Goal: Answer question/provide support: Share knowledge or assist other users

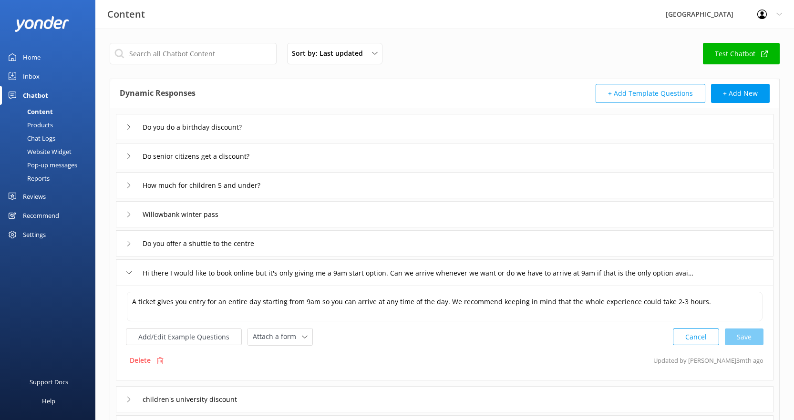
scroll to position [143, 0]
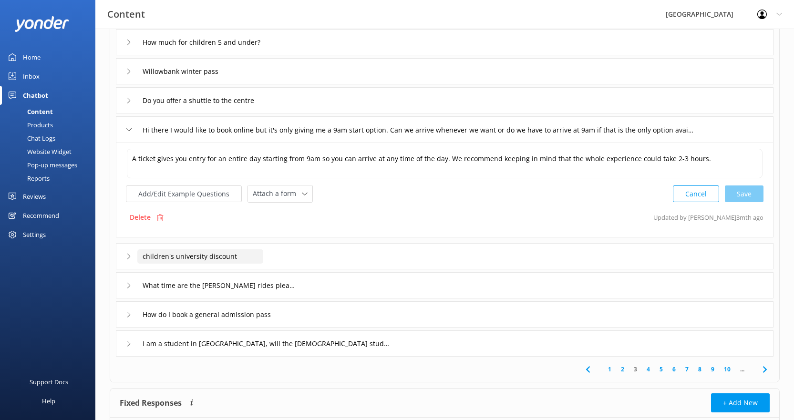
click at [203, 259] on input "children's university discount" at bounding box center [200, 256] width 126 height 14
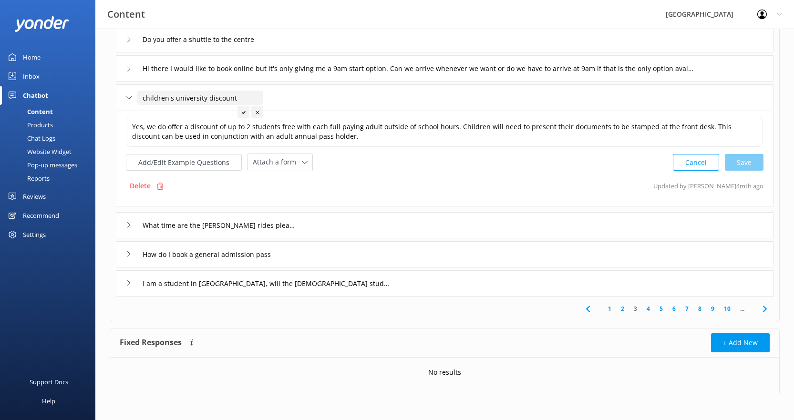
scroll to position [206, 0]
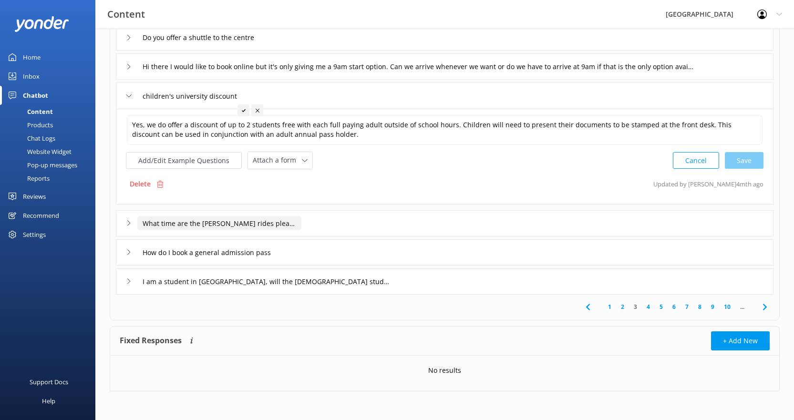
click at [221, 224] on input "What time are the [PERSON_NAME] rides please?" at bounding box center [219, 223] width 164 height 14
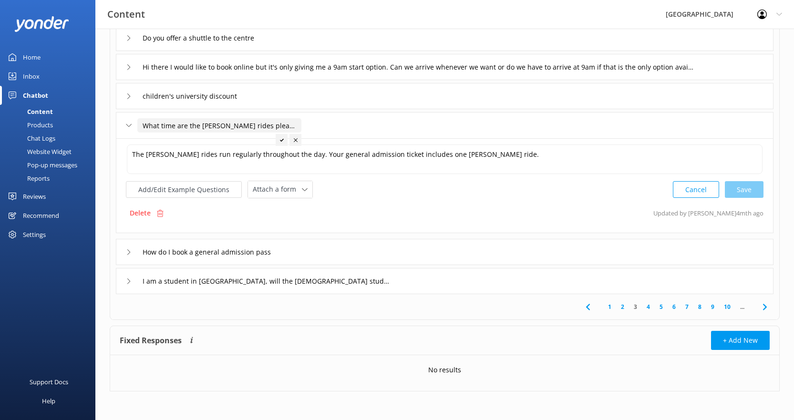
scroll to position [205, 0]
click at [152, 153] on textarea "The [PERSON_NAME] rides run regularly throughout the day. Your general admissio…" at bounding box center [444, 159] width 635 height 30
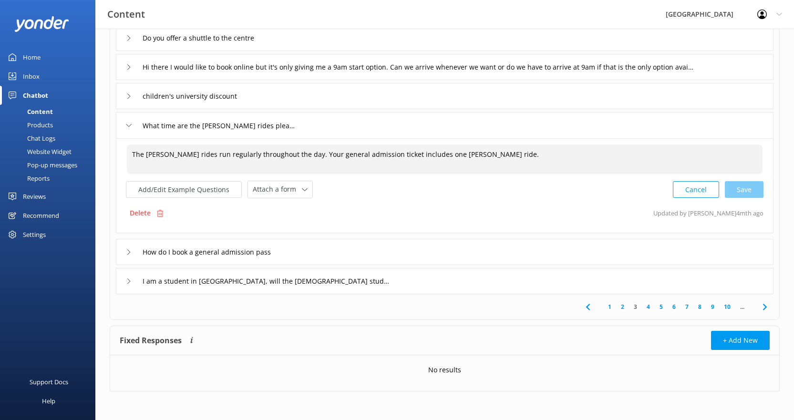
click at [173, 153] on textarea "The [PERSON_NAME] rides run regularly throughout the day. Your general admissio…" at bounding box center [444, 159] width 635 height 30
click at [160, 156] on textarea "The [PERSON_NAME] rides run regularly throughout the day. Your general admissio…" at bounding box center [444, 159] width 635 height 30
paste textarea "20% off for accompanying guests."
paste textarea "ägglunds"
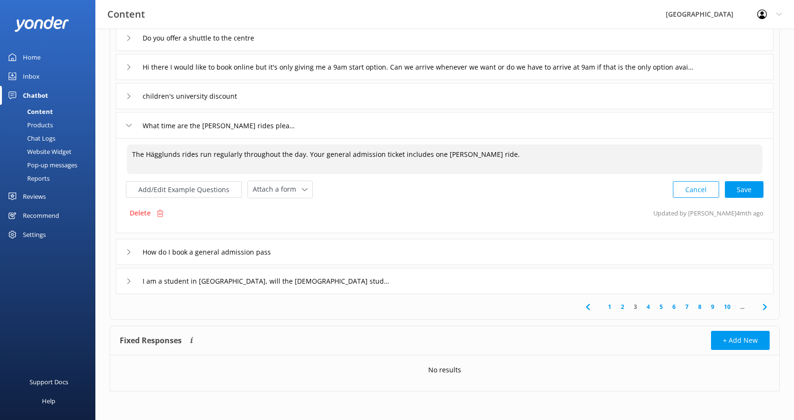
click at [194, 155] on textarea "The Hägglunds rides run regularly throughout the day. Your general admission ti…" at bounding box center [444, 159] width 635 height 30
click at [204, 155] on textarea "The Hägglunds ride run regularly throughout the day. Your general admission tic…" at bounding box center [444, 159] width 635 height 30
click at [446, 155] on textarea "The Hägglunds ride runs regularly throughout the day. Your general admission ti…" at bounding box center [444, 159] width 635 height 30
paste textarea "ägglunds"
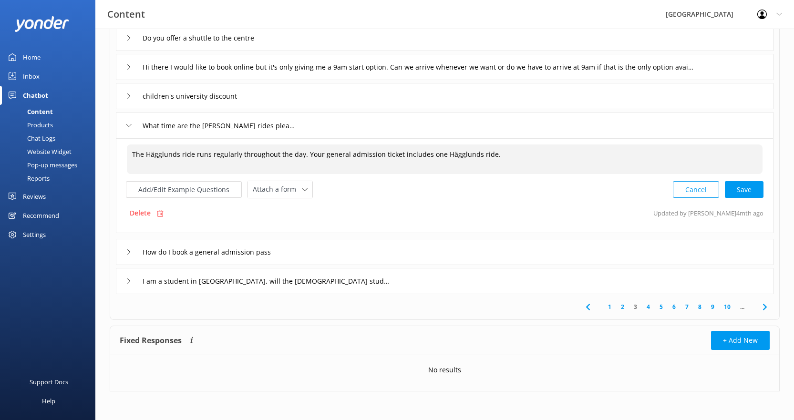
click at [186, 156] on textarea "The Hägglunds ride runs regularly throughout the day. Your general admission ti…" at bounding box center [444, 159] width 635 height 30
click at [746, 189] on div "Cancel Save" at bounding box center [717, 191] width 91 height 18
type textarea "The Hägglunds Field Trip runs regularly throughout the day. Your general admiss…"
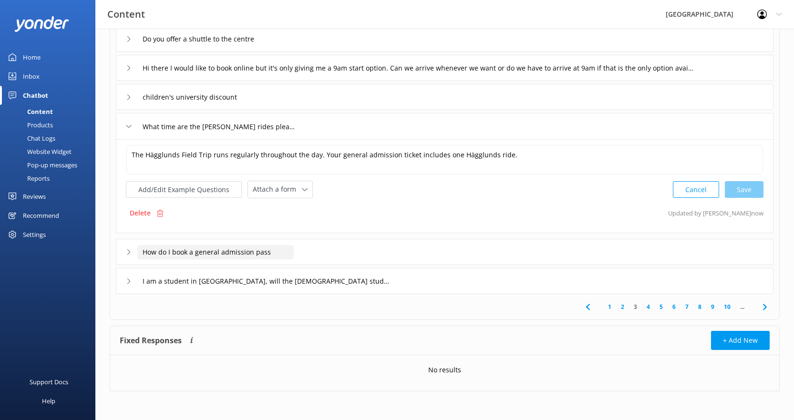
click at [293, 254] on input "How do I book a general admission pass" at bounding box center [215, 252] width 156 height 14
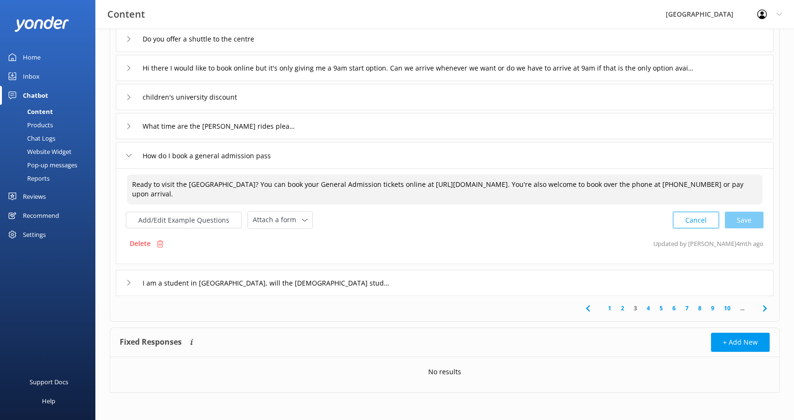
drag, startPoint x: 476, startPoint y: 185, endPoint x: 456, endPoint y: 185, distance: 19.5
click at [456, 185] on textarea "Ready to visit the [GEOGRAPHIC_DATA]? You can book your General Admission ticke…" at bounding box center [444, 189] width 635 height 30
drag, startPoint x: 688, startPoint y: 182, endPoint x: 719, endPoint y: 181, distance: 31.5
click at [719, 181] on textarea "Ready to visit the [GEOGRAPHIC_DATA]? You can book your General Admission ticke…" at bounding box center [444, 189] width 635 height 30
drag, startPoint x: 631, startPoint y: 186, endPoint x: 756, endPoint y: 184, distance: 125.8
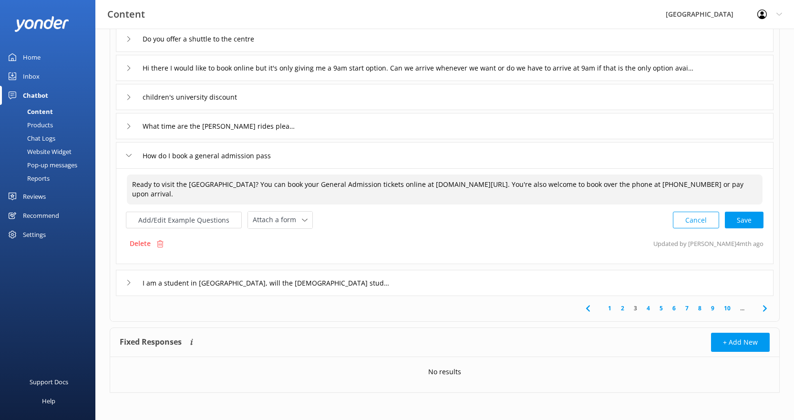
click at [756, 184] on textarea "Ready to visit the [GEOGRAPHIC_DATA]? You can book your General Admission ticke…" at bounding box center [444, 189] width 635 height 30
click at [683, 182] on textarea "Ready to visit the [GEOGRAPHIC_DATA]? You can book your General Admission ticke…" at bounding box center [444, 189] width 635 height 30
click at [737, 214] on div "Cancel Save" at bounding box center [717, 220] width 91 height 18
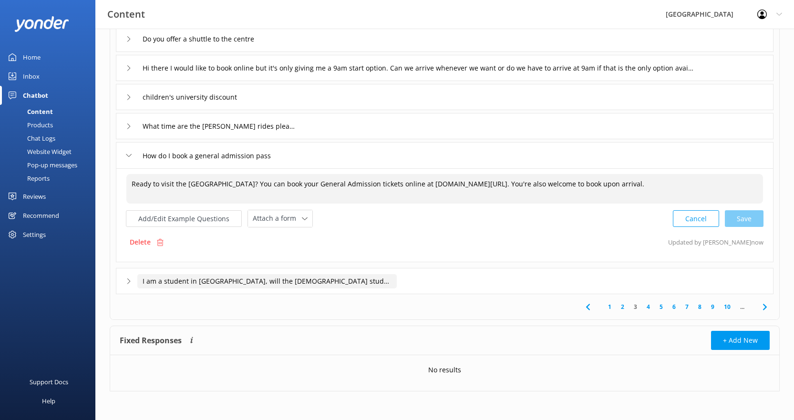
type textarea "Ready to visit the [GEOGRAPHIC_DATA]? You can book your General Admission ticke…"
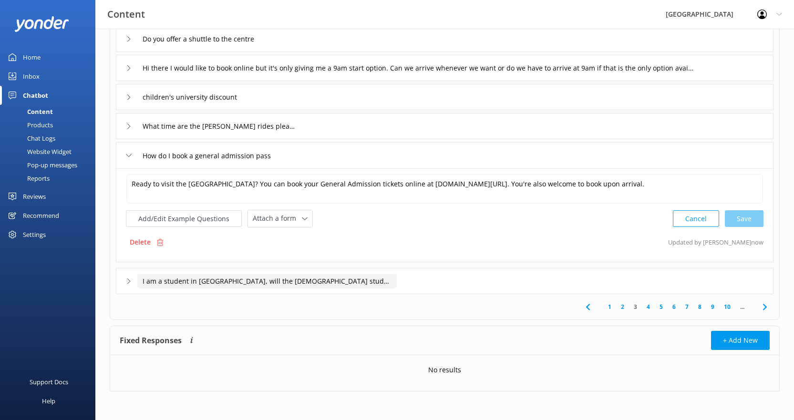
click at [268, 285] on input "I am a student in [GEOGRAPHIC_DATA], will the [DEMOGRAPHIC_DATA] student id wor…" at bounding box center [266, 281] width 259 height 14
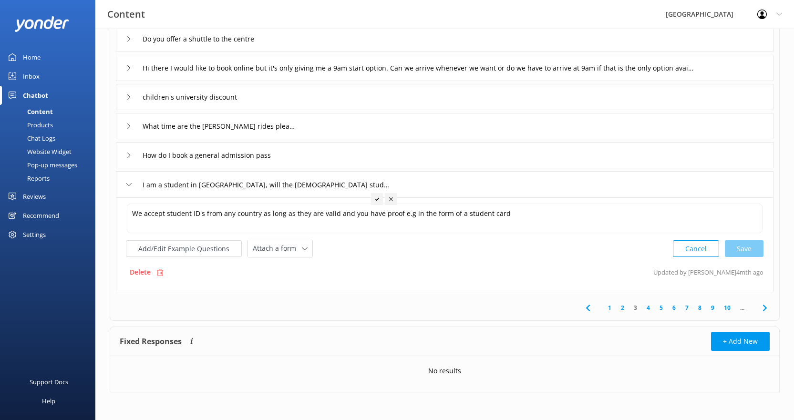
click at [647, 308] on link "4" at bounding box center [648, 307] width 13 height 9
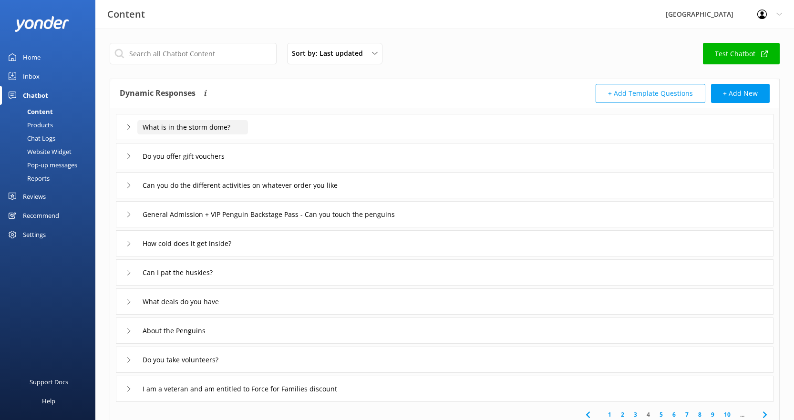
click at [192, 130] on input "What is in the storm dome?" at bounding box center [192, 127] width 111 height 14
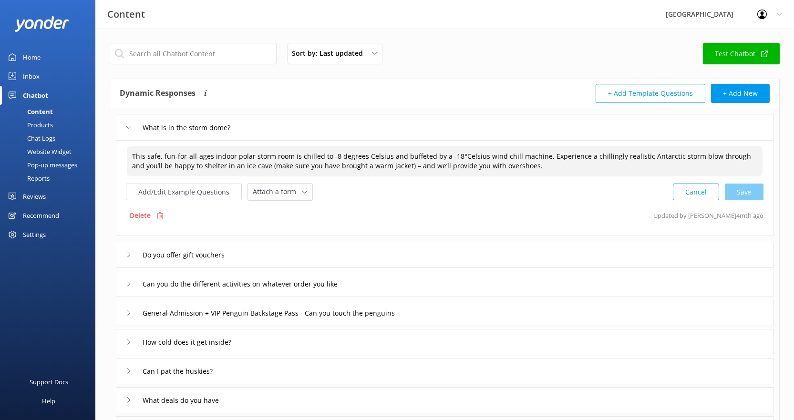
click at [240, 156] on textarea "This safe, fun-for-all-ages indoor polar storm room is chilled to -8 degrees Ce…" at bounding box center [444, 161] width 635 height 30
click at [736, 188] on div "Cancel Save" at bounding box center [717, 192] width 91 height 18
type textarea "This safe, fun-for-all-ages indoor storm room is chilled to -8 degrees Celsius …"
click at [216, 258] on input "Do you offer gift vouchers" at bounding box center [192, 253] width 111 height 14
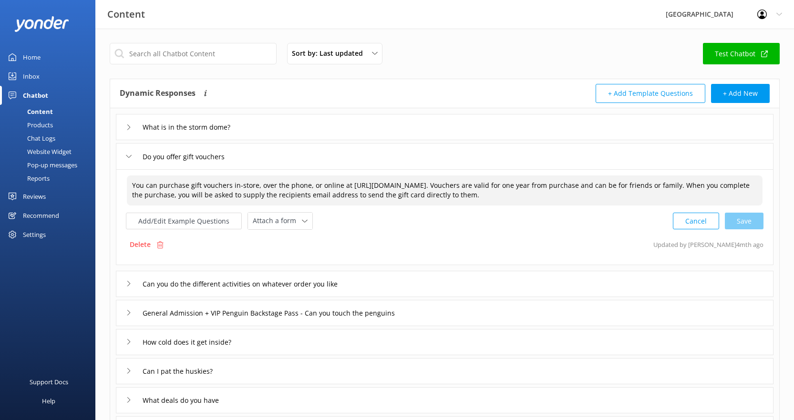
click at [557, 194] on textarea "You can purchase gift vouchers in-store, over the phone, or online at [URL][DOM…" at bounding box center [444, 190] width 635 height 30
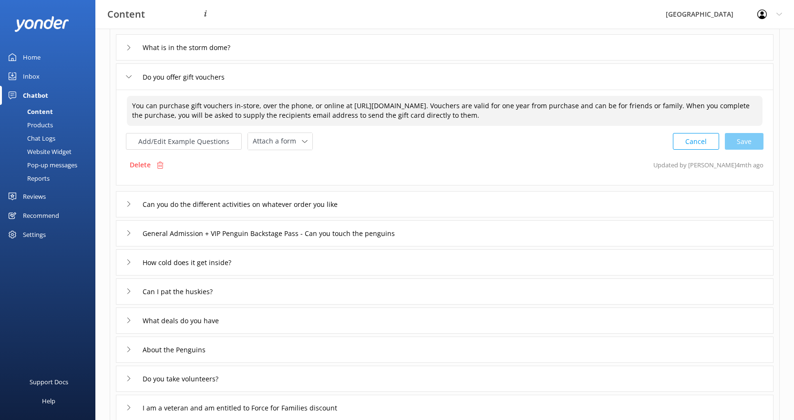
scroll to position [95, 0]
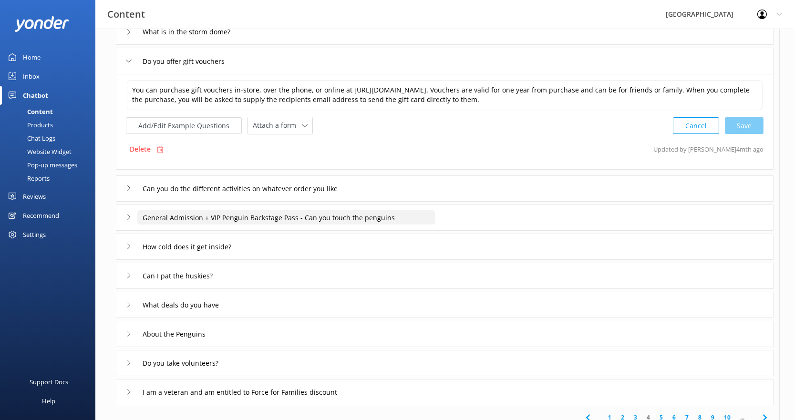
click at [400, 219] on input "General Admission + VIP Penguin Backstage Pass - Can you touch the penguins" at bounding box center [285, 217] width 297 height 14
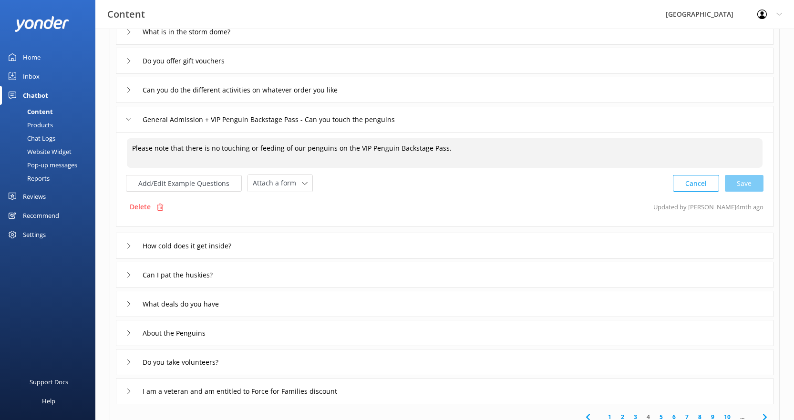
drag, startPoint x: 353, startPoint y: 147, endPoint x: 367, endPoint y: 147, distance: 13.8
click at [367, 147] on textarea "Please note that there is no touching or feeding of our penguins on the VIP Pen…" at bounding box center [444, 153] width 635 height 30
click at [418, 147] on textarea "Please note that there is no touching or feeding of our penguins on the Penguin…" at bounding box center [444, 153] width 635 height 30
click at [733, 178] on div "Cancel Save" at bounding box center [717, 183] width 91 height 18
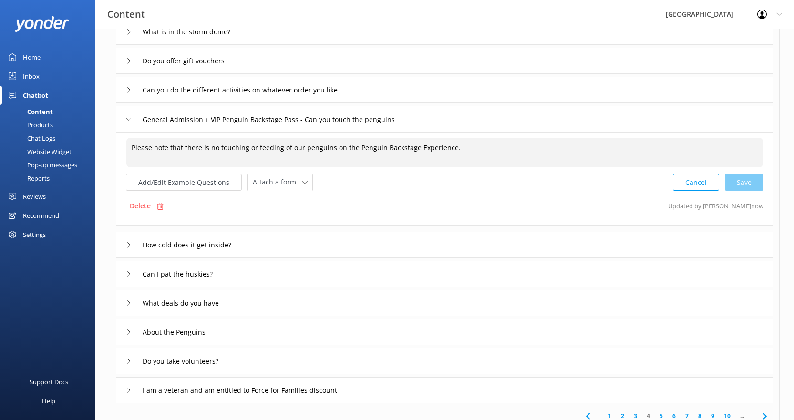
type textarea "Please note that there is no touching or feeding of our penguins on the Penguin…"
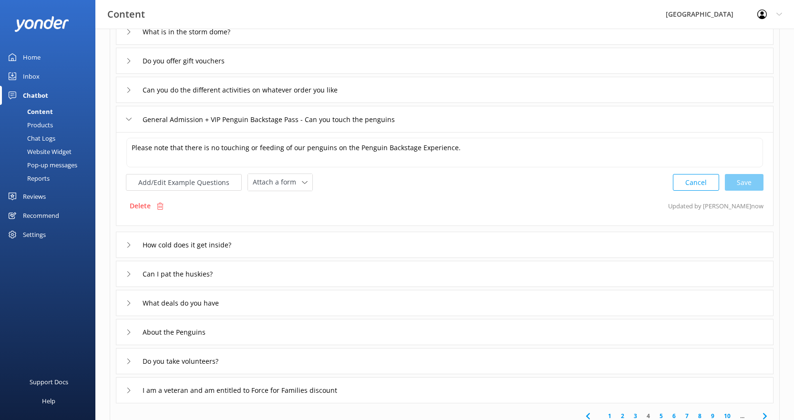
click at [260, 246] on div "How cold does it get inside?" at bounding box center [444, 245] width 657 height 26
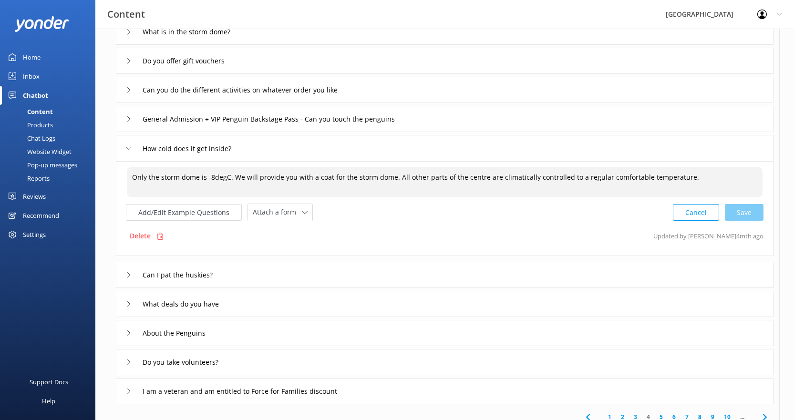
click at [186, 176] on textarea "Only the storm dome is -8degC. We will provide you with a coat for the storm do…" at bounding box center [444, 182] width 635 height 30
click at [161, 177] on textarea "Only the storm experience is -8degC. We will provide you with a coat for the st…" at bounding box center [444, 182] width 635 height 30
click at [185, 177] on textarea "Only the Storm experience is -8degC. We will provide you with a coat for the st…" at bounding box center [444, 182] width 635 height 30
click at [232, 178] on textarea "Only the Storm Experience is -8degC. We will provide you with a coat for the st…" at bounding box center [444, 182] width 635 height 30
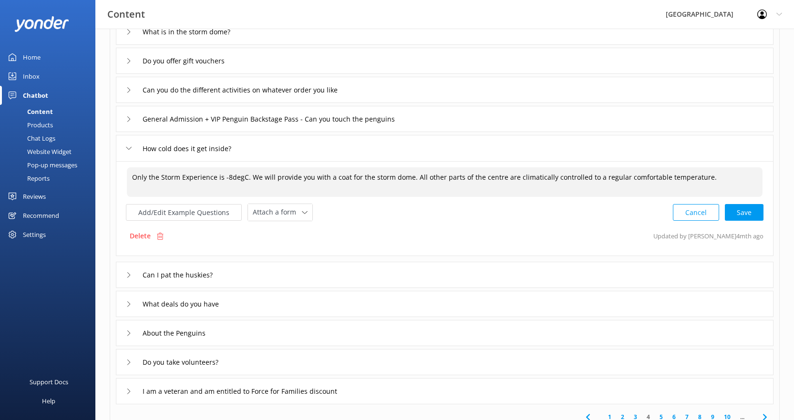
click at [232, 178] on textarea "Only the Storm Experience is -8degC. We will provide you with a coat for the st…" at bounding box center [444, 182] width 635 height 30
click at [226, 177] on textarea "Only the Storm Experience is --8 degrees . We will provide you with a coat for …" at bounding box center [444, 182] width 635 height 30
click at [258, 177] on textarea "Only the Storm Experience is -8 degrees . We will provide you with a coat for t…" at bounding box center [444, 182] width 635 height 30
click at [418, 177] on textarea "Only the Storm Experience is -8 degrees C. We will provide you with a coat for …" at bounding box center [444, 182] width 635 height 30
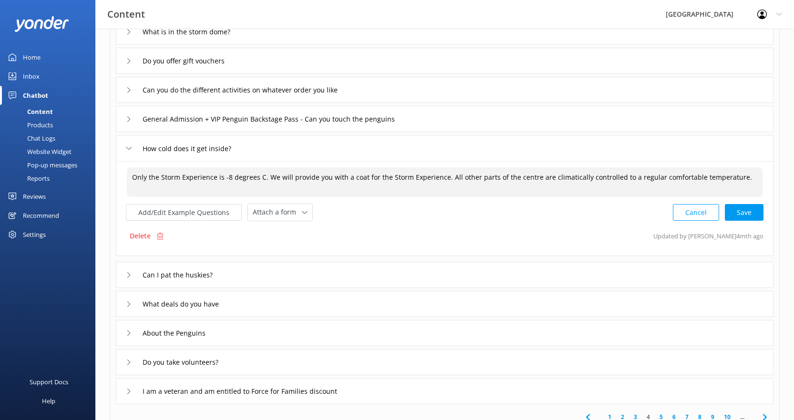
click at [516, 180] on textarea "Only the Storm Experience is -8 degrees C. We will provide you with a coat for …" at bounding box center [444, 182] width 635 height 30
click at [512, 180] on textarea "Only the Storm Experience is -8 degrees C. We will provide you with a coat for …" at bounding box center [444, 182] width 635 height 30
click at [754, 212] on div "Cancel Loading.." at bounding box center [718, 212] width 90 height 18
type textarea "Only the Storm Experience is -8 degrees C. We will provide you with a coat for …"
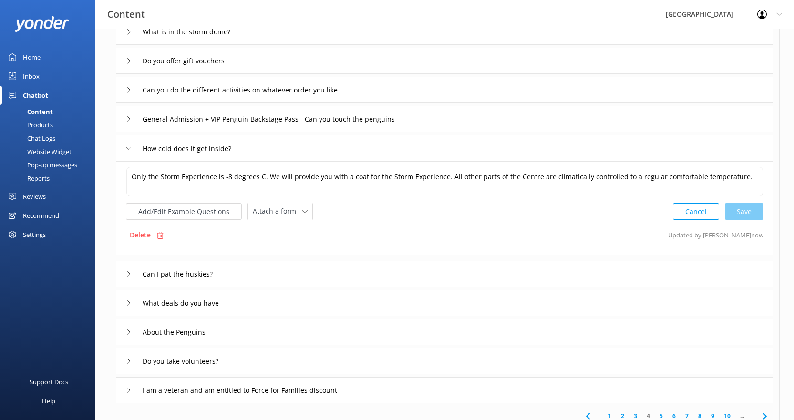
click at [235, 273] on div "Can I pat the huskies?" at bounding box center [444, 274] width 657 height 26
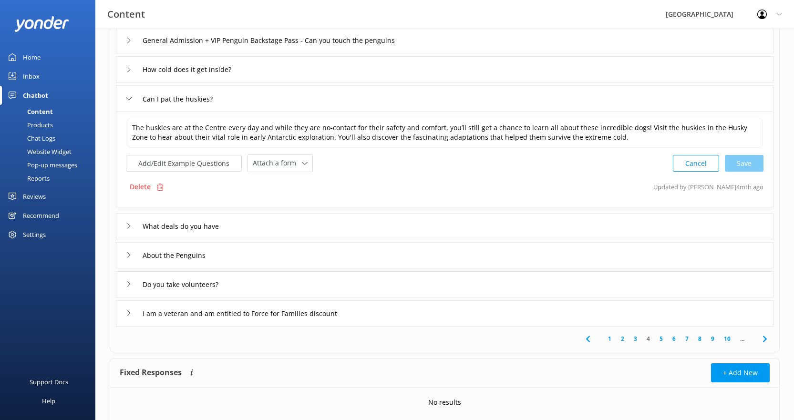
scroll to position [191, 0]
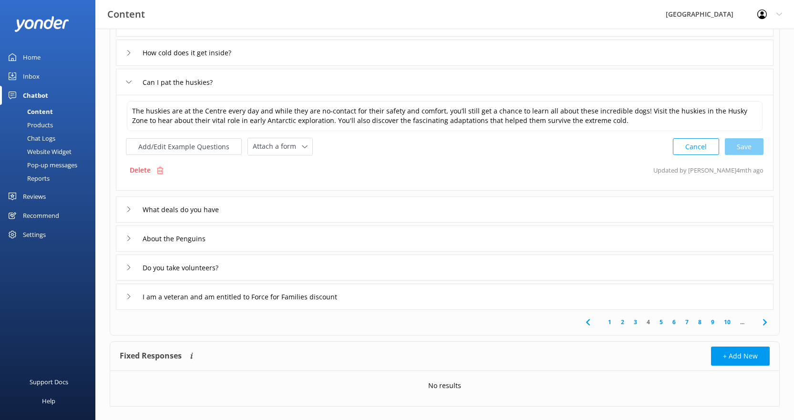
click at [444, 219] on div "What deals do you have" at bounding box center [444, 209] width 657 height 26
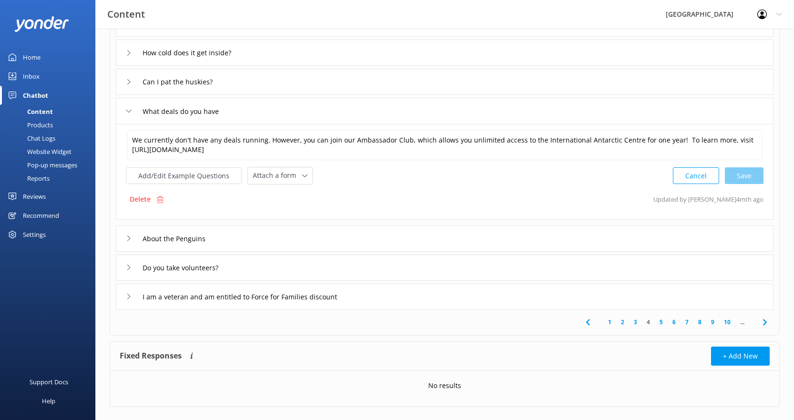
click at [428, 227] on div "About the Penguins" at bounding box center [444, 238] width 657 height 26
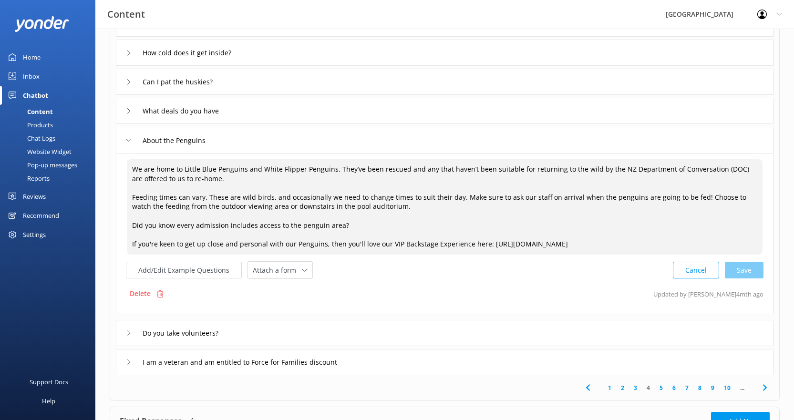
click at [201, 170] on textarea "We are home to Little Blue Penguins and White Flipper Penguins. They’ve been re…" at bounding box center [444, 206] width 635 height 95
drag, startPoint x: 132, startPoint y: 168, endPoint x: 330, endPoint y: 170, distance: 197.8
click at [330, 170] on textarea "We are home to Little Blue Penguins and White Flipper Penguins. They’ve been re…" at bounding box center [444, 206] width 635 height 95
click at [325, 168] on textarea "the International Antarctic Centre is home to a group of rescued Kororā, Little…" at bounding box center [444, 206] width 635 height 95
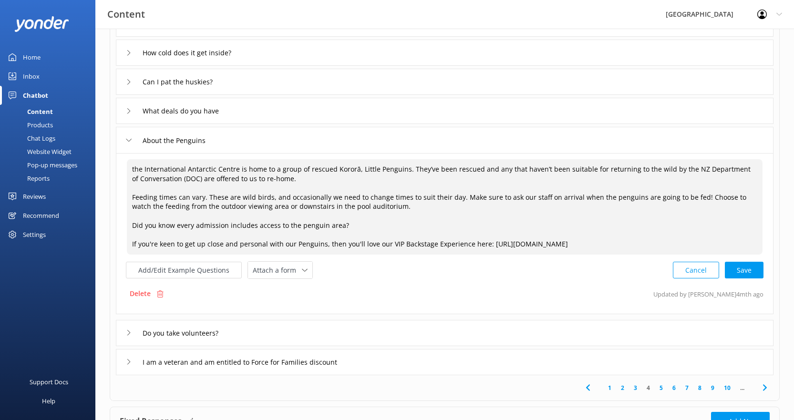
click at [325, 168] on textarea "the International Antarctic Centre is home to a group of rescued Kororā, Little…" at bounding box center [444, 206] width 635 height 95
drag, startPoint x: 273, startPoint y: 168, endPoint x: 305, endPoint y: 170, distance: 32.0
click at [305, 170] on textarea "the International Antarctic Centre is home to a group of Kororā, Little Penguin…" at bounding box center [444, 206] width 635 height 95
click at [134, 169] on textarea "the International Antarctic Centre is home to [GEOGRAPHIC_DATA], Little Penguin…" at bounding box center [444, 206] width 635 height 95
click at [274, 169] on textarea "The International Antarctic Centre is home to [GEOGRAPHIC_DATA], Little Penguin…" at bounding box center [444, 206] width 635 height 95
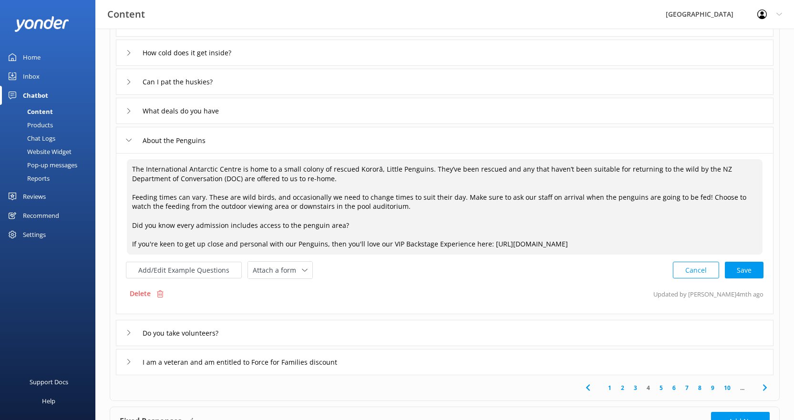
drag, startPoint x: 428, startPoint y: 170, endPoint x: 576, endPoint y: 173, distance: 147.3
click at [576, 173] on textarea "The International Antarctic Centre is home to a small colony of rescued Kororā,…" at bounding box center [444, 206] width 635 height 95
click at [574, 169] on textarea "The International Antarctic Centre is home to a small colony of rescued Kororā,…" at bounding box center [444, 206] width 635 height 95
drag, startPoint x: 447, startPoint y: 180, endPoint x: 131, endPoint y: 181, distance: 316.0
click at [131, 181] on textarea "The International Antarctic Centre is home to a small colony of rescued Kororā,…" at bounding box center [444, 206] width 635 height 95
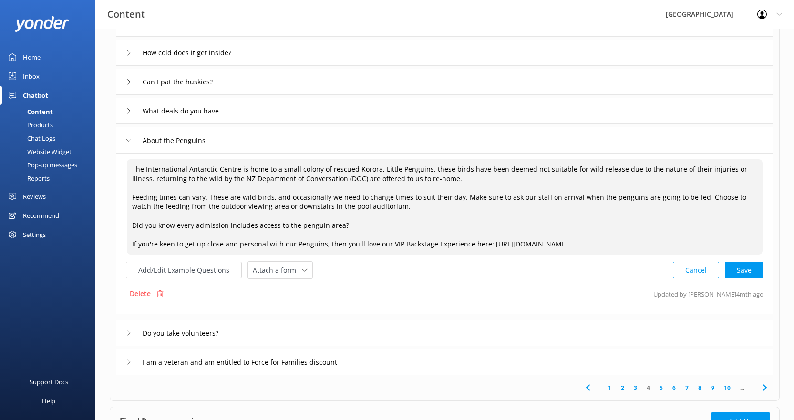
click at [430, 169] on textarea "The International Antarctic Centre is home to a small colony of rescued Kororā,…" at bounding box center [444, 206] width 635 height 95
drag, startPoint x: 451, startPoint y: 177, endPoint x: 125, endPoint y: 180, distance: 325.5
click at [125, 180] on div "The International Antarctic Centre is home to a small colony of rescued Kororā,…" at bounding box center [444, 233] width 657 height 161
drag, startPoint x: 616, startPoint y: 170, endPoint x: 747, endPoint y: 175, distance: 130.7
click at [747, 175] on textarea "The International Antarctic Centre is home to a small colony of rescued Kororā,…" at bounding box center [444, 206] width 635 height 95
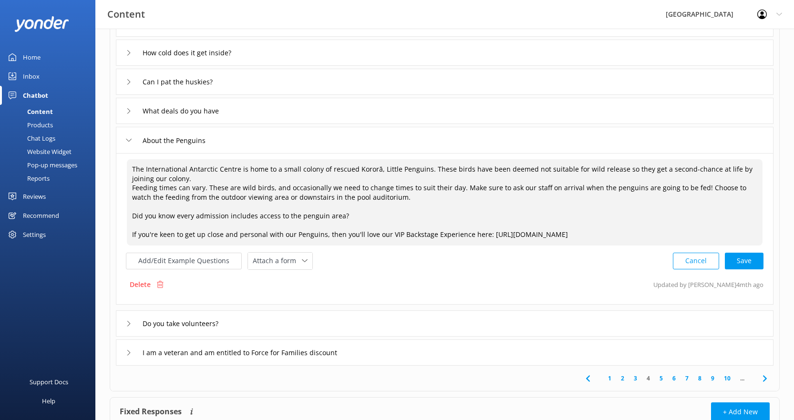
click at [612, 170] on textarea "The International Antarctic Centre is home to a small colony of rescued Kororā,…" at bounding box center [444, 202] width 635 height 86
click at [600, 176] on textarea "The International Antarctic Centre is home to a small colony of rescued Kororā,…" at bounding box center [444, 202] width 635 height 86
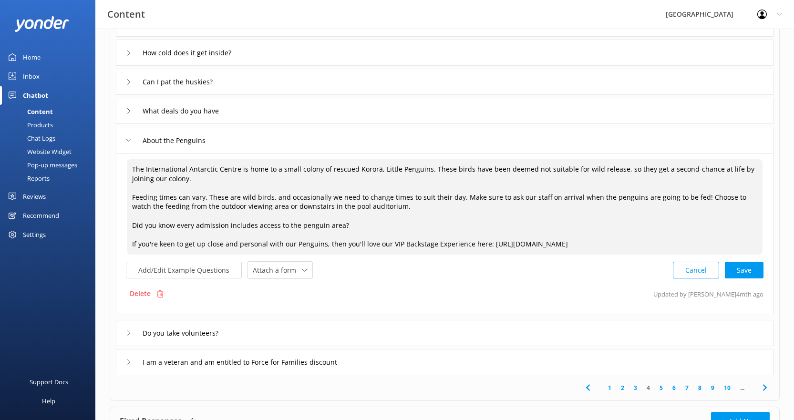
click at [431, 170] on textarea "The International Antarctic Centre is home to a small colony of rescued Kororā,…" at bounding box center [444, 206] width 635 height 95
click at [554, 171] on textarea "The International Antarctic Centre is home to a small colony of rescued Kororā,…" at bounding box center [444, 206] width 635 height 95
click at [554, 169] on textarea "The International Antarctic Centre is home to a small colony of rescued Kororā,…" at bounding box center [444, 206] width 635 height 95
drag, startPoint x: 534, startPoint y: 171, endPoint x: 568, endPoint y: 169, distance: 33.4
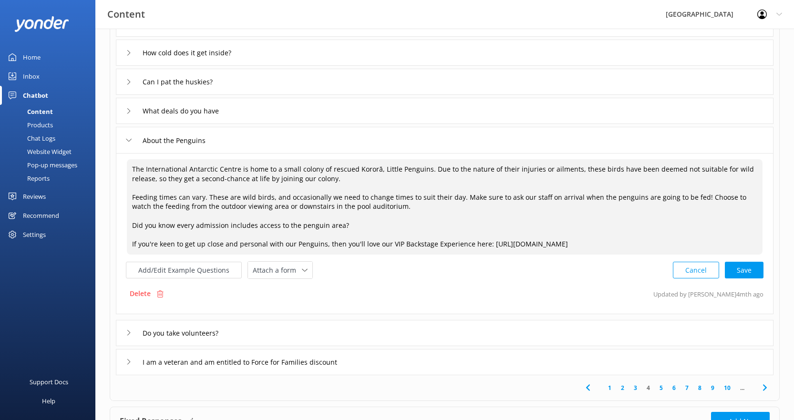
click at [568, 169] on textarea "The International Antarctic Centre is home to a small colony of rescued Kororā,…" at bounding box center [444, 206] width 635 height 95
click at [523, 180] on textarea "The International Antarctic Centre is home to a small colony of rescued Kororā,…" at bounding box center [444, 206] width 635 height 95
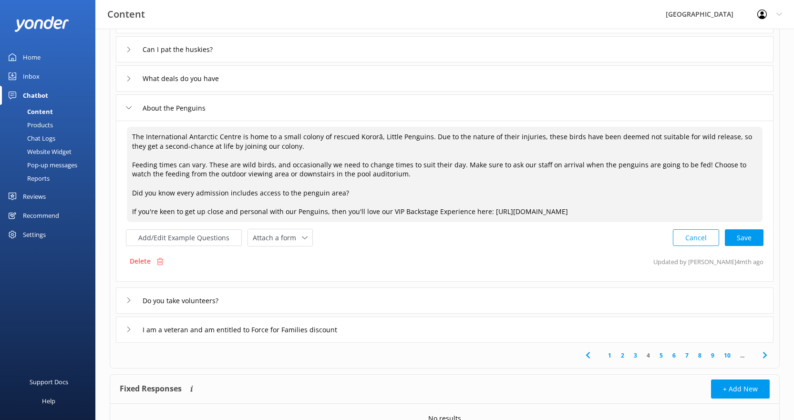
scroll to position [238, 0]
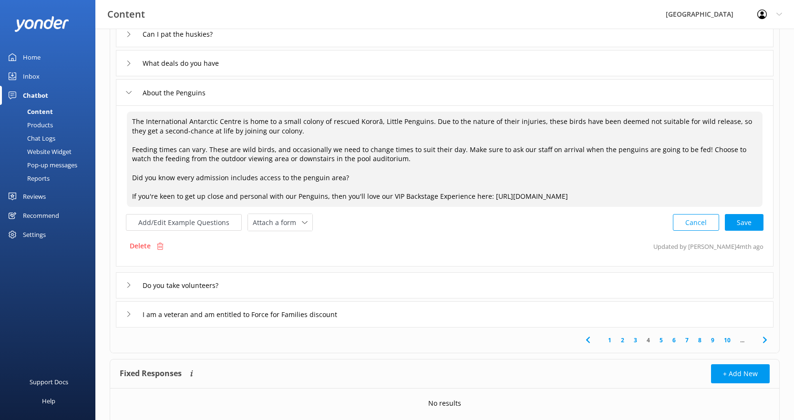
drag, startPoint x: 356, startPoint y: 179, endPoint x: 133, endPoint y: 181, distance: 222.6
click at [133, 181] on textarea "The International Antarctic Centre is home to a small colony of rescued Kororā,…" at bounding box center [444, 159] width 635 height 95
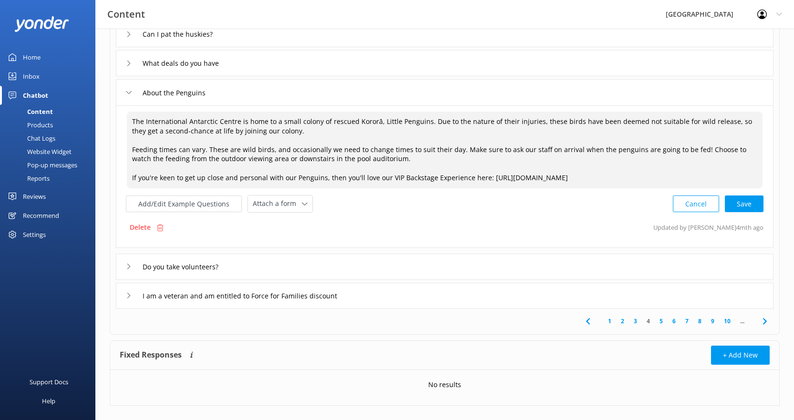
drag, startPoint x: 195, startPoint y: 177, endPoint x: 264, endPoint y: 178, distance: 68.6
click at [264, 178] on textarea "The International Antarctic Centre is home to a small colony of rescued Kororā,…" at bounding box center [444, 150] width 635 height 77
drag, startPoint x: 353, startPoint y: 178, endPoint x: 365, endPoint y: 177, distance: 12.0
click at [365, 177] on textarea "The International Antarctic Centre is home to a small colony of rescued Kororā,…" at bounding box center [444, 150] width 635 height 77
drag, startPoint x: 489, startPoint y: 179, endPoint x: 468, endPoint y: 180, distance: 21.9
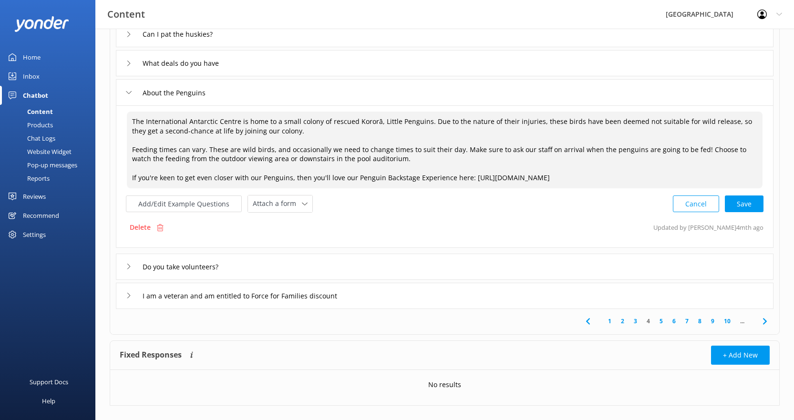
click at [468, 180] on textarea "The International Antarctic Centre is home to a small colony of rescued Kororā,…" at bounding box center [444, 150] width 635 height 77
click at [740, 204] on div "Cancel Loading.." at bounding box center [718, 203] width 90 height 18
type textarea "The International Antarctic Centre is home to a small colony of rescued Kororā,…"
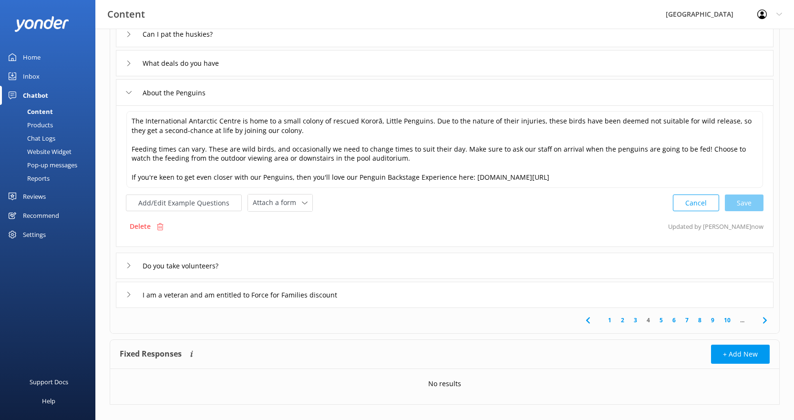
click at [306, 262] on div "Do you take volunteers?" at bounding box center [444, 266] width 657 height 26
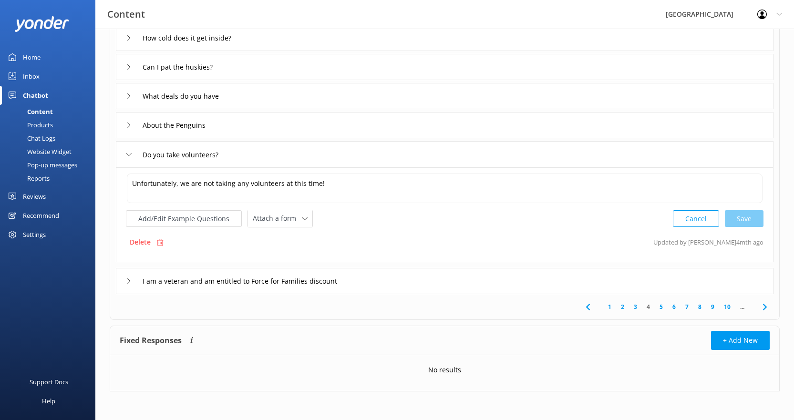
click at [404, 284] on div "I am a veteran and am entitled to Force for Families discount" at bounding box center [444, 281] width 657 height 26
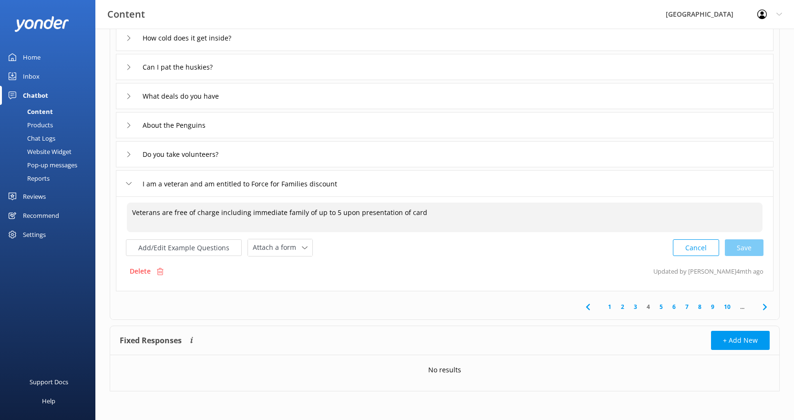
drag, startPoint x: 131, startPoint y: 213, endPoint x: 431, endPoint y: 219, distance: 300.3
click at [431, 219] on textarea "Veterans are free of charge including immediate family of up to 5 upon presenta…" at bounding box center [444, 218] width 635 height 30
click at [135, 213] on textarea "Veterans are free of charge including immediate family of up to 5 upon presenta…" at bounding box center [444, 218] width 635 height 30
click at [132, 213] on textarea "Veterans are free of charge including immediate family of up to 5 upon presenta…" at bounding box center [444, 218] width 635 height 30
drag, startPoint x: 162, startPoint y: 214, endPoint x: 439, endPoint y: 217, distance: 277.4
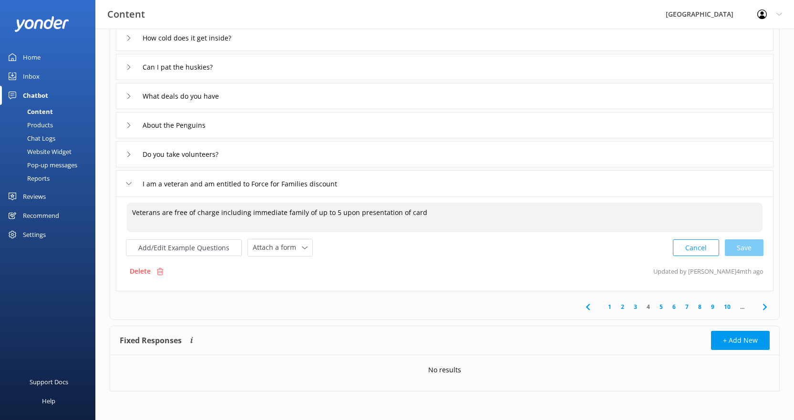
click at [439, 217] on textarea "Veterans are free of charge including immediate family of up to 5 upon presenta…" at bounding box center [444, 218] width 635 height 30
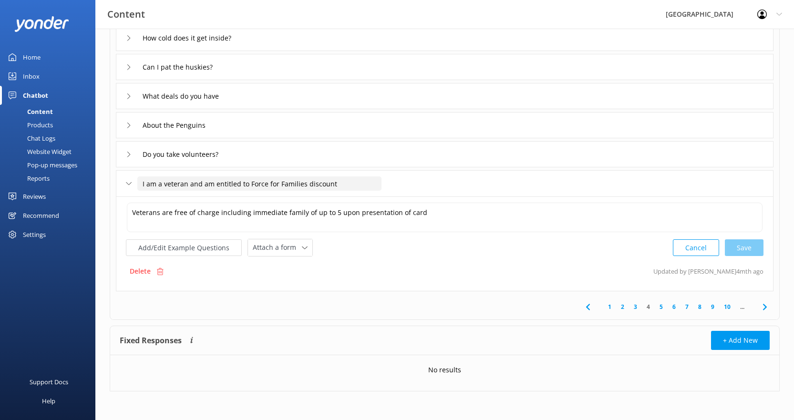
drag, startPoint x: 190, startPoint y: 183, endPoint x: 302, endPoint y: 184, distance: 112.0
click at [302, 184] on input "I am a veteran and am entitled to Force for Families discount" at bounding box center [259, 183] width 244 height 14
click at [290, 186] on input "I am a veteran do you have any discount" at bounding box center [217, 183] width 160 height 14
type input "I am a veteran and am entitled to Force for Families discount"
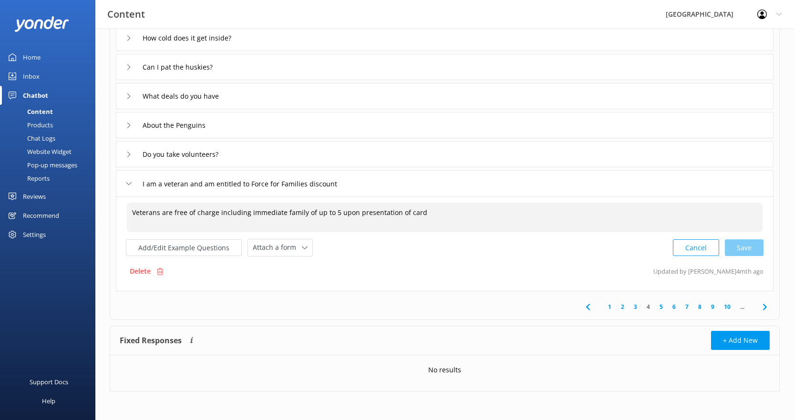
drag, startPoint x: 161, startPoint y: 212, endPoint x: 449, endPoint y: 214, distance: 287.9
click at [449, 214] on textarea "Veterans are free of charge including immediate family of up to 5 upon presenta…" at bounding box center [444, 218] width 635 height 30
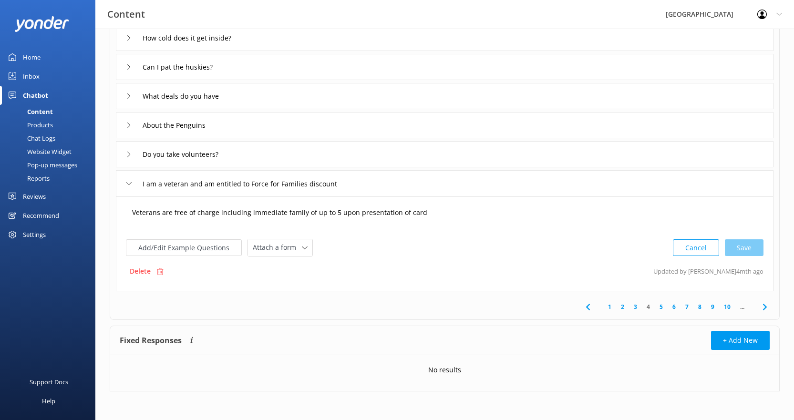
click at [168, 216] on textarea "Veterans are free of charge including immediate family of up to 5 upon presenta…" at bounding box center [444, 218] width 635 height 30
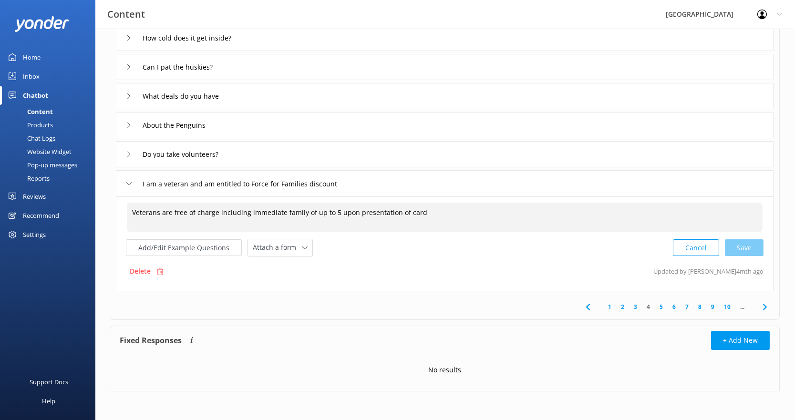
drag, startPoint x: 163, startPoint y: 213, endPoint x: 335, endPoint y: 218, distance: 172.6
click at [335, 218] on textarea "Veterans are free of charge including immediate family of up to 5 upon presenta…" at bounding box center [444, 218] width 635 height 30
click at [350, 214] on textarea "Veterans and NZDF personnel get 20% off upon presentation of card" at bounding box center [444, 218] width 635 height 30
click at [264, 214] on textarea "Veterans and NZDF personnel get 20% off upon presentation of card." at bounding box center [444, 218] width 635 height 30
click at [267, 212] on textarea "Veterans and NZDF personnel get 20% off GA upon presentation of card." at bounding box center [444, 218] width 635 height 30
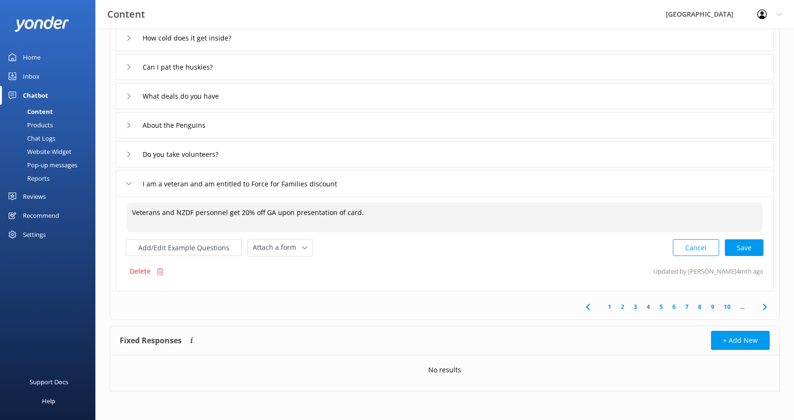
click at [267, 212] on textarea "Veterans and NZDF personnel get 20% off GA upon presentation of card." at bounding box center [444, 218] width 635 height 30
type textarea "Veterans and NZDF personnel get 20% off general admission upon presentation of …"
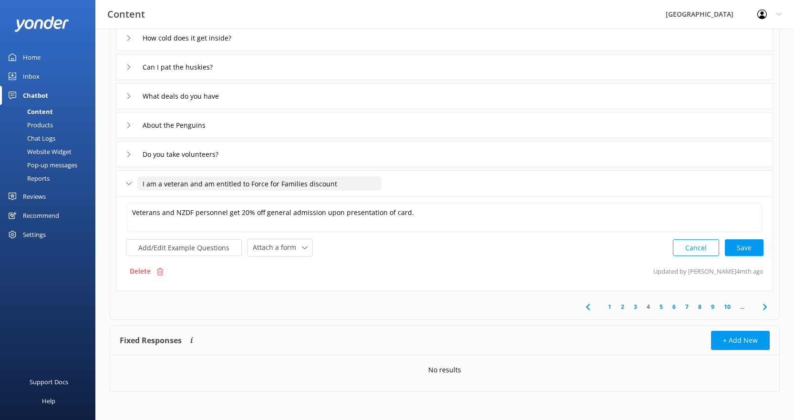
drag, startPoint x: 202, startPoint y: 185, endPoint x: 342, endPoint y: 183, distance: 140.6
click at [342, 183] on input "I am a veteran and am entitled to Force for Families discount" at bounding box center [259, 183] width 244 height 14
click at [419, 216] on textarea "Veterans and NZDF personnel get 20% off general admission upon presentation of …" at bounding box center [444, 218] width 635 height 30
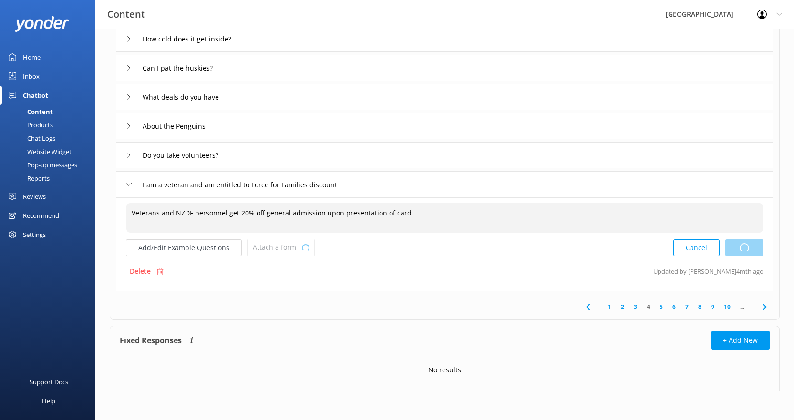
click at [746, 249] on div "Cancel Loading.." at bounding box center [718, 248] width 90 height 18
click at [340, 185] on input "I am a veteran and am entitled to Force for Families discount" at bounding box center [259, 184] width 244 height 14
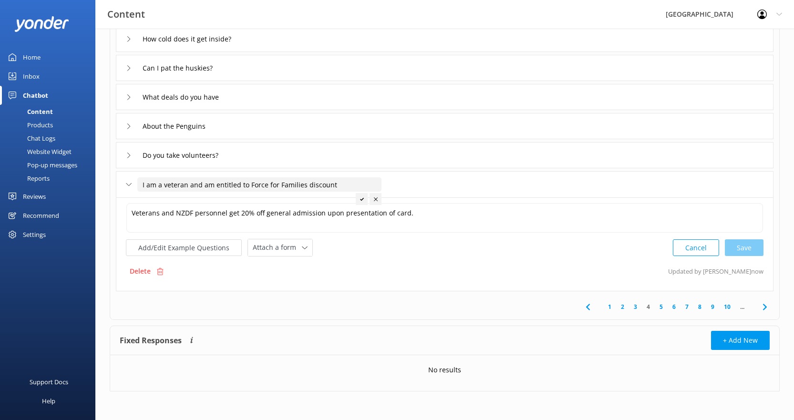
drag, startPoint x: 337, startPoint y: 184, endPoint x: 190, endPoint y: 184, distance: 147.3
click at [190, 184] on input "I am a veteran and am entitled to Force for Families discount" at bounding box center [259, 184] width 244 height 14
type input "I am a veteran do I get a discount?"
click at [263, 196] on div at bounding box center [262, 199] width 12 height 12
click at [212, 275] on div "Delete Updated by [PERSON_NAME] now" at bounding box center [444, 271] width 637 height 18
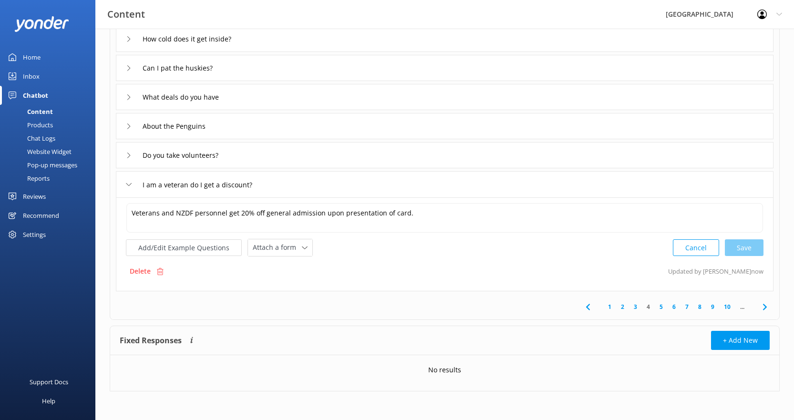
click at [660, 306] on link "5" at bounding box center [660, 306] width 13 height 9
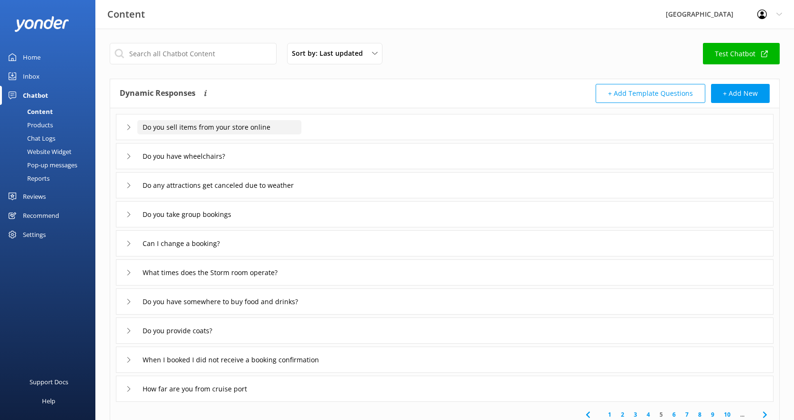
click at [235, 133] on input "Do you sell items from your store online" at bounding box center [219, 127] width 164 height 14
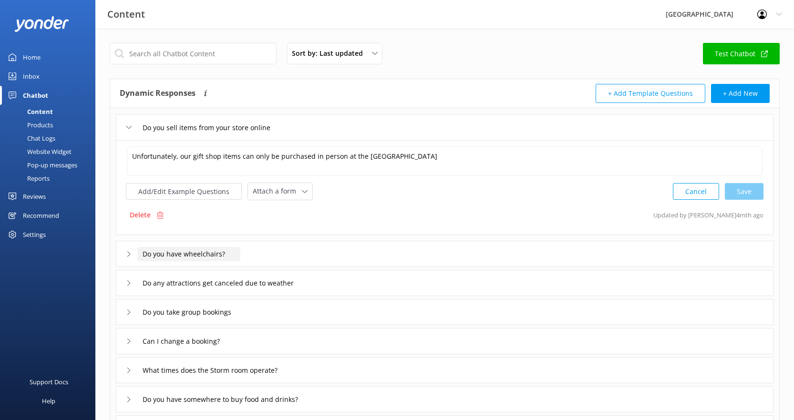
click at [190, 258] on input "Do you have wheelchairs?" at bounding box center [188, 254] width 103 height 14
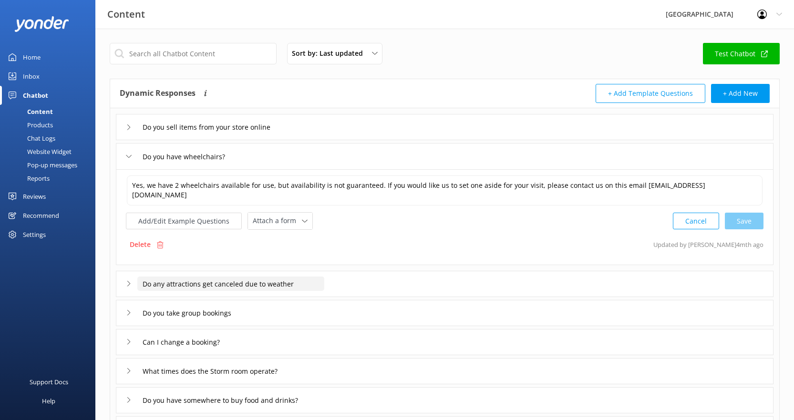
click at [183, 287] on input "Do any attractions get canceled due to weather" at bounding box center [230, 283] width 187 height 14
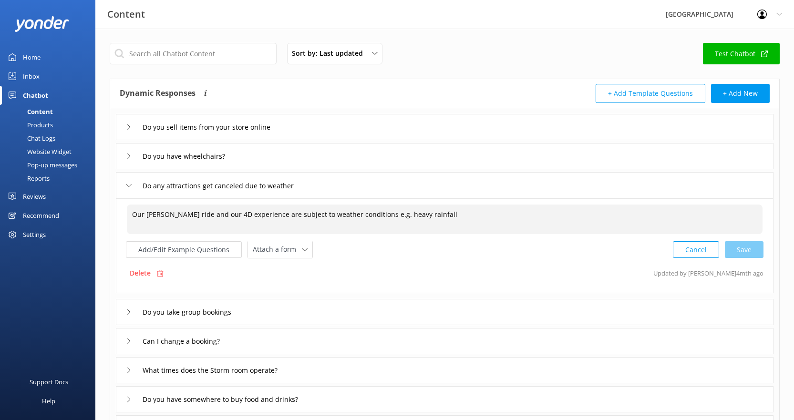
drag, startPoint x: 442, startPoint y: 215, endPoint x: 127, endPoint y: 212, distance: 314.6
click at [127, 212] on textarea "Our [PERSON_NAME] ride and our 4D experience are subject to weather conditions …" at bounding box center [444, 219] width 635 height 30
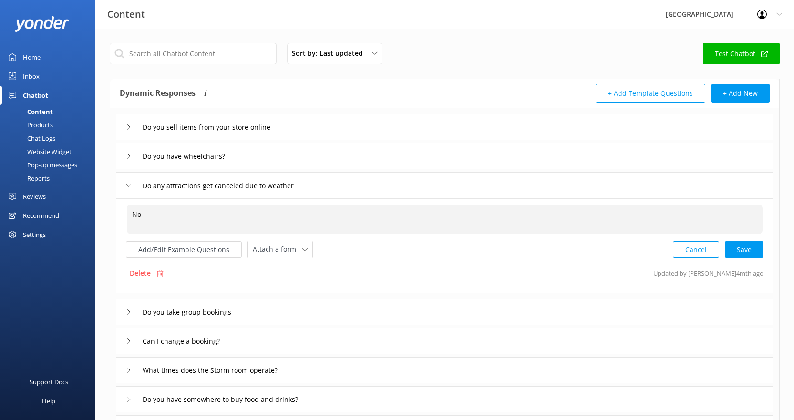
type textarea "N"
type textarea "I"
type textarea "S"
type textarea "O"
click at [293, 213] on textarea "Sometimes in extreme weather conditions, we may cancel the Hagglunds ride." at bounding box center [444, 219] width 635 height 30
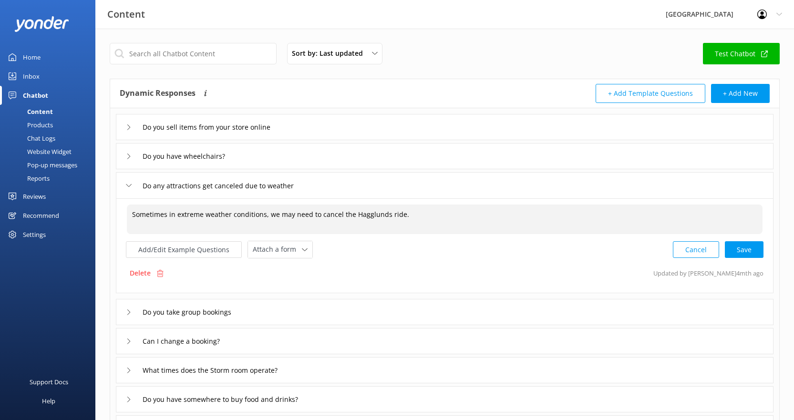
click at [423, 214] on textarea "Sometimes in extreme weather conditions, we may need to cancel the Hagglunds ri…" at bounding box center [444, 219] width 635 height 30
click at [743, 248] on div "Cancel Loading.." at bounding box center [718, 249] width 90 height 18
type textarea "Sometimes in extreme weather conditions, we may need to cancel the Hagglunds ri…"
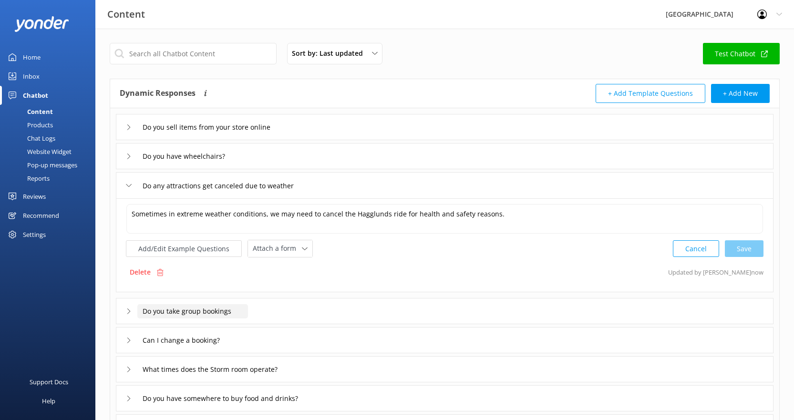
click at [234, 312] on input "Do you take group bookings" at bounding box center [192, 311] width 111 height 14
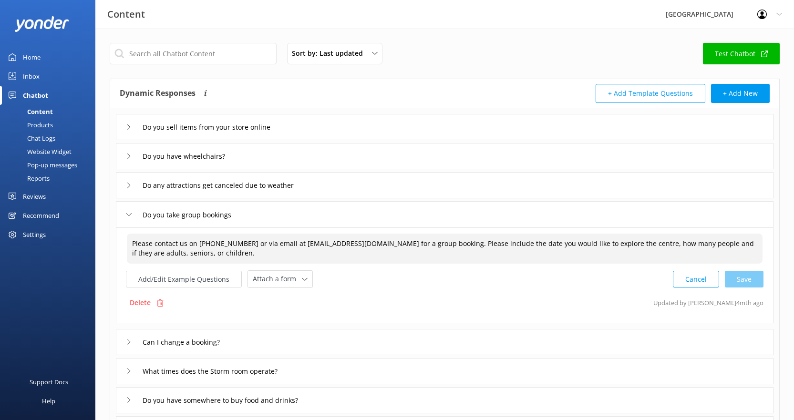
drag, startPoint x: 196, startPoint y: 244, endPoint x: 243, endPoint y: 243, distance: 46.7
click at [243, 243] on textarea "Please contact us on [PHONE_NUMBER] or via email at [EMAIL_ADDRESS][DOMAIN_NAME…" at bounding box center [444, 249] width 635 height 30
click at [195, 244] on textarea "Please contact us on03 [PHONE_NUMBER] or via email at [EMAIL_ADDRESS][DOMAIN_NA…" at bounding box center [444, 249] width 635 height 30
click at [404, 243] on textarea "Please contact us on [PHONE_NUMBER] or via email at [EMAIL_ADDRESS][DOMAIN_NAME…" at bounding box center [444, 249] width 635 height 30
click at [645, 246] on textarea "Please contact us on [PHONE_NUMBER] or via email at [EMAIL_ADDRESS][DOMAIN_NAME…" at bounding box center [444, 249] width 635 height 30
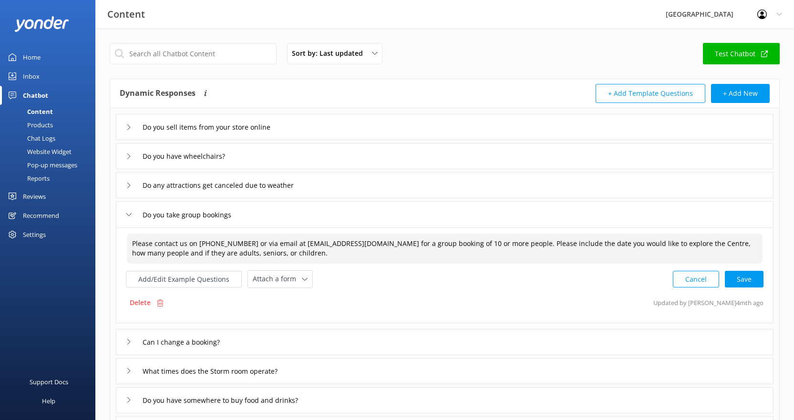
click at [252, 253] on textarea "Please contact us on [PHONE_NUMBER] or via email at [EMAIL_ADDRESS][DOMAIN_NAME…" at bounding box center [444, 249] width 635 height 30
click at [740, 278] on div "Cancel Loading.." at bounding box center [718, 278] width 90 height 18
type textarea "Please contact us on [PHONE_NUMBER] or via email at [EMAIL_ADDRESS][DOMAIN_NAME…"
click at [224, 339] on input "Can I change a booking?" at bounding box center [186, 341] width 99 height 14
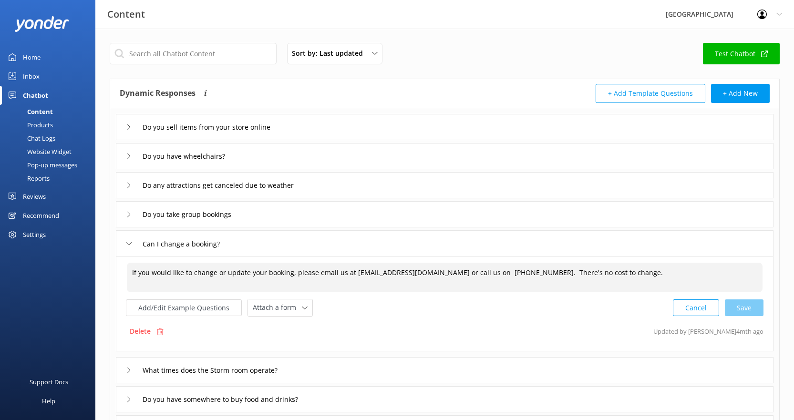
drag, startPoint x: 450, startPoint y: 274, endPoint x: 497, endPoint y: 273, distance: 47.2
click at [497, 273] on textarea "If you would like to change or update your booking, please email us at [EMAIL_A…" at bounding box center [444, 278] width 635 height 30
drag, startPoint x: 591, startPoint y: 272, endPoint x: 451, endPoint y: 275, distance: 140.1
click at [451, 275] on textarea "If you would like to change or update your booking, please email us at [EMAIL_A…" at bounding box center [444, 278] width 635 height 30
click at [749, 307] on div "Cancel Save" at bounding box center [717, 308] width 91 height 18
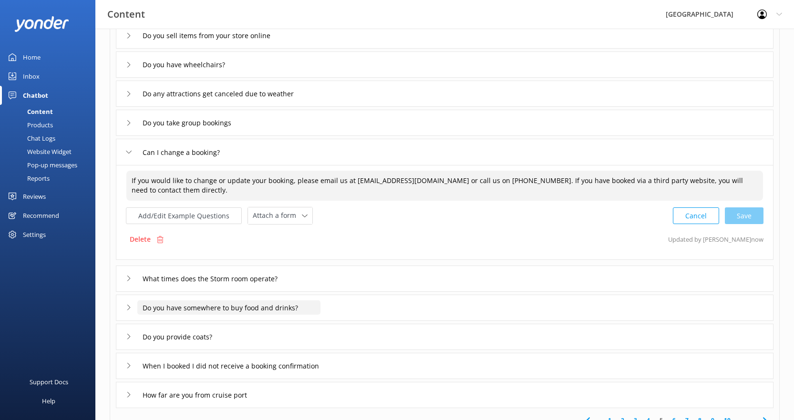
scroll to position [95, 0]
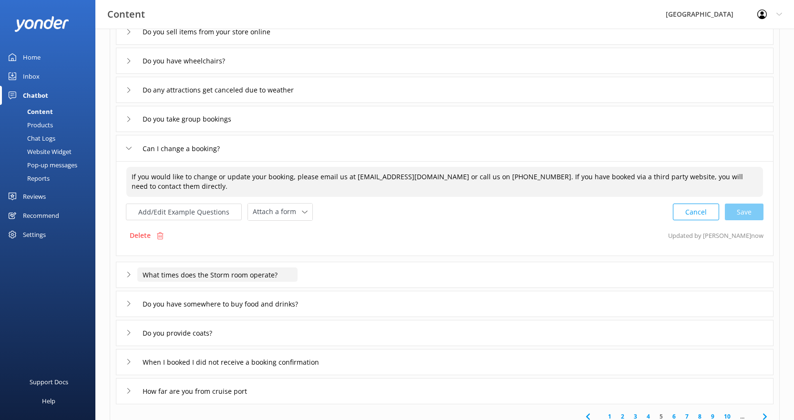
type textarea "If you would like to change or update your booking, please email us at [EMAIL_A…"
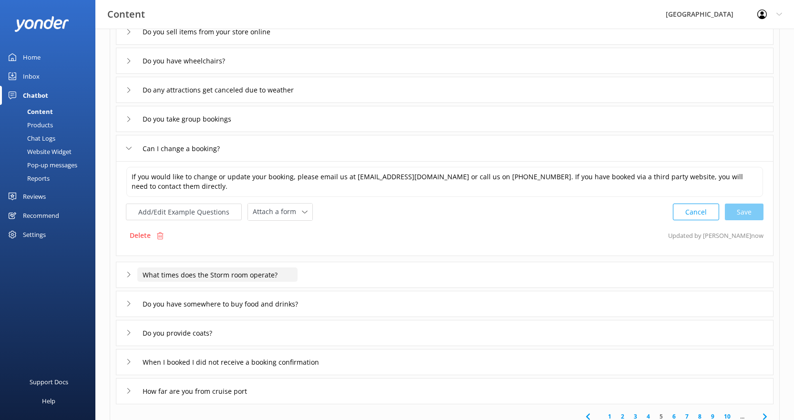
click at [252, 280] on input "What times does the Storm room operate?" at bounding box center [217, 274] width 160 height 14
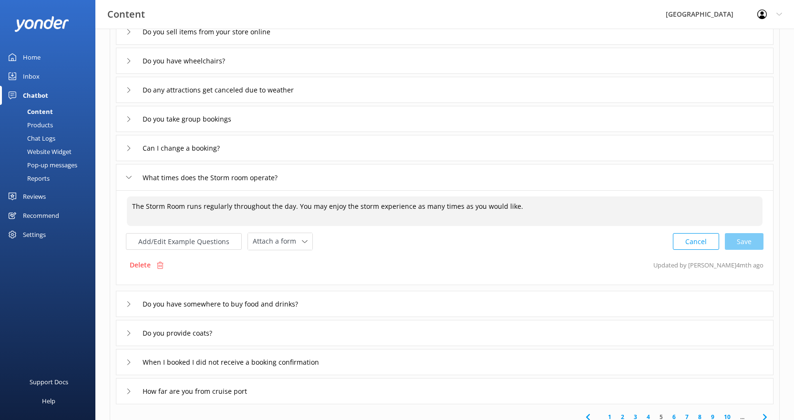
click at [168, 206] on textarea "The Storm Room runs regularly throughout the day. You may enjoy the storm exper…" at bounding box center [444, 211] width 635 height 30
click at [204, 209] on textarea "The Storm Experience oom runs regularly throughout the day. You may enjoy the s…" at bounding box center [444, 211] width 635 height 30
drag, startPoint x: 369, startPoint y: 207, endPoint x: 419, endPoint y: 208, distance: 49.6
click at [419, 208] on textarea "The Storm Experience runs regularly throughout the day. You may enjoy the storm…" at bounding box center [444, 211] width 635 height 30
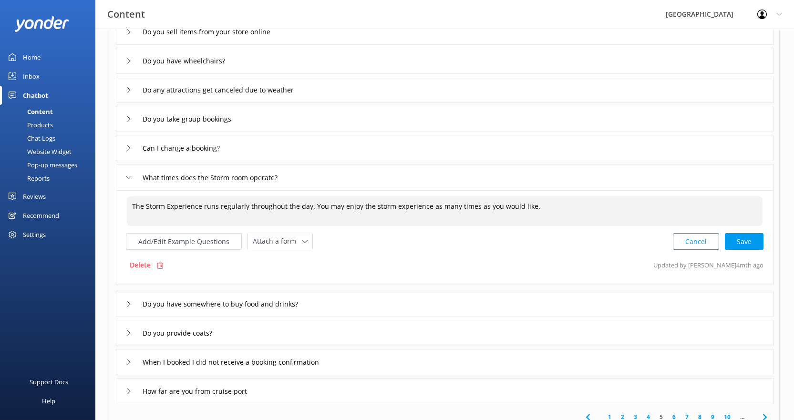
drag, startPoint x: 307, startPoint y: 205, endPoint x: 424, endPoint y: 205, distance: 117.2
click at [424, 205] on textarea "The Storm Experience runs regularly throughout the day. You may enjoy the storm…" at bounding box center [444, 211] width 635 height 30
click at [732, 238] on div "Cancel Loading.." at bounding box center [718, 241] width 90 height 18
type textarea "The Storm Experience runs regularly throughout the day and you can participate …"
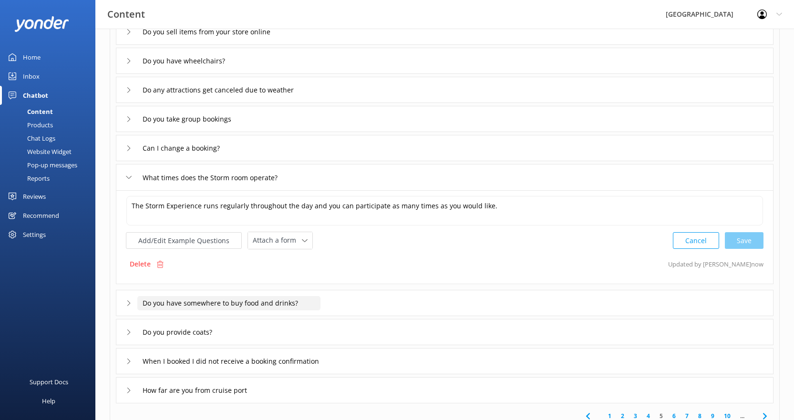
click at [270, 306] on input "Do you have somewhere to buy food and drinks?" at bounding box center [228, 303] width 183 height 14
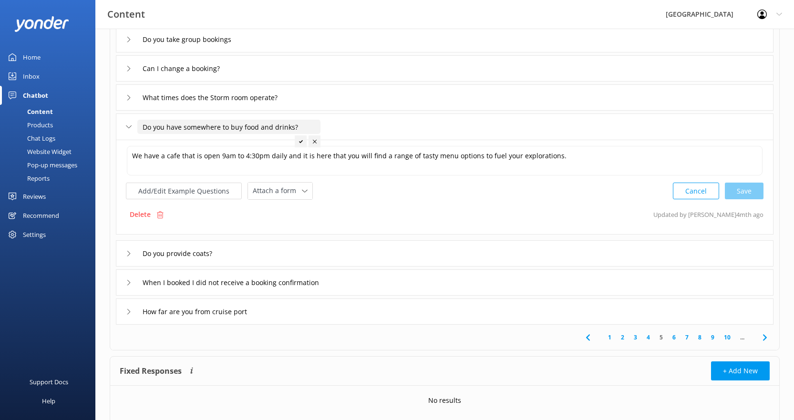
scroll to position [191, 0]
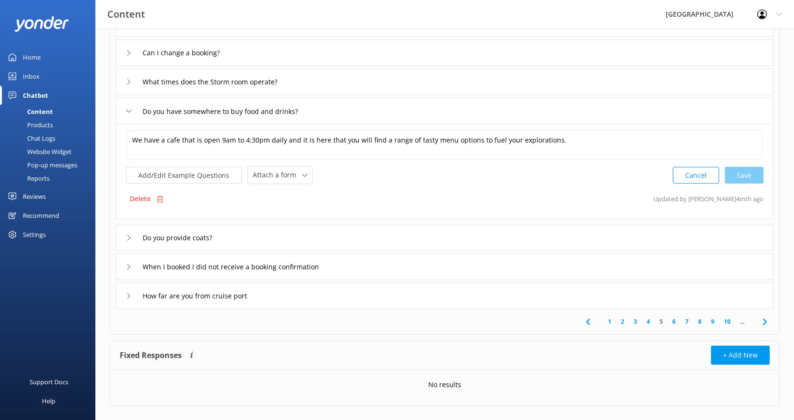
click at [300, 237] on div "Do you provide coats?" at bounding box center [444, 237] width 657 height 26
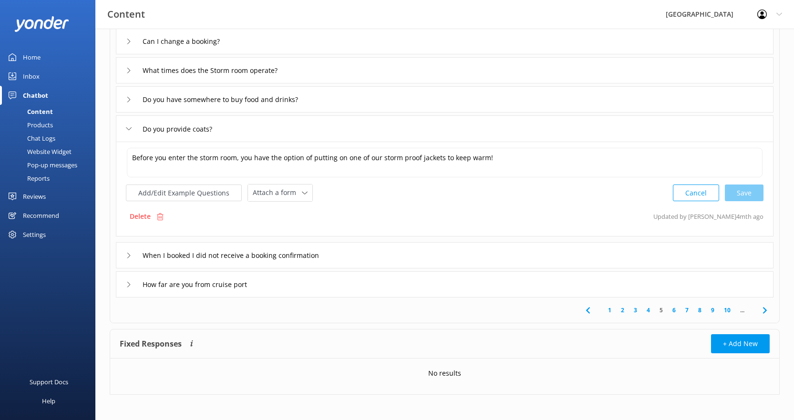
scroll to position [205, 0]
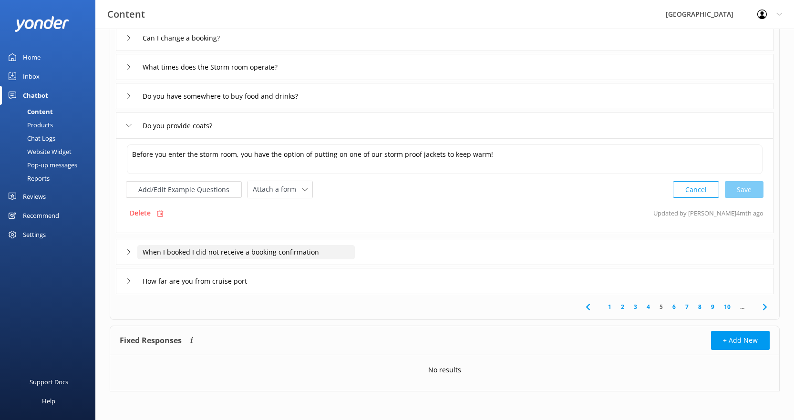
click at [212, 256] on input "When I booked I did not receive a booking confirmation" at bounding box center [245, 252] width 217 height 14
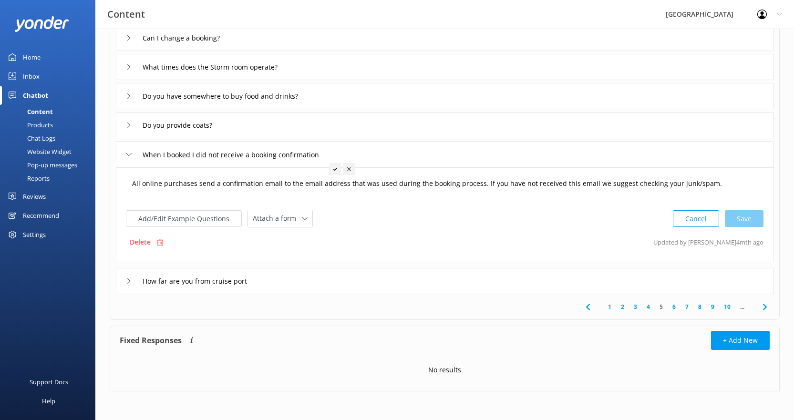
click at [706, 183] on textarea "All online purchases send a confirmation email to the email address that was us…" at bounding box center [444, 188] width 635 height 30
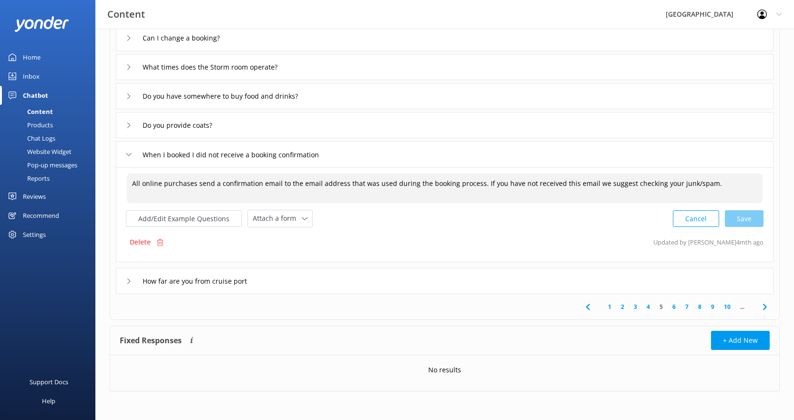
click at [196, 290] on div "How far are you from cruise port" at bounding box center [444, 281] width 657 height 26
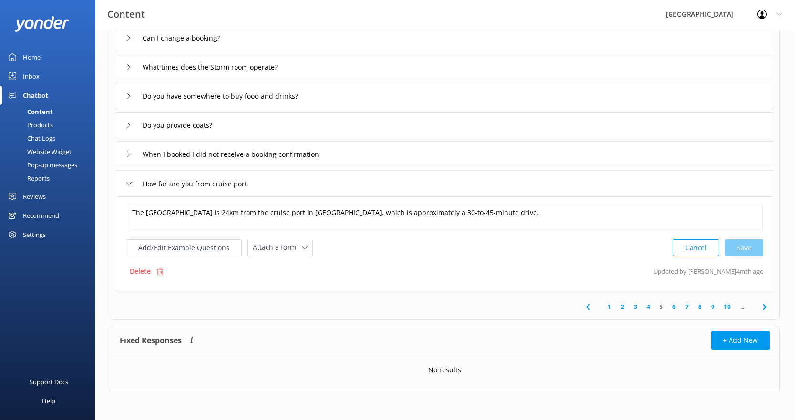
click at [672, 306] on link "6" at bounding box center [673, 306] width 13 height 9
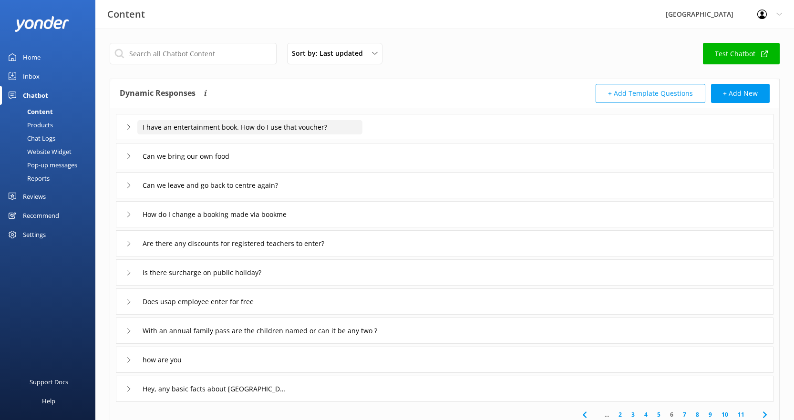
click at [278, 128] on input "I have an entertainment book. How do I use that voucher?" at bounding box center [249, 127] width 225 height 14
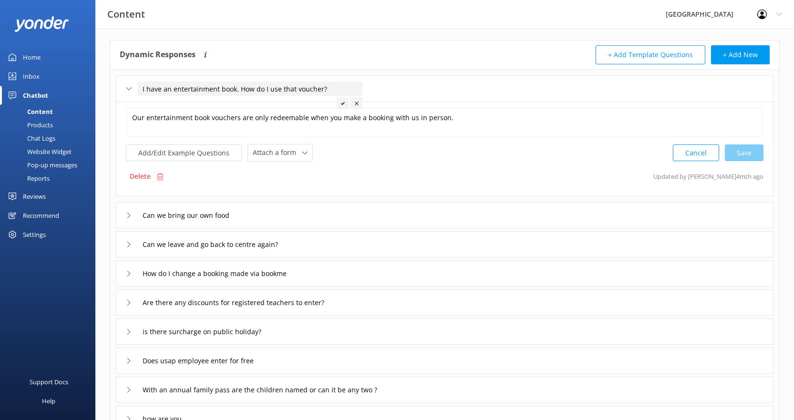
scroll to position [48, 0]
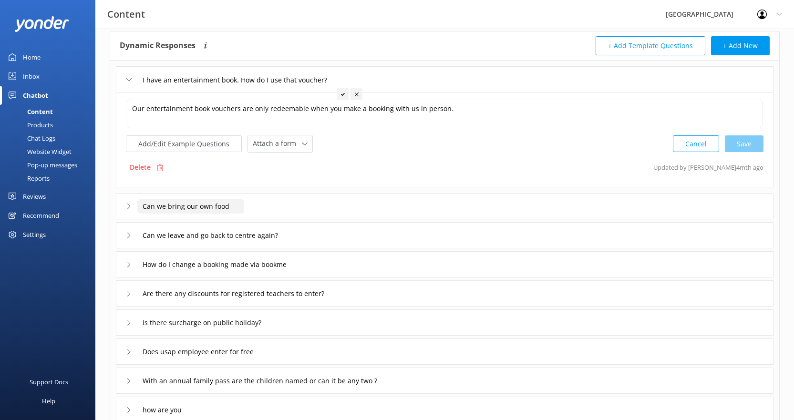
click at [197, 204] on input "Can we bring our own food" at bounding box center [190, 206] width 107 height 14
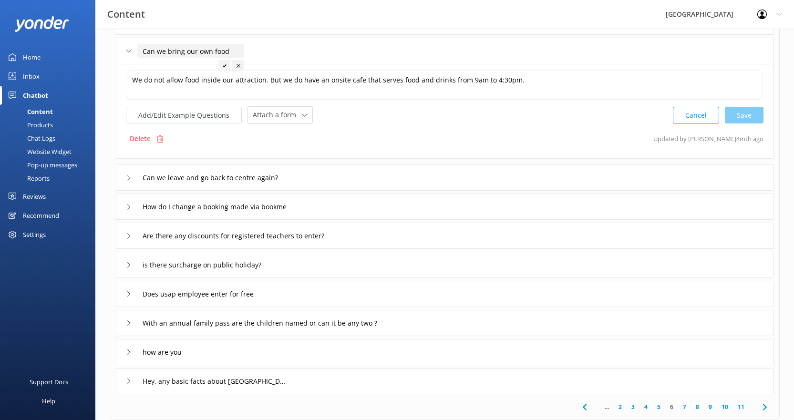
scroll to position [143, 0]
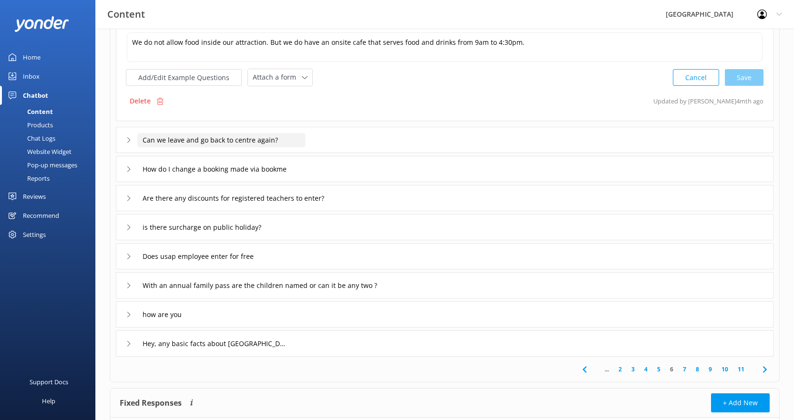
click at [286, 145] on input "Can we leave and go back to centre again?" at bounding box center [221, 140] width 168 height 14
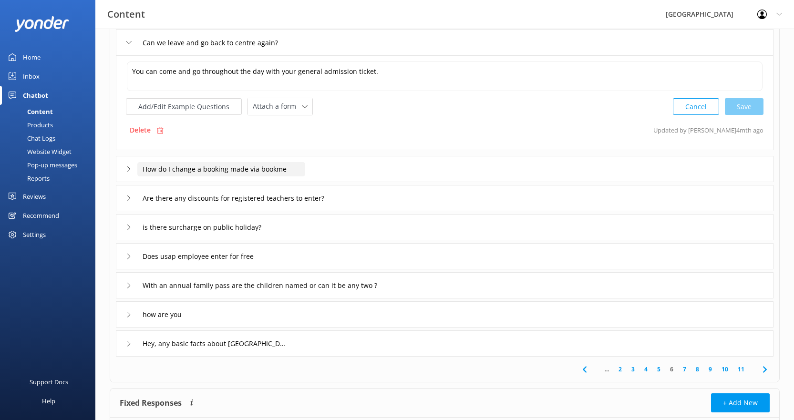
click at [304, 168] on input "How do I change a booking made via bookme" at bounding box center [221, 169] width 168 height 14
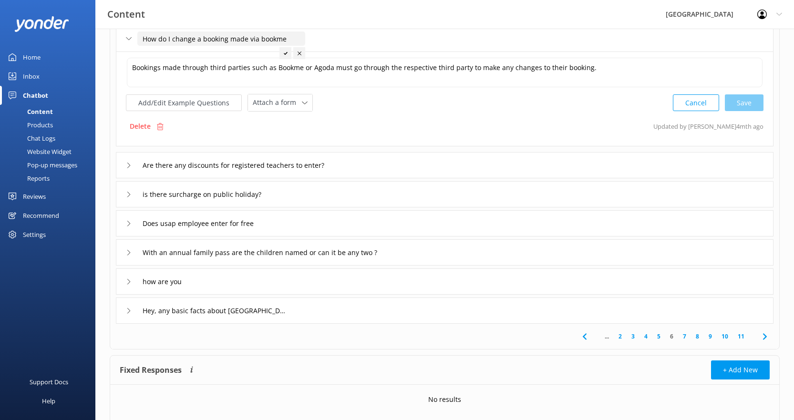
scroll to position [191, 0]
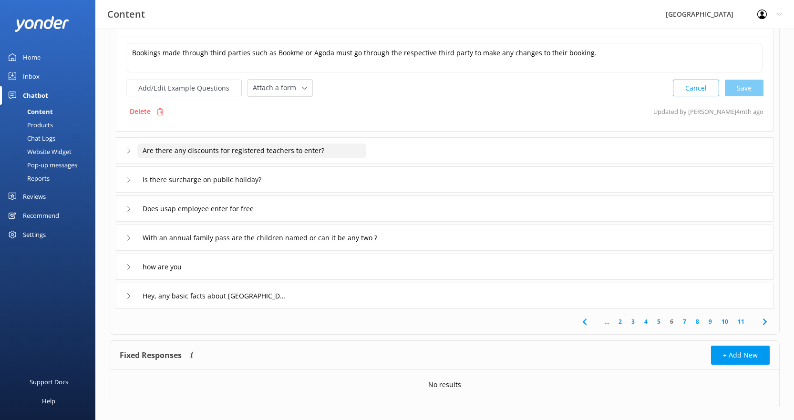
click at [283, 152] on input "Are there any discounts for registered teachers to enter?" at bounding box center [251, 150] width 229 height 14
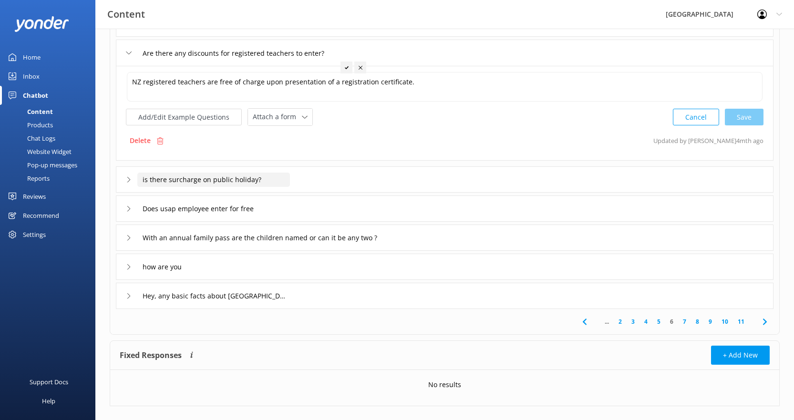
click at [241, 181] on input "is there surcharge on public holiday?" at bounding box center [213, 180] width 153 height 14
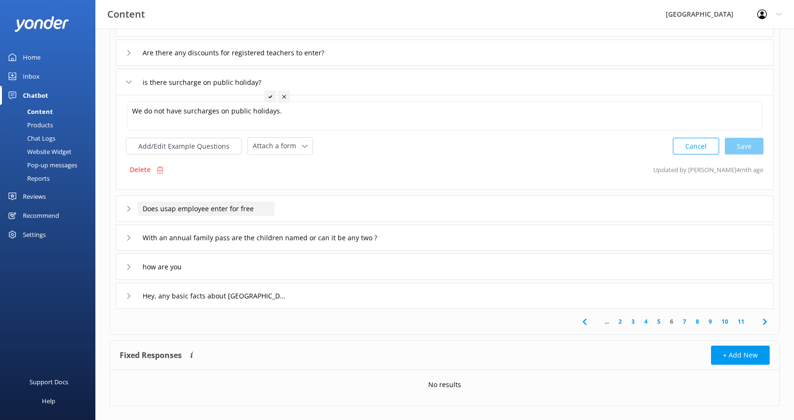
click at [235, 207] on input "Does usap employee enter for free" at bounding box center [205, 209] width 137 height 14
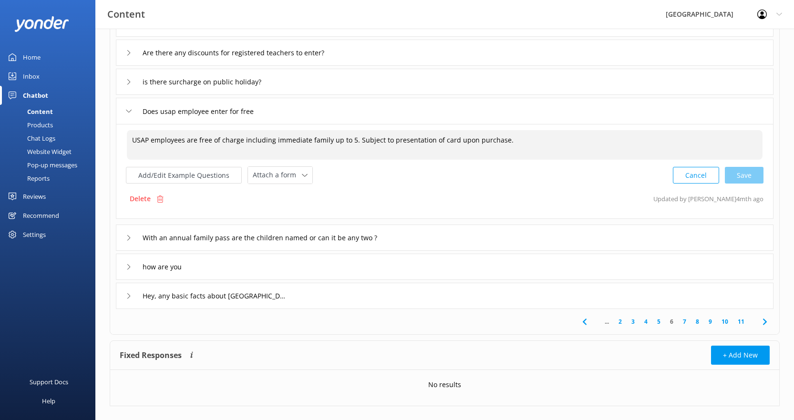
drag, startPoint x: 185, startPoint y: 141, endPoint x: 519, endPoint y: 137, distance: 334.6
click at [519, 137] on textarea "USAP employees are free of charge including immediate family up to 5. Subject t…" at bounding box center [444, 145] width 635 height 30
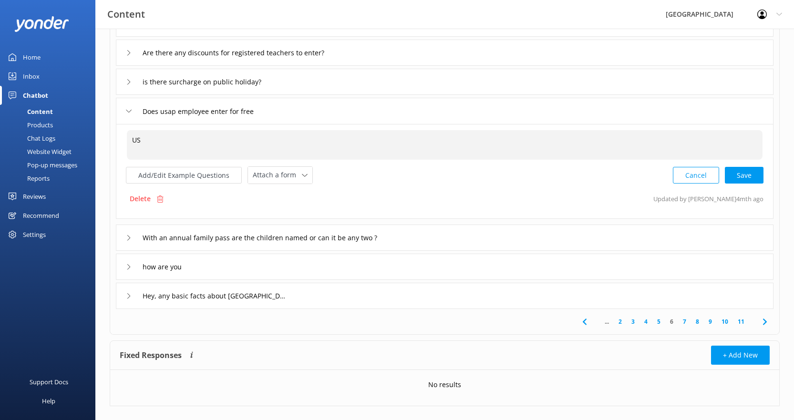
type textarea "U"
click at [282, 140] on textarea "We have a range of discounts for Antarctic personel." at bounding box center [444, 145] width 635 height 30
click at [315, 139] on textarea "We have a range of discounts for Antarctic personnel." at bounding box center [444, 145] width 635 height 30
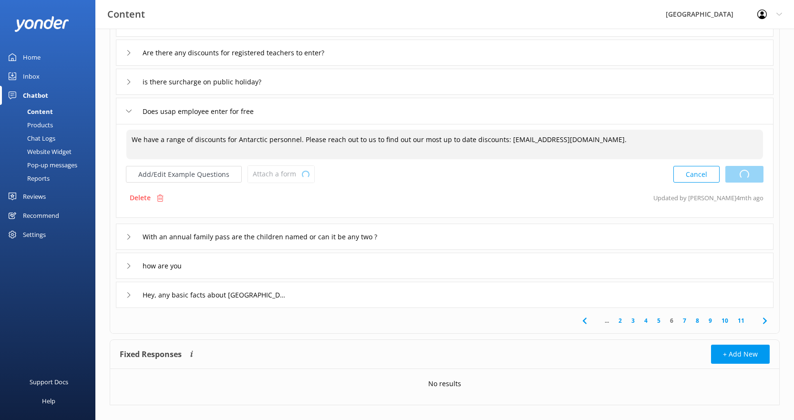
click at [731, 172] on div "Cancel Loading.." at bounding box center [718, 174] width 90 height 18
click at [194, 173] on button "Add/Edit Example Questions" at bounding box center [184, 174] width 116 height 17
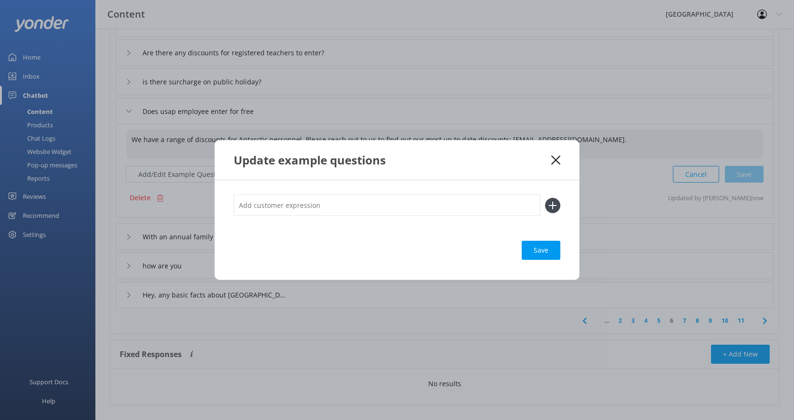
type textarea "We have a range of discounts for Antarctic personnel. Please reach out to us to…"
click at [269, 207] on input "text" at bounding box center [387, 204] width 306 height 21
type input "Do [GEOGRAPHIC_DATA] NZ staff get in for free?"
click at [553, 207] on use at bounding box center [553, 205] width 8 height 8
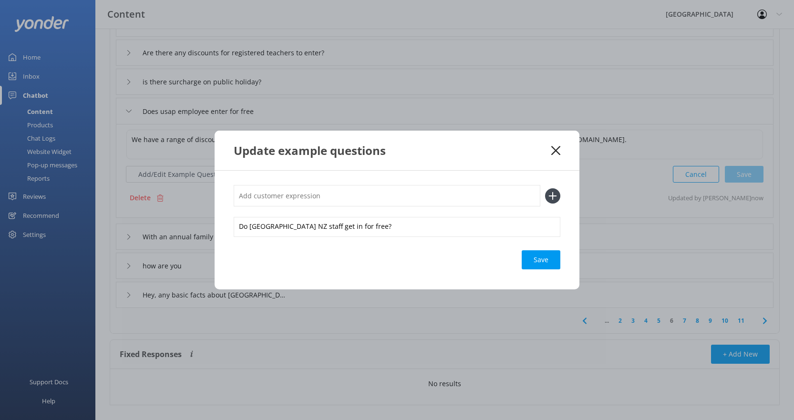
click at [351, 198] on input "text" at bounding box center [387, 195] width 306 height 21
type input "N"
type input "Antarctic Heritage"
click at [550, 195] on icon at bounding box center [552, 195] width 15 height 15
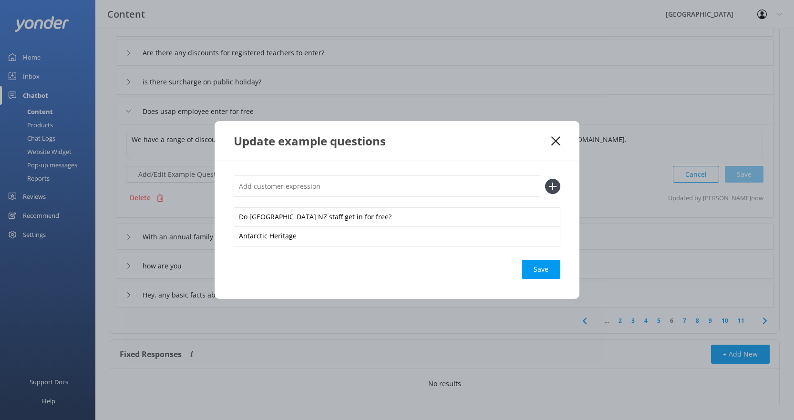
click at [387, 189] on input "text" at bounding box center [387, 185] width 306 height 21
click at [287, 186] on input "Antarctic programme" at bounding box center [387, 185] width 306 height 21
type input "Antarctic staff"
click at [550, 185] on icon at bounding box center [552, 186] width 15 height 15
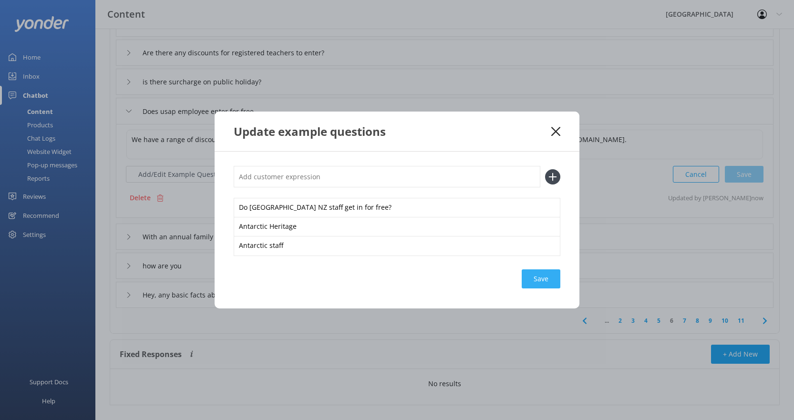
click at [546, 276] on div "Save" at bounding box center [540, 278] width 39 height 19
click at [554, 133] on icon at bounding box center [555, 132] width 9 height 10
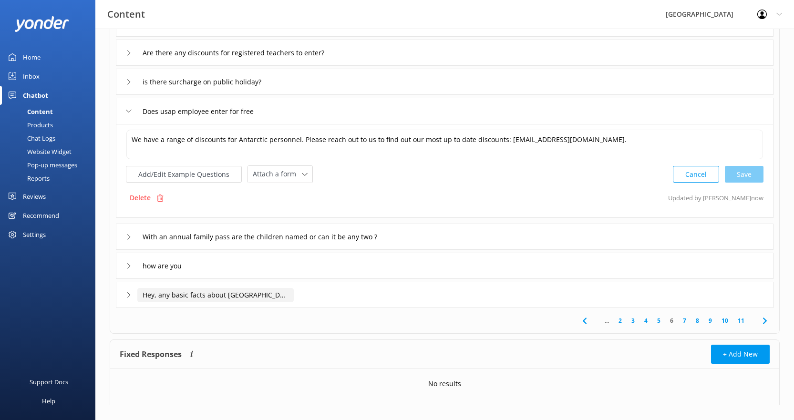
click at [230, 295] on input "Hey, any basic facts about [GEOGRAPHIC_DATA]?" at bounding box center [215, 295] width 156 height 14
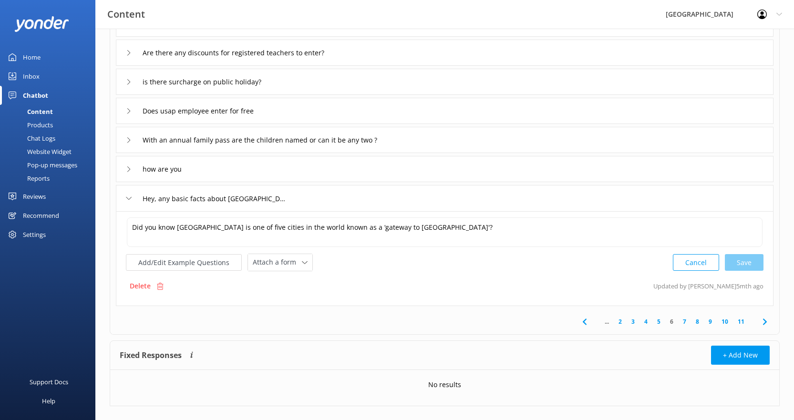
click at [33, 74] on div "Inbox" at bounding box center [31, 76] width 17 height 19
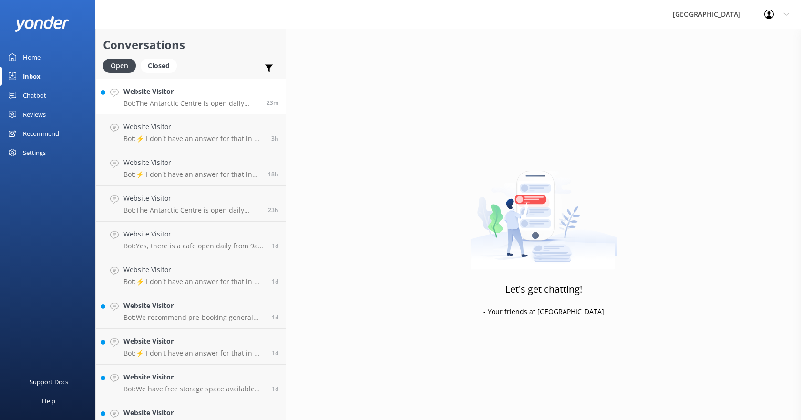
click at [208, 99] on div "Website Visitor Bot: [GEOGRAPHIC_DATA] is open daily from 9am to 4:30pm, includ…" at bounding box center [191, 96] width 136 height 20
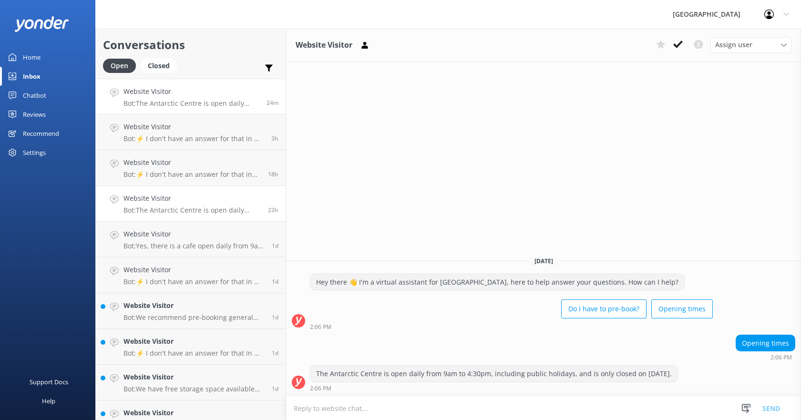
click at [171, 205] on div "Website Visitor Bot: [GEOGRAPHIC_DATA] is open daily from 9am to 4:30pm, includ…" at bounding box center [191, 203] width 137 height 21
click at [170, 170] on div "Website Visitor Bot: ⚡ I don't have an answer for that in my knowledge base. Pl…" at bounding box center [191, 167] width 137 height 21
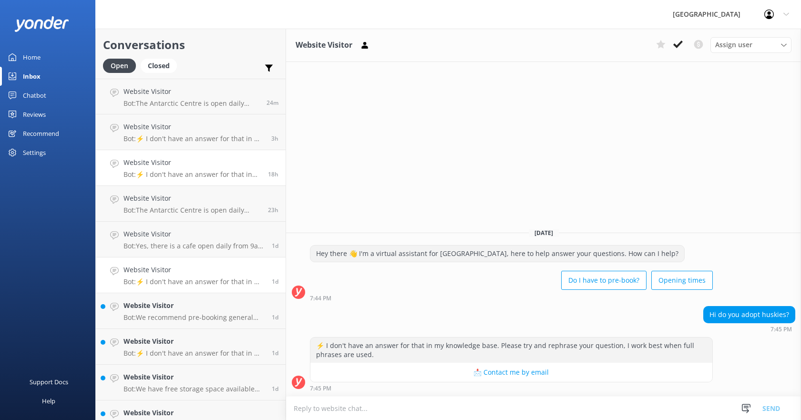
click at [183, 268] on h4 "Website Visitor" at bounding box center [193, 270] width 141 height 10
click at [156, 306] on h4 "Website Visitor" at bounding box center [193, 305] width 141 height 10
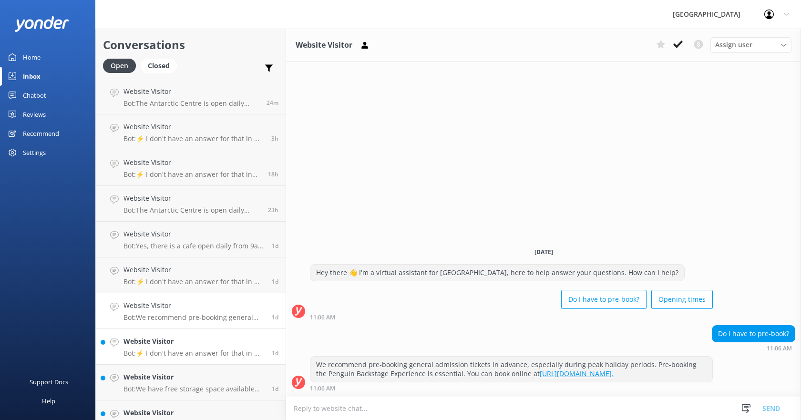
click at [183, 346] on h4 "Website Visitor" at bounding box center [193, 341] width 141 height 10
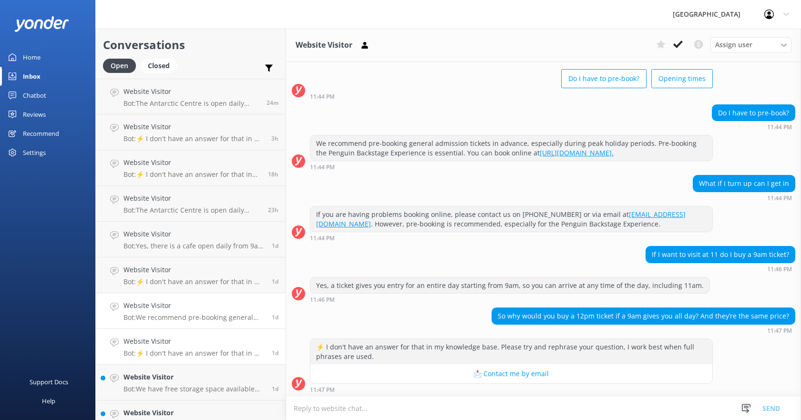
scroll to position [45, 0]
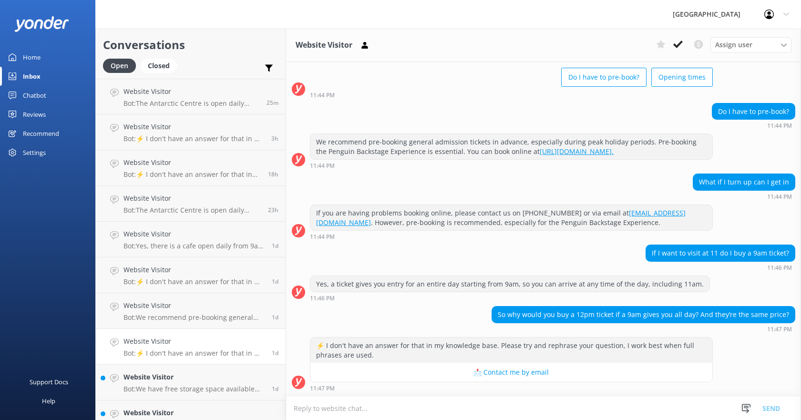
click at [36, 92] on div "Chatbot" at bounding box center [34, 95] width 23 height 19
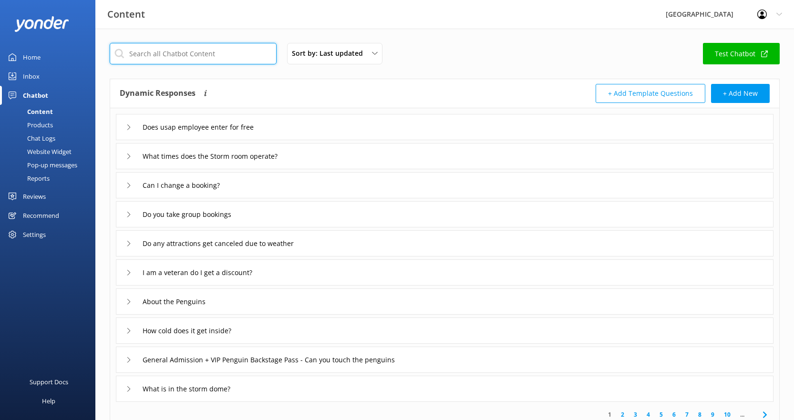
click at [198, 55] on input "text" at bounding box center [193, 53] width 167 height 21
click at [43, 137] on div "Chat Logs" at bounding box center [31, 138] width 50 height 13
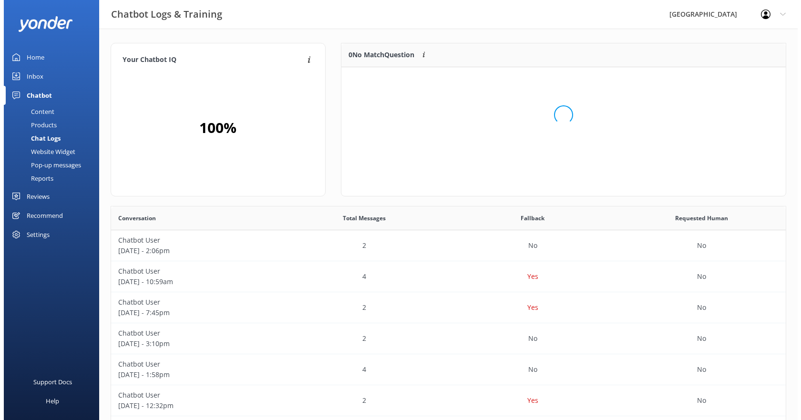
scroll to position [112, 437]
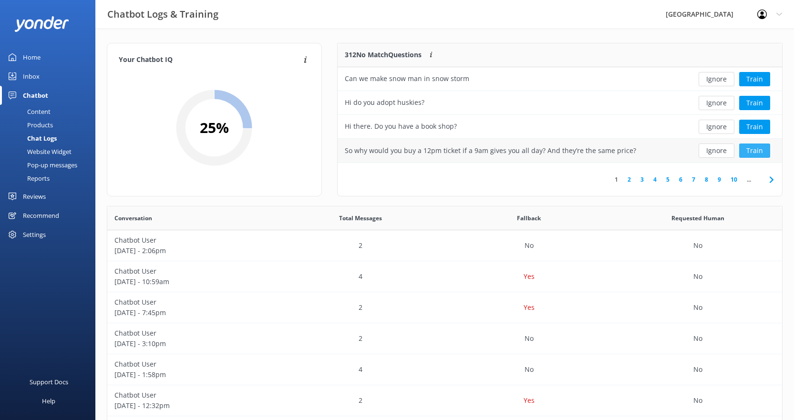
click at [754, 151] on button "Train" at bounding box center [754, 150] width 31 height 14
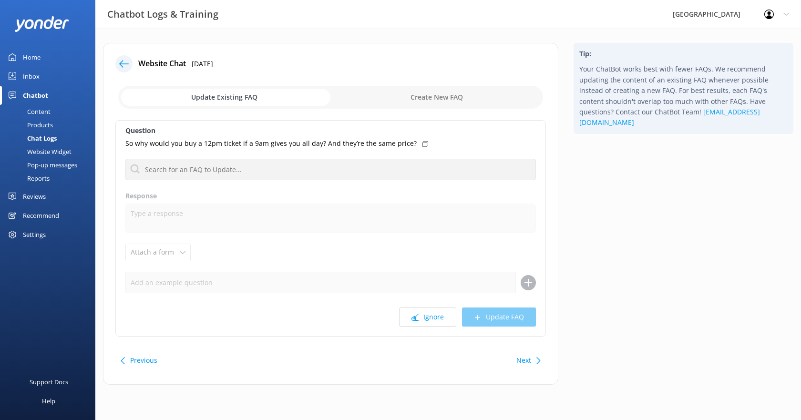
click at [424, 97] on input "checkbox" at bounding box center [330, 97] width 425 height 23
checkbox input "true"
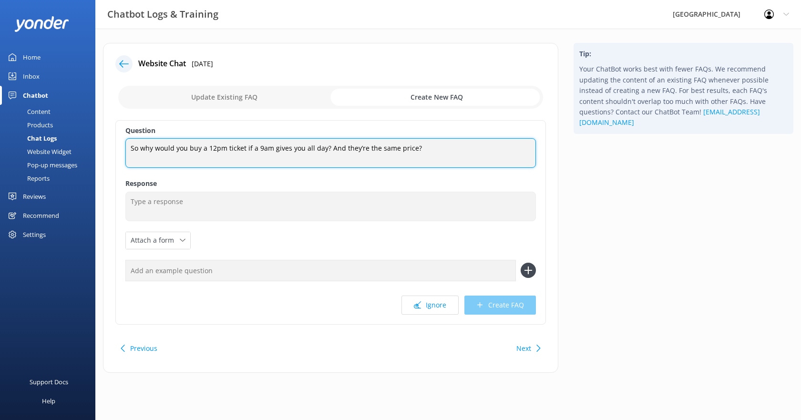
drag, startPoint x: 131, startPoint y: 148, endPoint x: 145, endPoint y: 149, distance: 13.8
click at [145, 149] on textarea "So why would you buy a 12pm ticket if a 9am gives you all day? And they’re the …" at bounding box center [330, 153] width 410 height 30
click at [172, 150] on textarea "Why would you buy a 12pm ticket if a 9am gives you all day? And they’re the sam…" at bounding box center [330, 153] width 410 height 30
type textarea "Why would I buy a 12pm ticket if a 9am gives you all day? And they’re the same …"
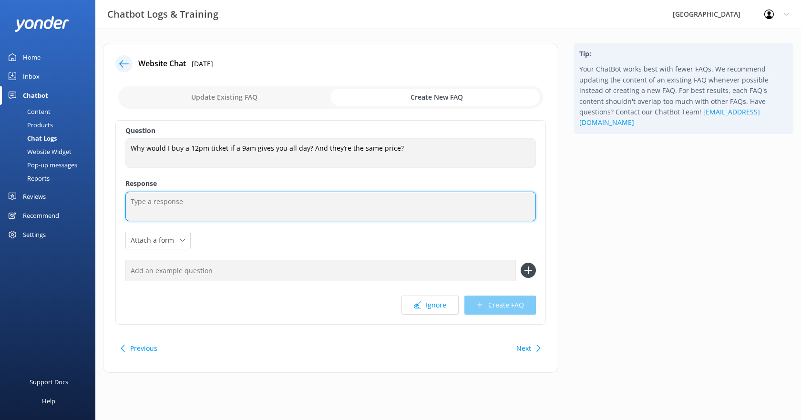
click at [210, 204] on textarea at bounding box center [330, 207] width 410 height 30
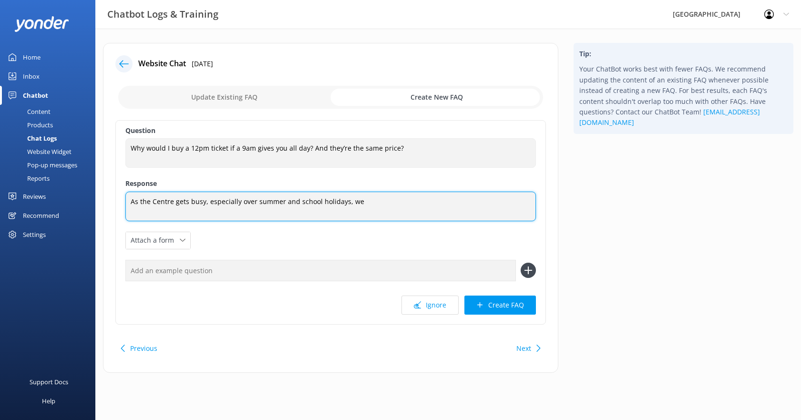
click at [297, 201] on textarea "As the Centre gets busy, especially over summer and school holidays, we" at bounding box center [330, 207] width 410 height 30
click at [398, 201] on textarea "As the Centre gets busy, especially over summer and the school holidays, we" at bounding box center [330, 207] width 410 height 30
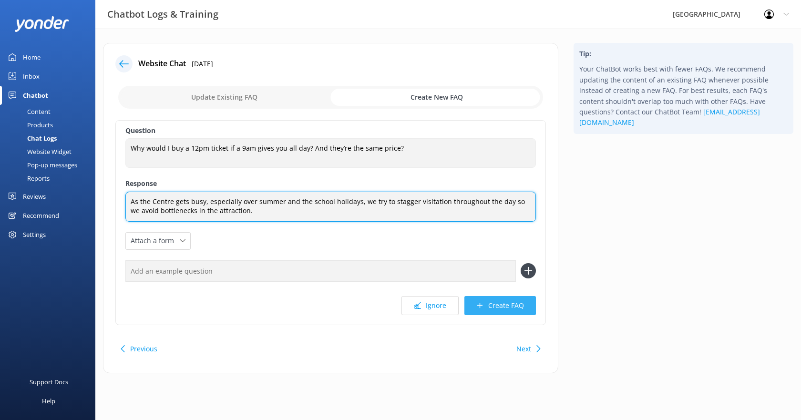
type textarea "As the Centre gets busy, especially over summer and the school holidays, we try…"
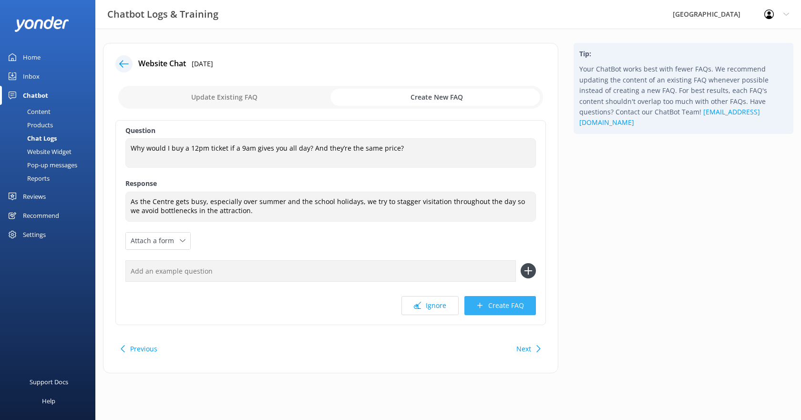
click at [494, 306] on button "Create FAQ" at bounding box center [499, 305] width 71 height 19
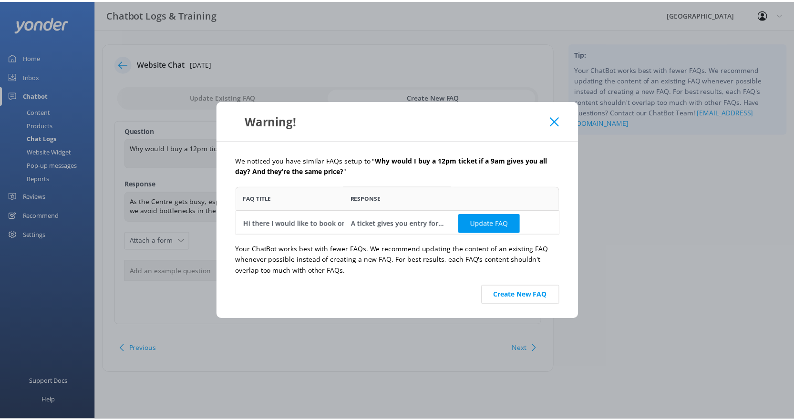
scroll to position [41, 319]
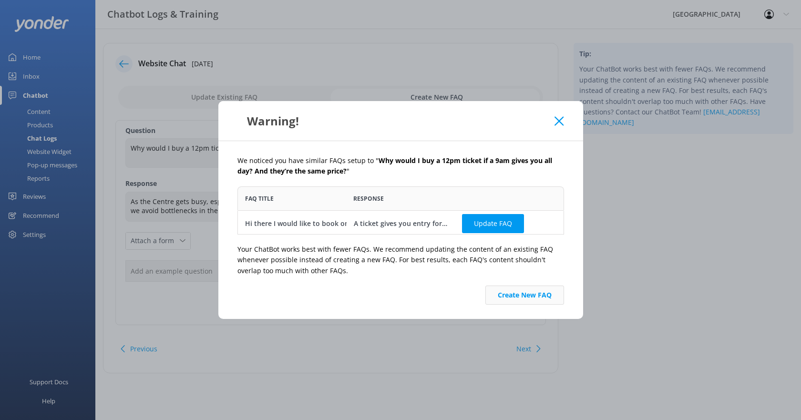
click at [535, 295] on button "Create New FAQ" at bounding box center [524, 294] width 79 height 19
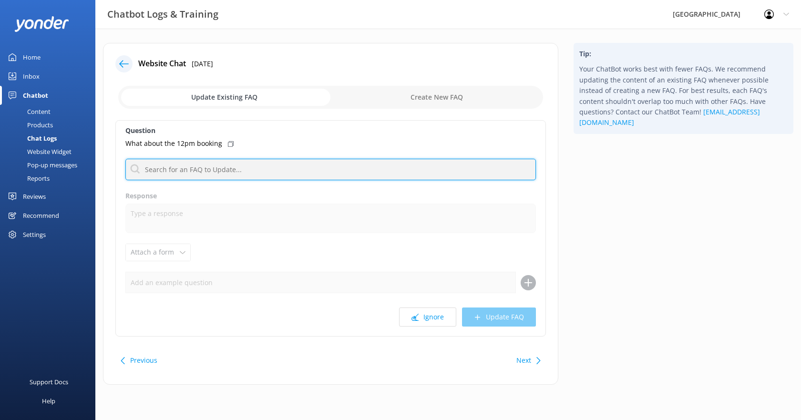
click at [200, 170] on input "text" at bounding box center [330, 169] width 410 height 21
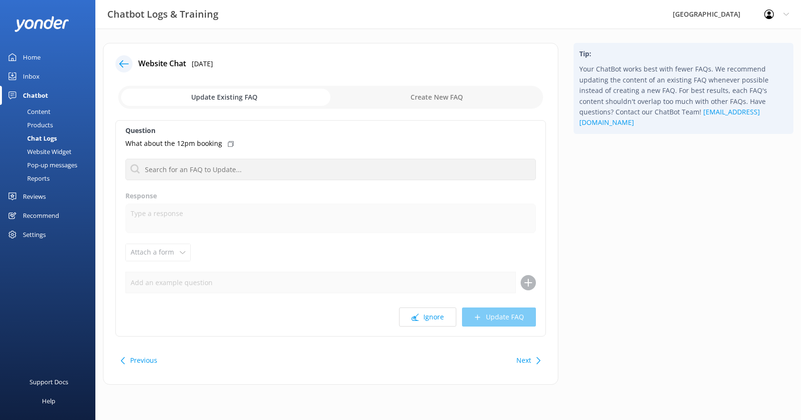
click at [35, 110] on div "Content" at bounding box center [28, 111] width 45 height 13
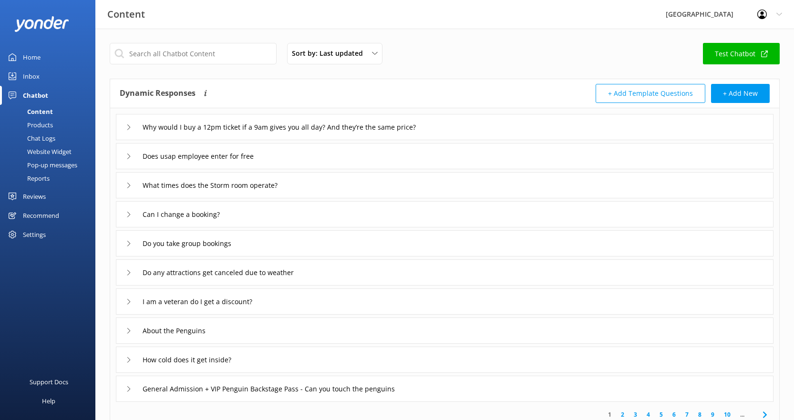
click at [43, 135] on div "Chat Logs" at bounding box center [31, 138] width 50 height 13
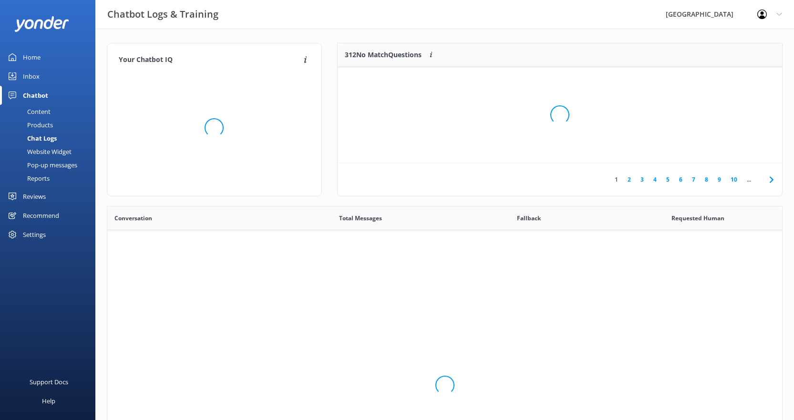
scroll to position [327, 667]
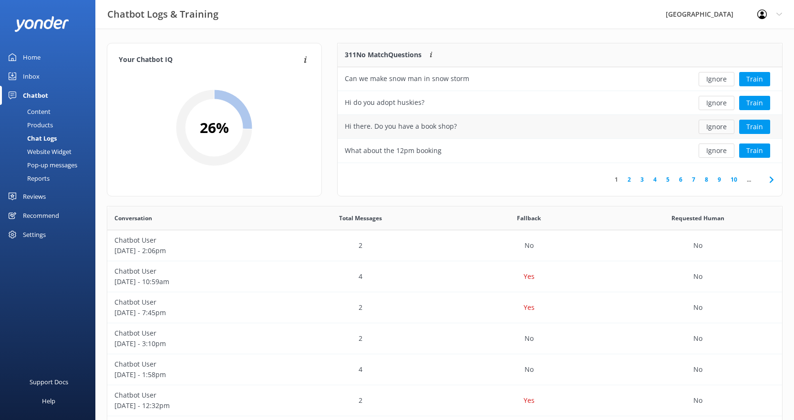
click at [723, 130] on button "Ignore" at bounding box center [716, 127] width 36 height 14
click at [752, 80] on button "Train" at bounding box center [754, 79] width 31 height 14
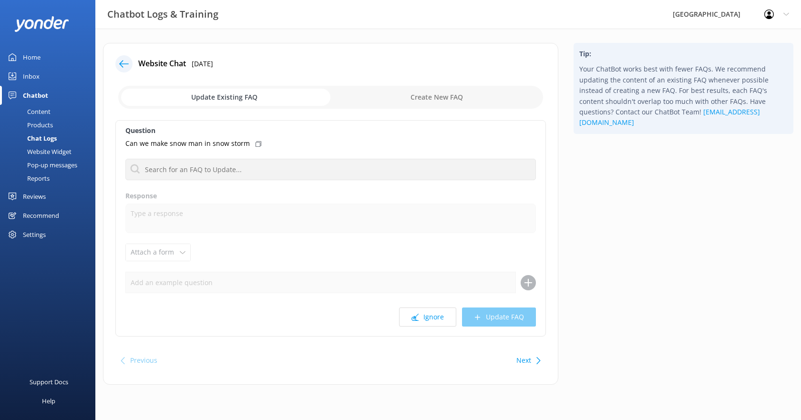
click at [191, 143] on p "Can we make snow man in snow storm" at bounding box center [187, 143] width 124 height 10
click at [175, 143] on p "Can we make snow man in snow storm" at bounding box center [187, 143] width 124 height 10
click at [162, 143] on p "Can we make snow man in snow storm" at bounding box center [187, 143] width 124 height 10
click at [397, 98] on input "checkbox" at bounding box center [330, 97] width 425 height 23
checkbox input "true"
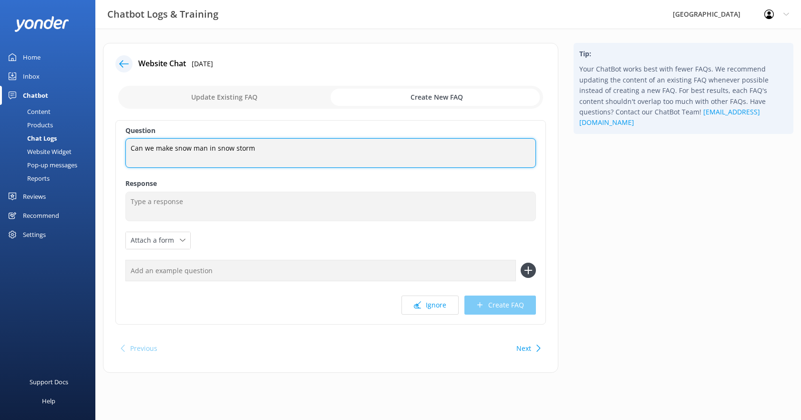
click at [173, 149] on textarea "Can we make snow man in snow storm" at bounding box center [330, 153] width 410 height 30
drag, startPoint x: 154, startPoint y: 148, endPoint x: 173, endPoint y: 148, distance: 18.1
click at [173, 148] on textarea "Can we make snow man in snow storm" at bounding box center [330, 153] width 410 height 30
click at [218, 148] on textarea "Can we build a snow man in snow storm" at bounding box center [330, 153] width 410 height 30
type textarea "Can we build a snow man in the snow storm"
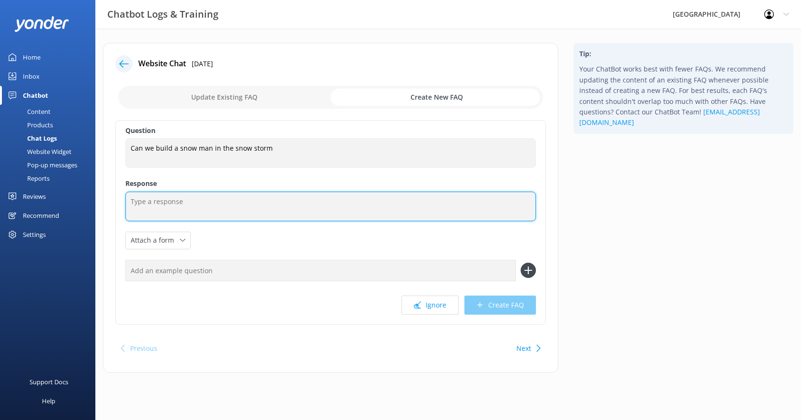
click at [207, 203] on textarea at bounding box center [330, 207] width 410 height 30
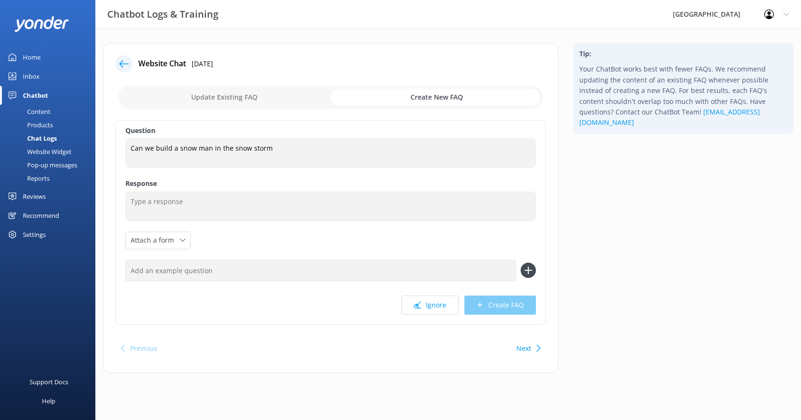
click at [121, 67] on icon at bounding box center [124, 64] width 10 height 10
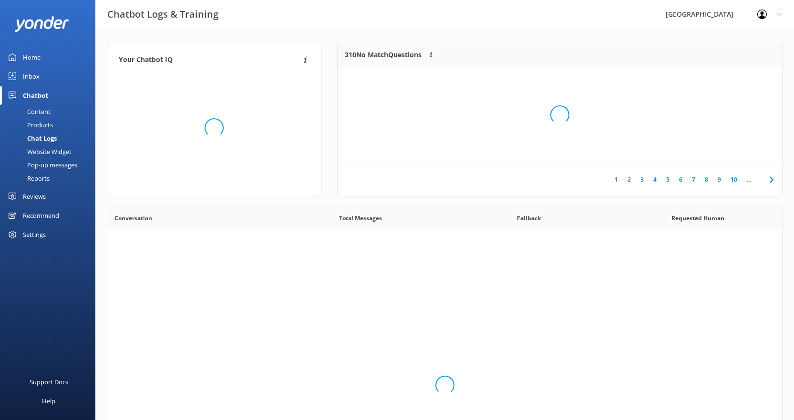
scroll to position [327, 667]
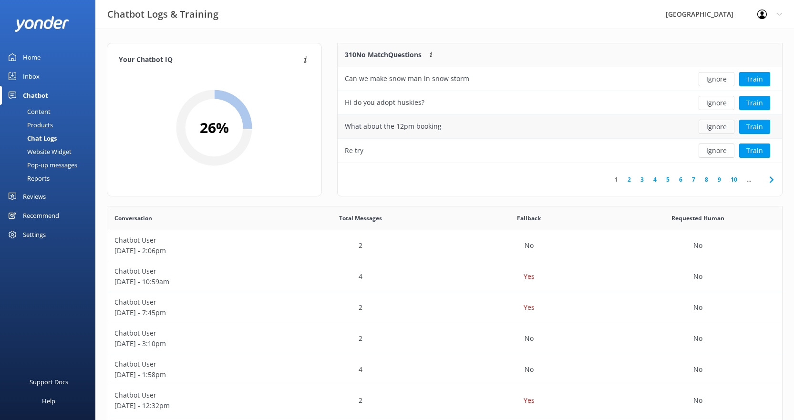
click at [718, 127] on button "Ignore" at bounding box center [716, 127] width 36 height 14
click at [715, 128] on button "Ignore" at bounding box center [716, 127] width 36 height 14
click at [644, 125] on div "Hi there. I would like to enroll my son for the school holiday one day. My daug…" at bounding box center [512, 126] width 335 height 10
click at [756, 151] on button "Train" at bounding box center [754, 150] width 31 height 14
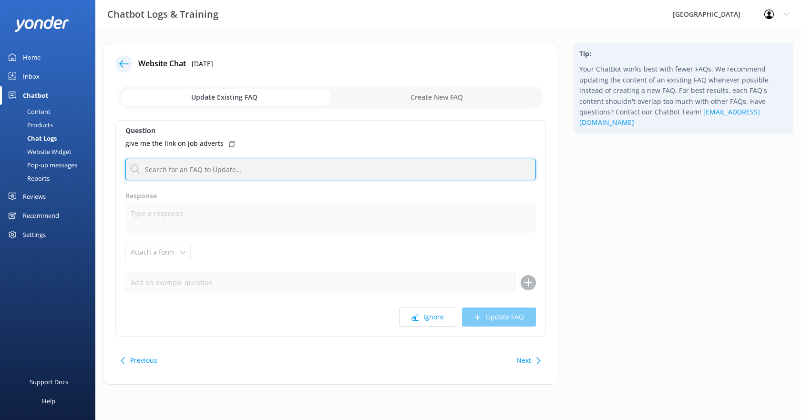
click at [238, 170] on input "text" at bounding box center [330, 169] width 410 height 21
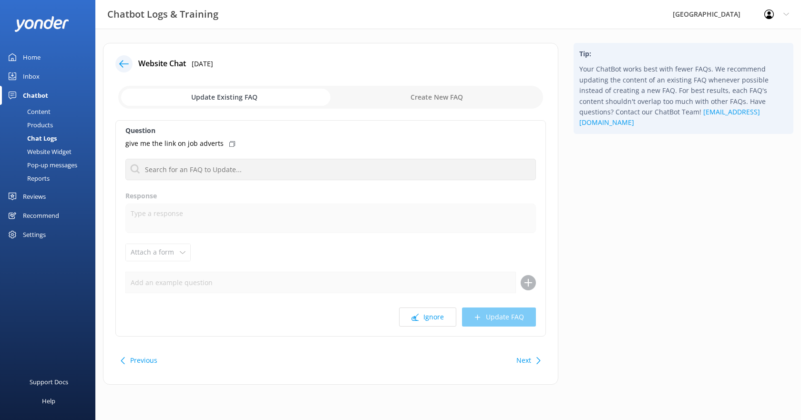
click at [410, 93] on input "checkbox" at bounding box center [330, 97] width 425 height 23
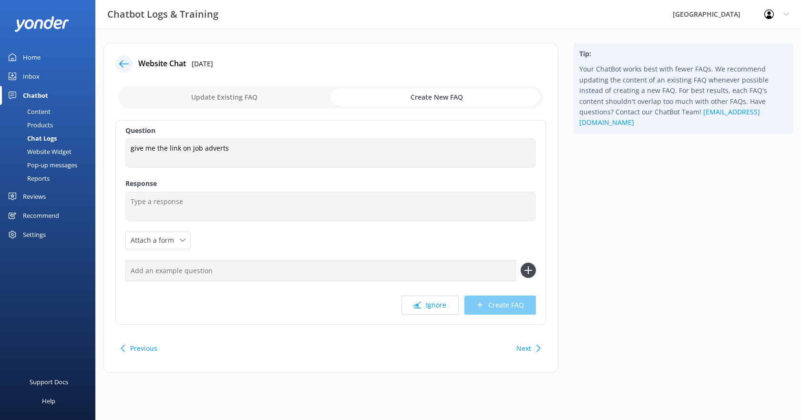
click at [246, 101] on input "checkbox" at bounding box center [330, 97] width 425 height 23
checkbox input "false"
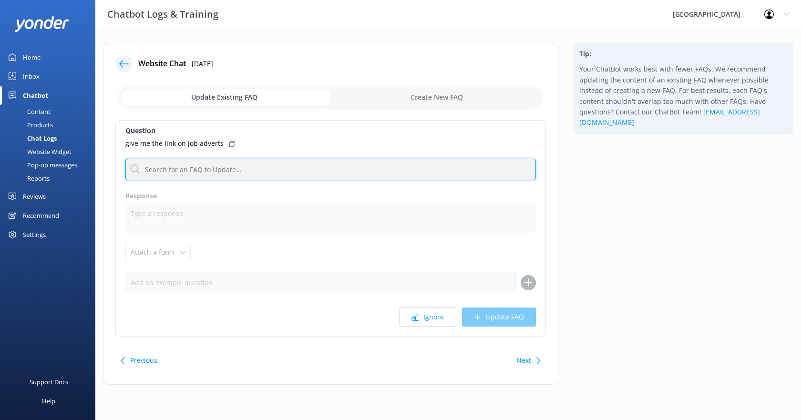
click at [214, 169] on input "text" at bounding box center [330, 169] width 410 height 21
type input "jobs"
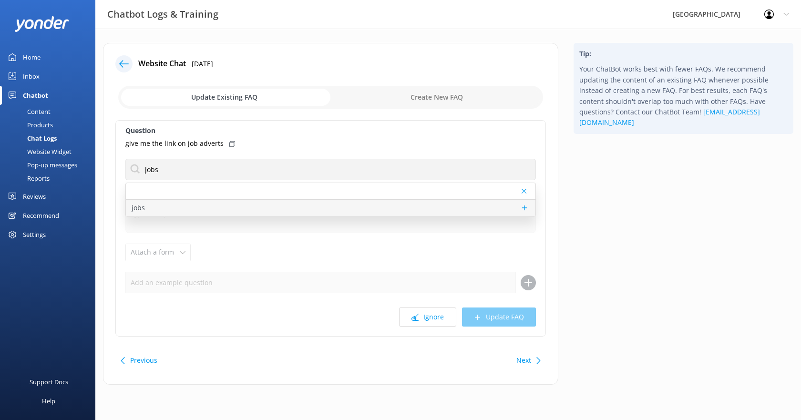
click at [168, 206] on div "jobs" at bounding box center [330, 208] width 409 height 17
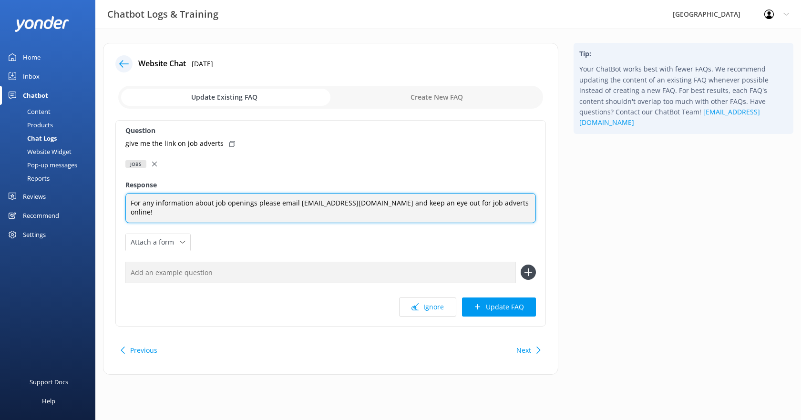
click at [481, 201] on textarea "For any information about job openings please email [EMAIL_ADDRESS][DOMAIN_NAME…" at bounding box center [330, 208] width 410 height 30
type textarea "For any information about job openings please email [EMAIL_ADDRESS][DOMAIN_NAME…"
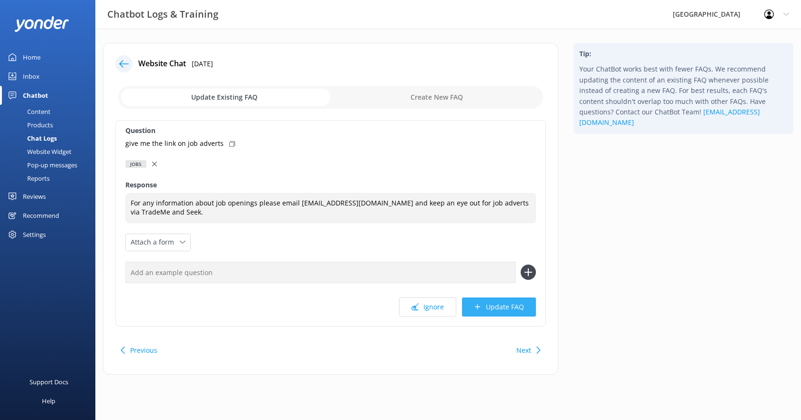
click at [487, 305] on button "Update FAQ" at bounding box center [499, 306] width 74 height 19
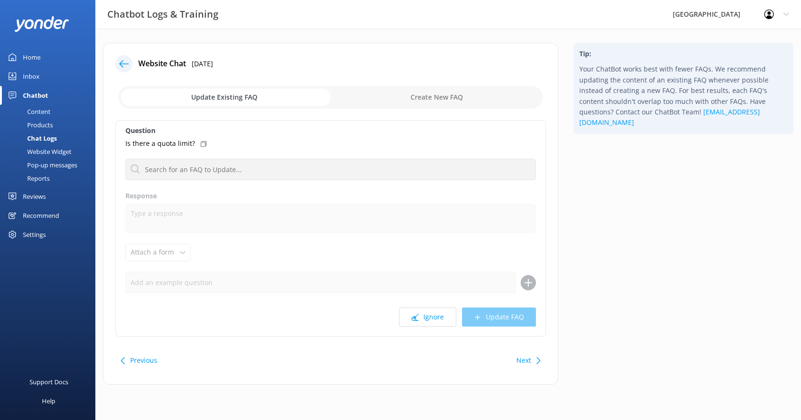
click at [123, 68] on icon at bounding box center [124, 64] width 10 height 10
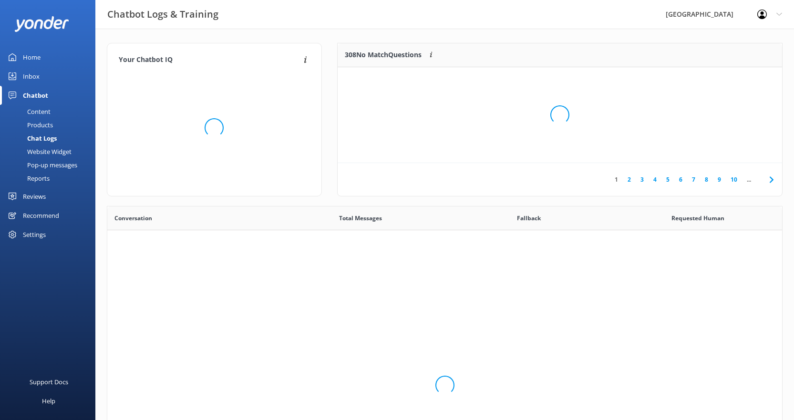
scroll to position [327, 667]
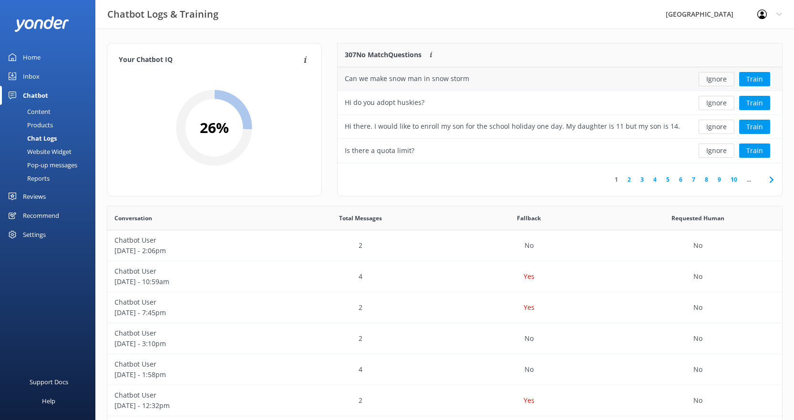
click at [713, 76] on button "Ignore" at bounding box center [716, 79] width 36 height 14
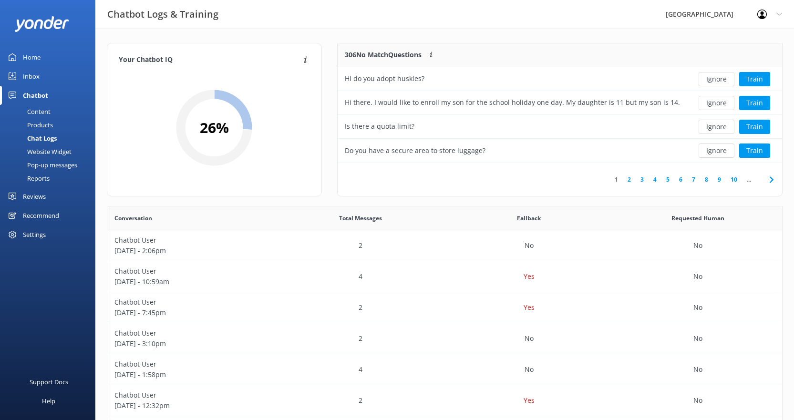
drag, startPoint x: 712, startPoint y: 150, endPoint x: 782, endPoint y: 148, distance: 70.6
click at [782, 148] on div "306 No Match Questions Customers sometimes ask questions that don't fully match…" at bounding box center [559, 124] width 460 height 163
click at [760, 152] on button "Train" at bounding box center [754, 150] width 31 height 14
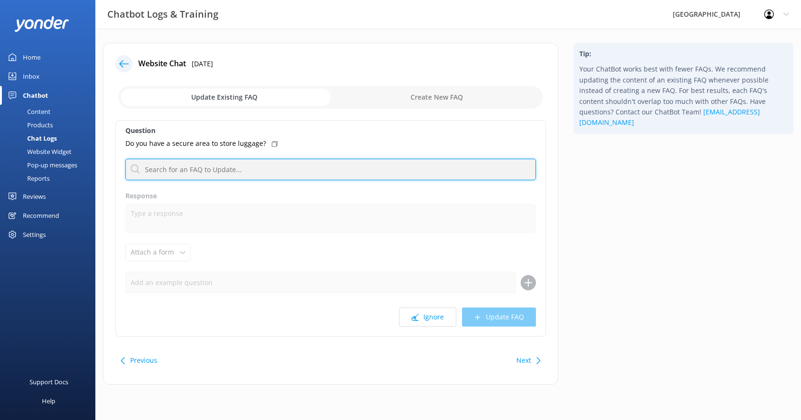
click at [234, 168] on input "text" at bounding box center [330, 169] width 410 height 21
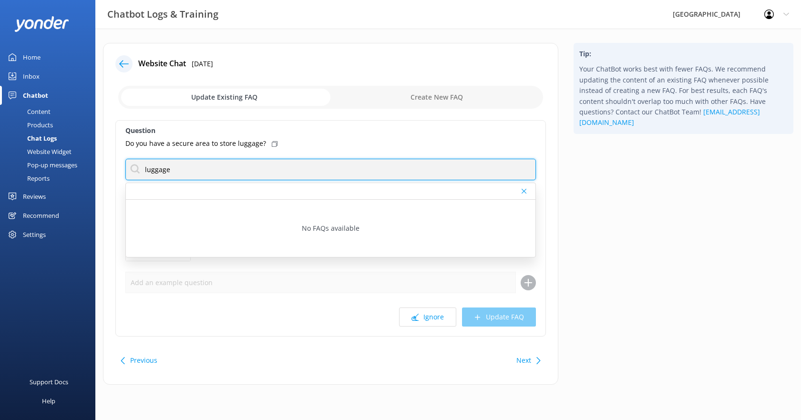
click at [152, 170] on input "luggage" at bounding box center [330, 169] width 410 height 21
type input "storage"
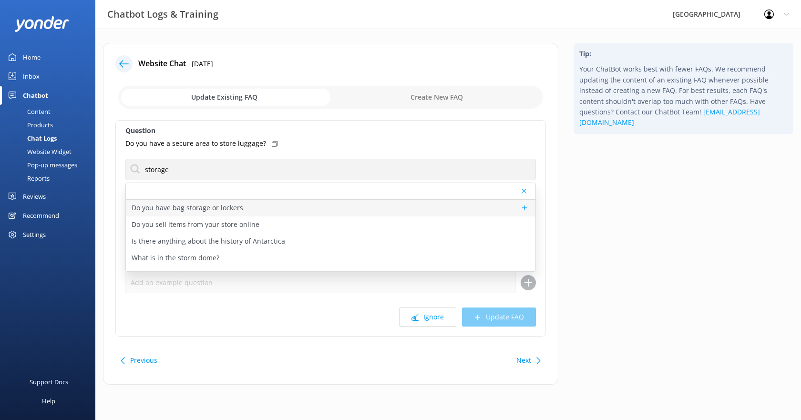
click at [187, 207] on p "Do you have bag storage or lockers" at bounding box center [188, 208] width 112 height 10
type textarea "We have free storage space available for you, no problems to leave your bags wi…"
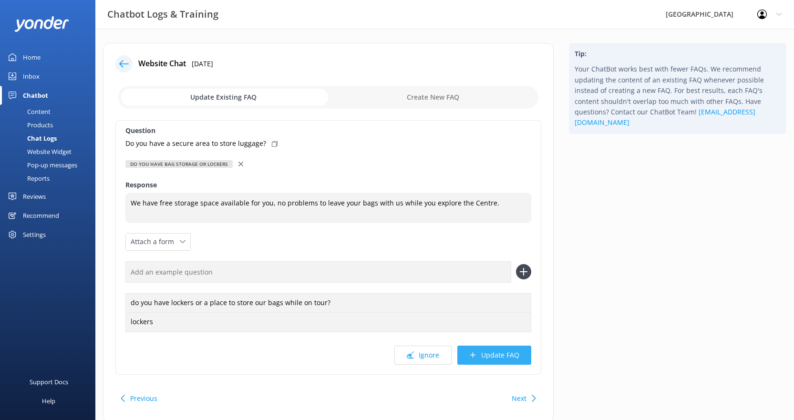
click at [491, 354] on button "Update FAQ" at bounding box center [494, 355] width 74 height 19
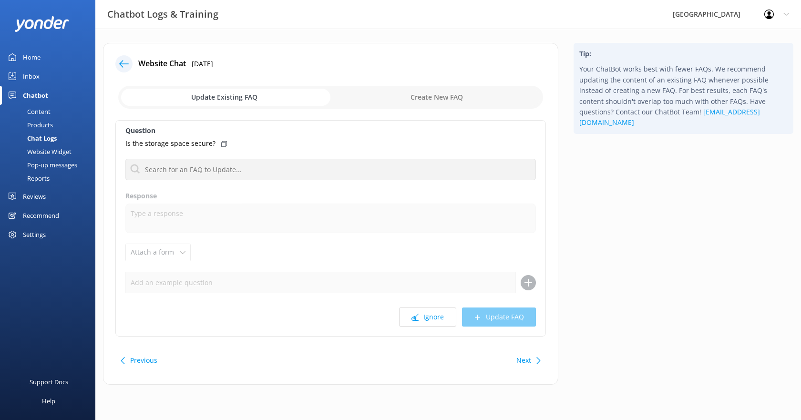
click at [126, 65] on icon at bounding box center [124, 64] width 10 height 10
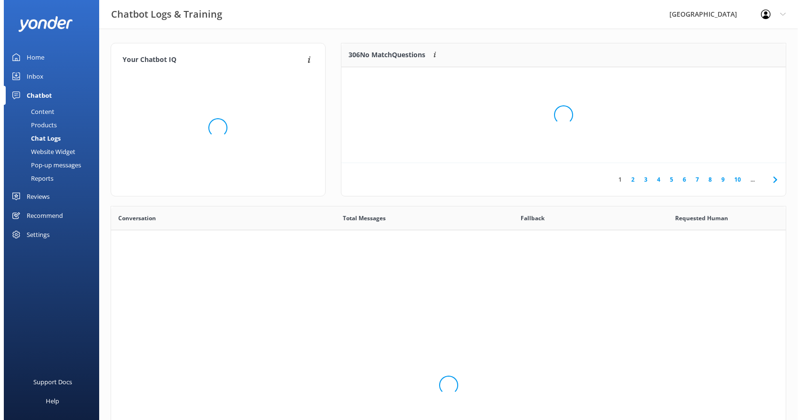
scroll to position [327, 667]
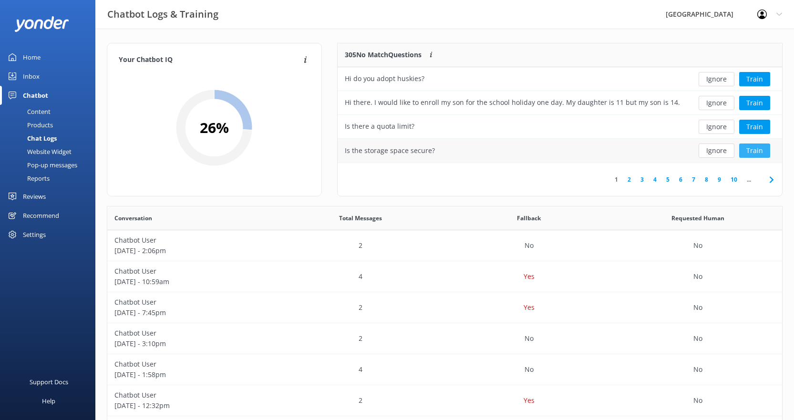
click at [750, 149] on button "Train" at bounding box center [754, 150] width 31 height 14
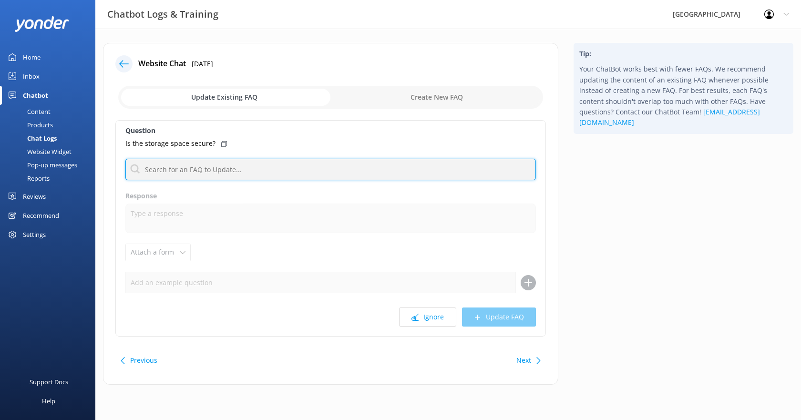
click at [186, 173] on input "text" at bounding box center [330, 169] width 410 height 21
type input "storage"
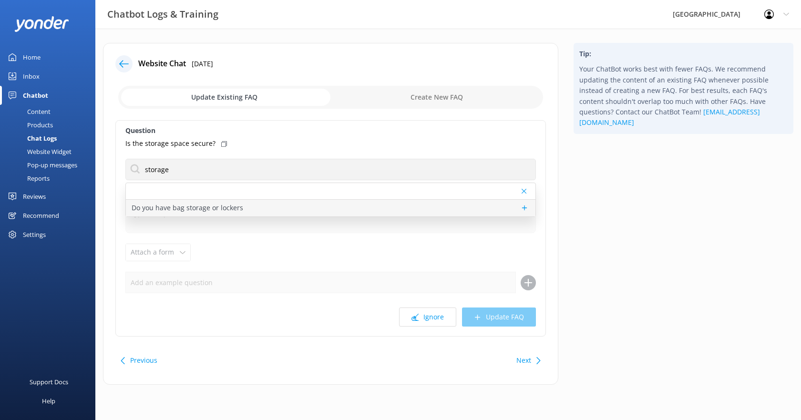
click at [204, 205] on p "Do you have bag storage or lockers" at bounding box center [188, 208] width 112 height 10
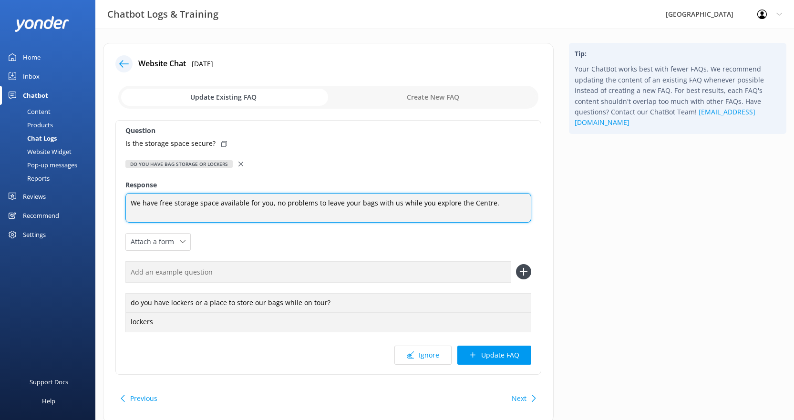
click at [411, 206] on textarea "We have free storage space available for you, no problems to leave your bags wi…" at bounding box center [328, 208] width 406 height 30
drag, startPoint x: 272, startPoint y: 203, endPoint x: 312, endPoint y: 204, distance: 39.6
click at [312, 204] on textarea "We have free storage space available for you, no problems to leave your bags wi…" at bounding box center [328, 208] width 406 height 30
click at [157, 202] on textarea "We have free storage space available for you, no problems to leave your bags wi…" at bounding box center [328, 208] width 406 height 30
drag, startPoint x: 274, startPoint y: 204, endPoint x: 317, endPoint y: 204, distance: 43.4
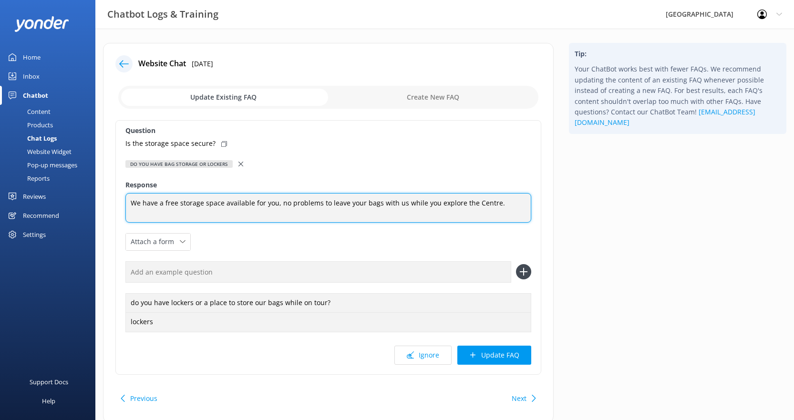
click at [317, 204] on textarea "We have a free storage space available for you, no problems to leave your bags …" at bounding box center [328, 208] width 406 height 30
click at [451, 204] on textarea "We have a free storage space available for you to leave your bags with us while…" at bounding box center [328, 208] width 406 height 30
click at [472, 202] on textarea "We have a free storage space available for you to leave your bags with us while…" at bounding box center [328, 208] width 406 height 30
click at [472, 210] on textarea "We have a free storage space available for you to leave your bags with us while…" at bounding box center [328, 208] width 406 height 30
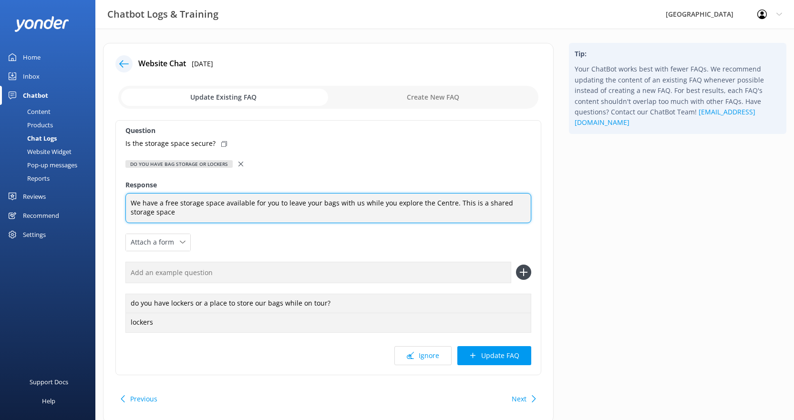
click at [164, 204] on textarea "We have a free storage space available for you to leave your bags with us while…" at bounding box center [328, 208] width 406 height 30
click at [457, 217] on textarea "We have a free storage space available for you to leave your bags with us while…" at bounding box center [328, 208] width 406 height 30
click at [167, 213] on textarea "We have a free storage space available for you to leave your bags with us while…" at bounding box center [328, 208] width 406 height 30
click at [229, 215] on textarea "We have a free storage space available for you to leave your bags with us while…" at bounding box center [328, 208] width 406 height 30
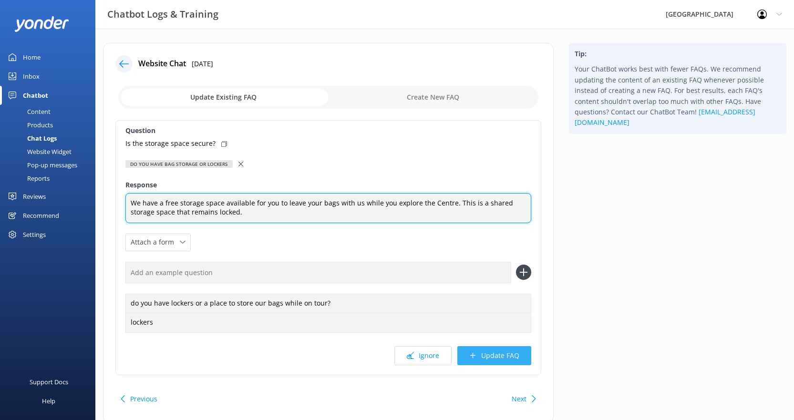
type textarea "We have a free storage space available for you to leave your bags with us while…"
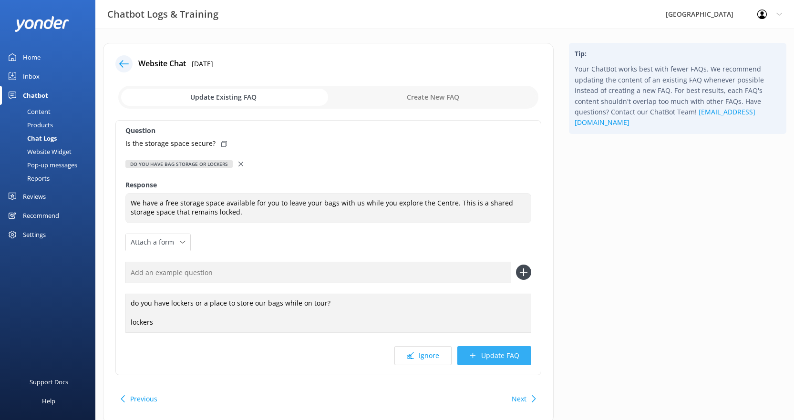
click at [508, 354] on button "Update FAQ" at bounding box center [494, 355] width 74 height 19
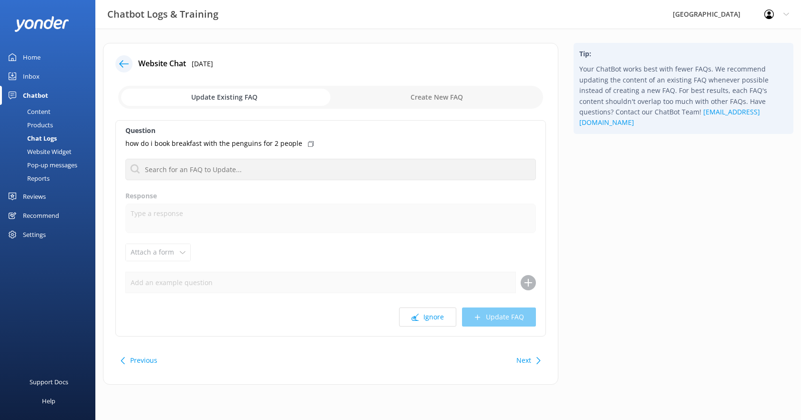
click at [402, 94] on input "checkbox" at bounding box center [330, 97] width 425 height 23
checkbox input "true"
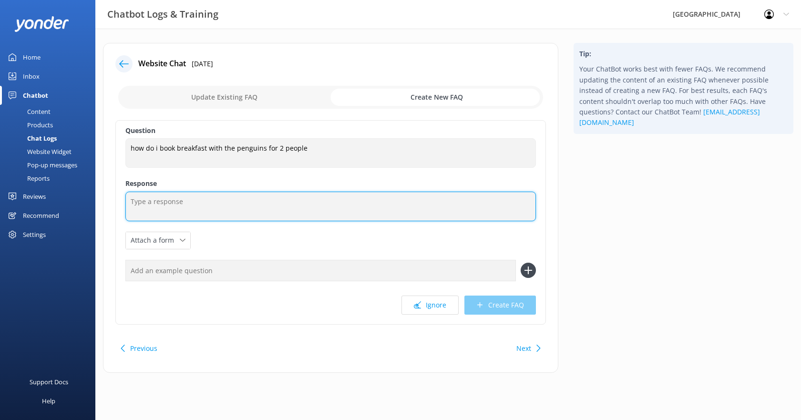
click at [204, 196] on textarea at bounding box center [330, 207] width 410 height 30
click at [150, 200] on textarea "Unfortuantely we have a minimum" at bounding box center [330, 207] width 410 height 30
click at [253, 197] on textarea "Unfortunately we have a minimum" at bounding box center [330, 207] width 410 height 30
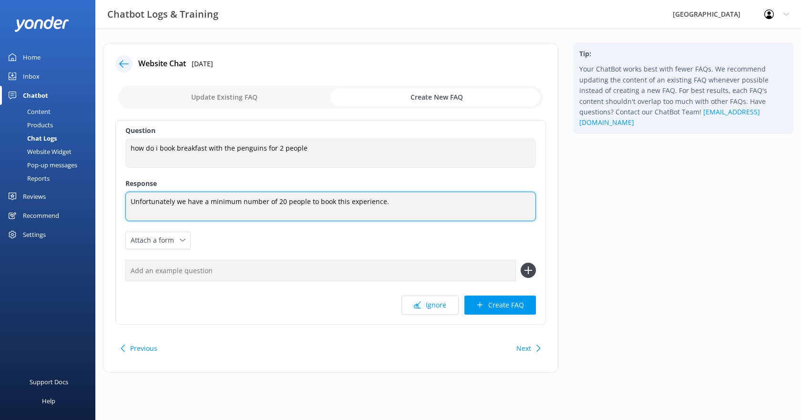
click at [389, 201] on textarea "Unfortunately we have a minimum number of 20 people to book this experience." at bounding box center [330, 207] width 410 height 30
paste textarea "There is a minimum number of 20 guests and a maximum of 40 for this special bre…"
click at [440, 203] on textarea "There is a minimum number of 20 guests and a maximum of 40 for this special bre…" at bounding box center [330, 207] width 410 height 30
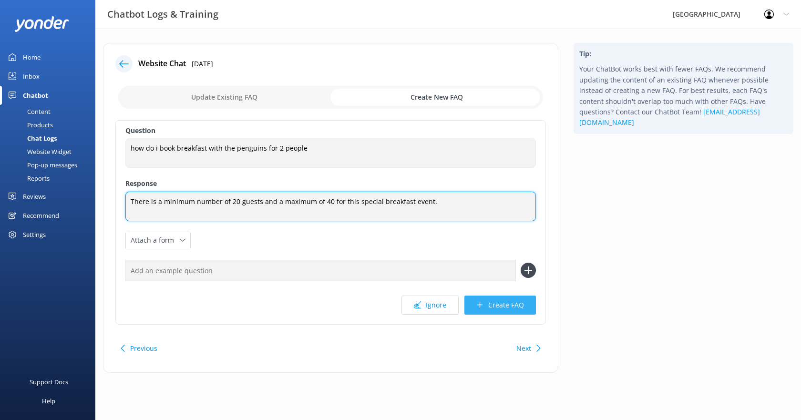
type textarea "There is a minimum number of 20 guests and a maximum of 40 for this special bre…"
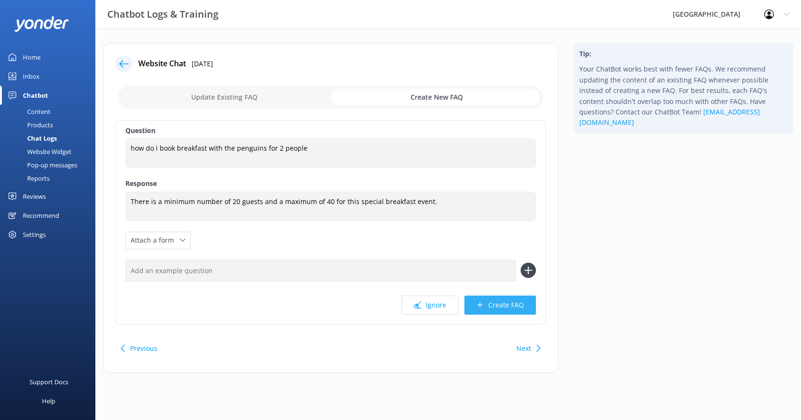
click at [499, 307] on button "Create FAQ" at bounding box center [499, 304] width 71 height 19
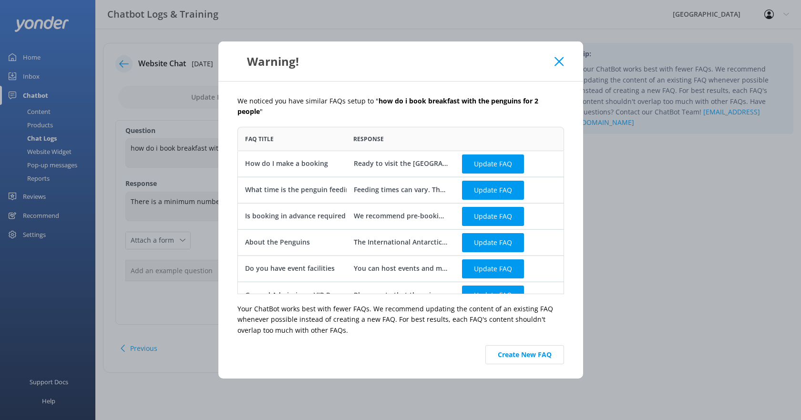
scroll to position [160, 319]
click at [303, 185] on div "What time is the penguin feeding" at bounding box center [299, 189] width 109 height 10
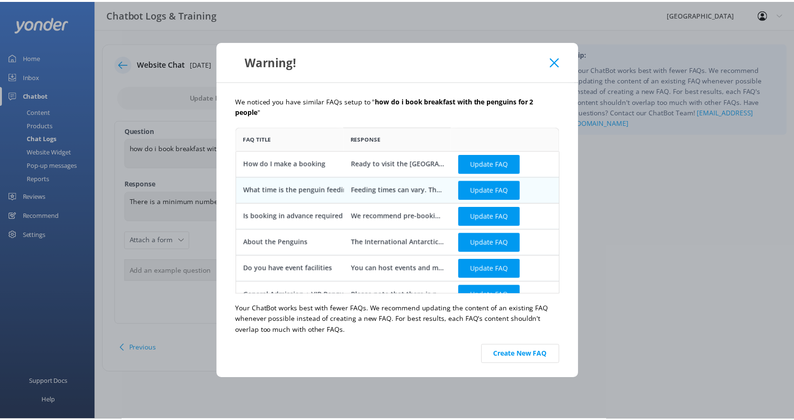
scroll to position [14, 0]
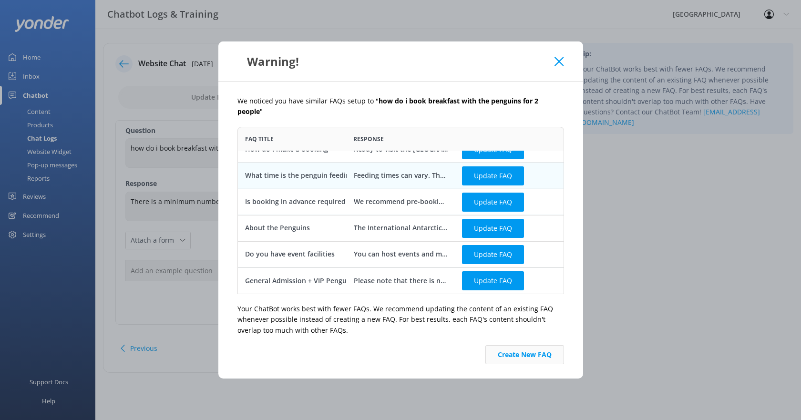
click at [520, 349] on button "Create New FAQ" at bounding box center [524, 354] width 79 height 19
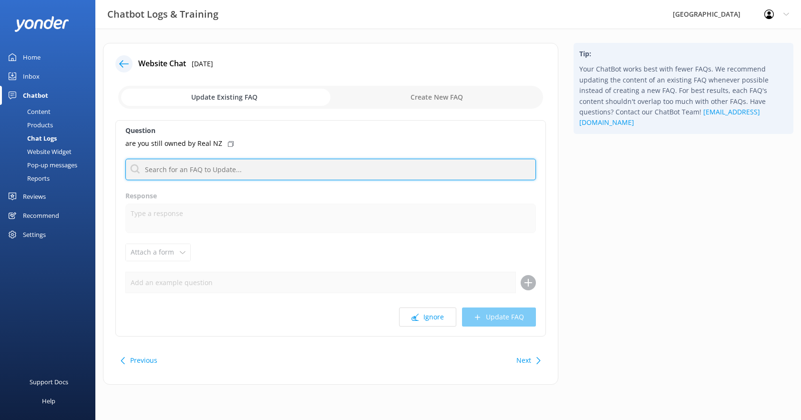
click at [206, 170] on input "text" at bounding box center [330, 169] width 410 height 21
type input "real nz"
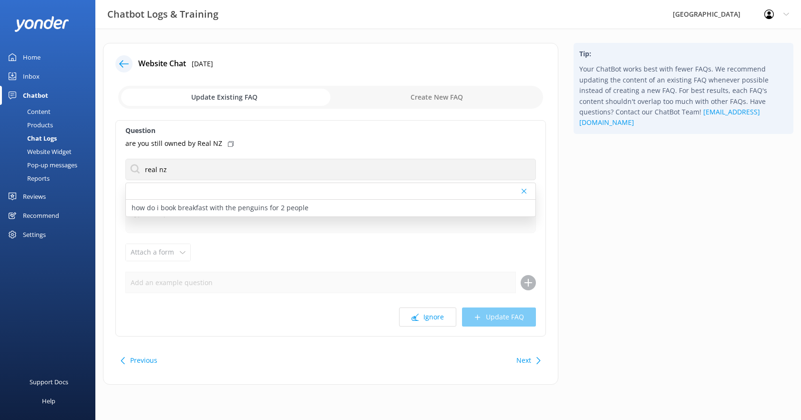
click at [189, 154] on div "Question are you still owned by Real NZ real nz how do i book breakfast with th…" at bounding box center [330, 228] width 430 height 216
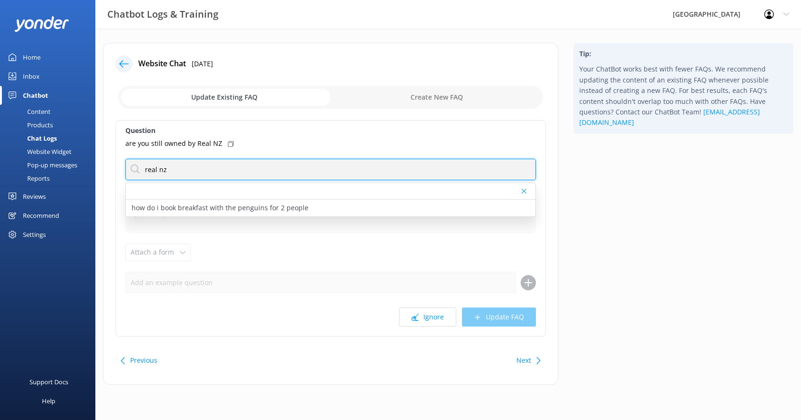
click at [177, 169] on input "real nz" at bounding box center [330, 169] width 410 height 21
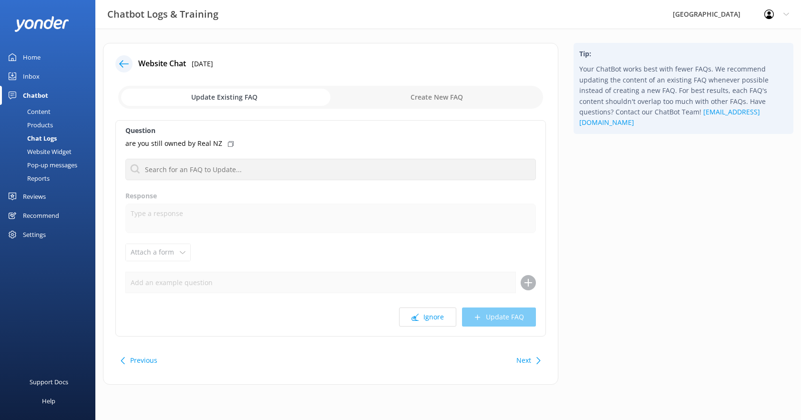
click at [244, 140] on div "are you still owned by Real NZ" at bounding box center [330, 143] width 410 height 10
click at [410, 100] on input "checkbox" at bounding box center [330, 97] width 425 height 23
checkbox input "true"
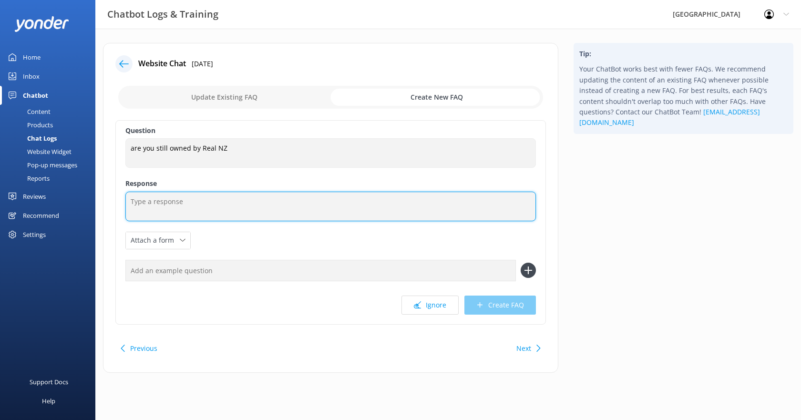
click at [198, 205] on textarea at bounding box center [330, 207] width 410 height 30
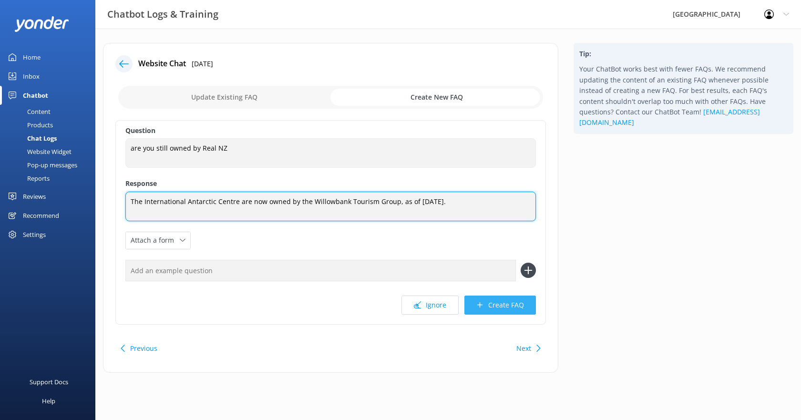
type textarea "The International Antarctic Centre are now owned by the Willowbank Tourism Grou…"
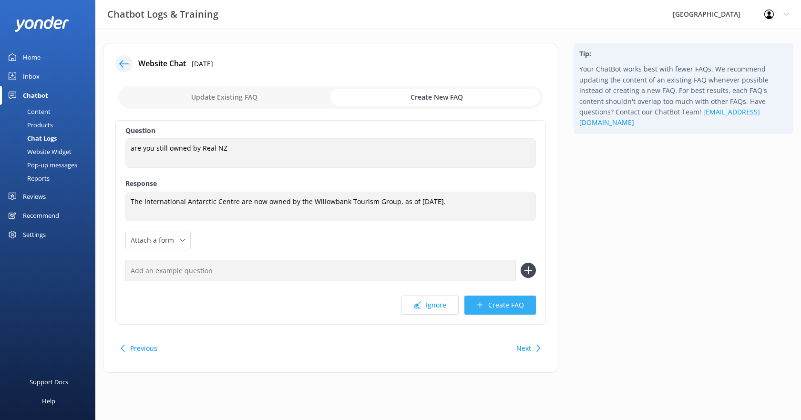
click at [499, 302] on button "Create FAQ" at bounding box center [499, 304] width 71 height 19
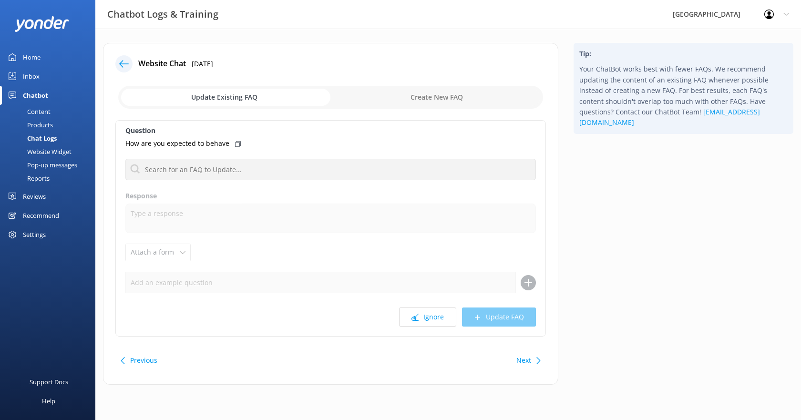
click at [176, 141] on p "How are you expected to behave" at bounding box center [177, 143] width 104 height 10
click at [237, 144] on icon at bounding box center [238, 144] width 6 height 6
click at [125, 68] on icon at bounding box center [124, 64] width 10 height 10
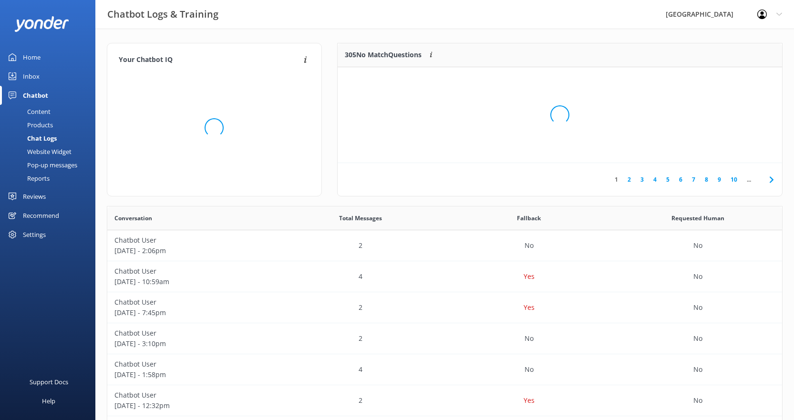
scroll to position [327, 667]
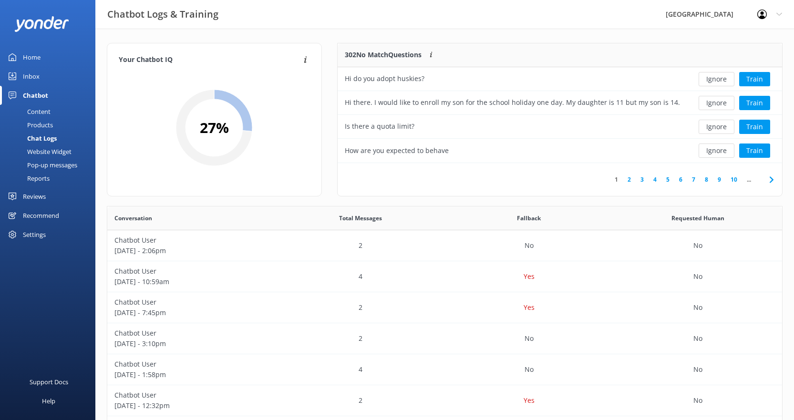
click at [629, 180] on link "2" at bounding box center [628, 179] width 13 height 9
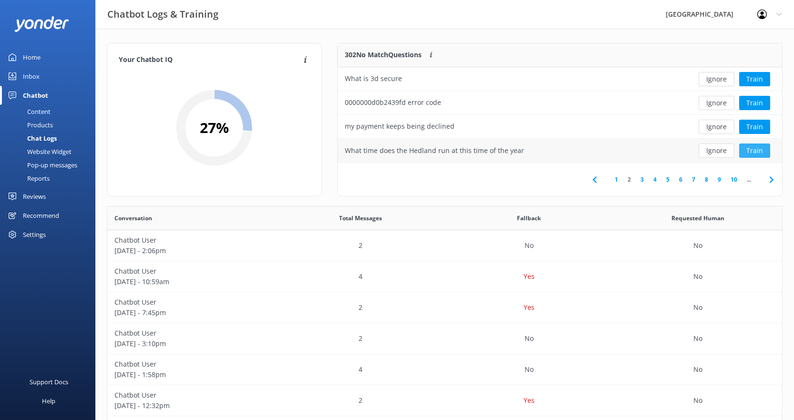
click at [749, 148] on button "Train" at bounding box center [754, 150] width 31 height 14
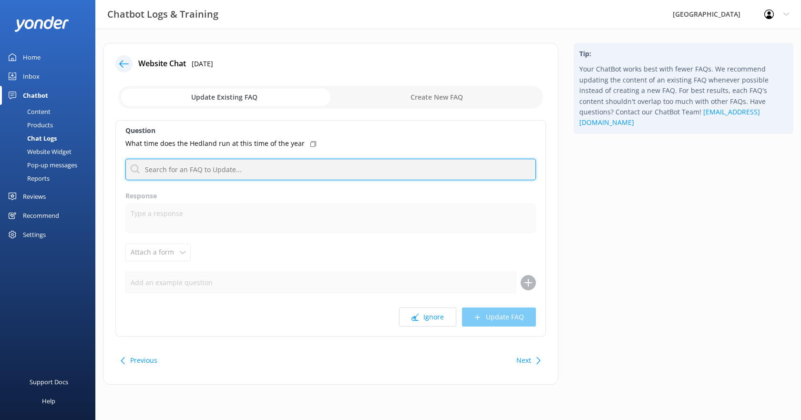
click at [226, 170] on input "text" at bounding box center [330, 169] width 410 height 21
type input "[PERSON_NAME]"
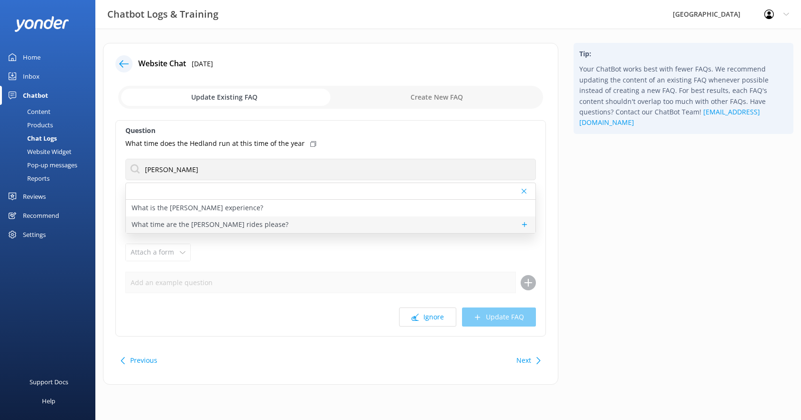
click at [217, 224] on p "What time are the [PERSON_NAME] rides please?" at bounding box center [210, 224] width 157 height 10
type textarea "The Hägglunds Field Trip runs regularly throughout the day. Your general admiss…"
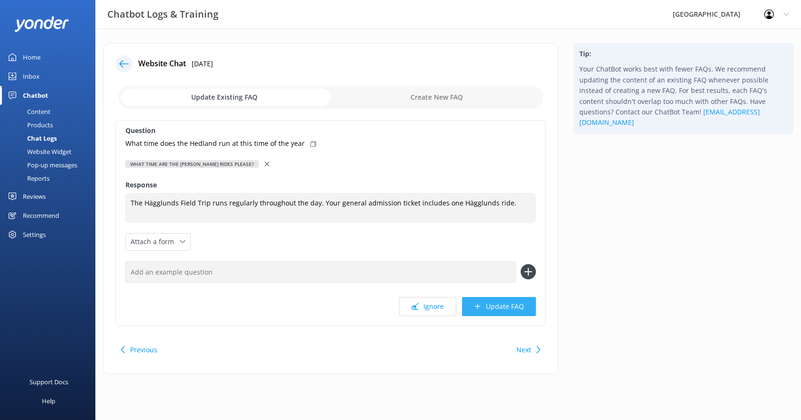
click at [491, 306] on button "Update FAQ" at bounding box center [499, 306] width 74 height 19
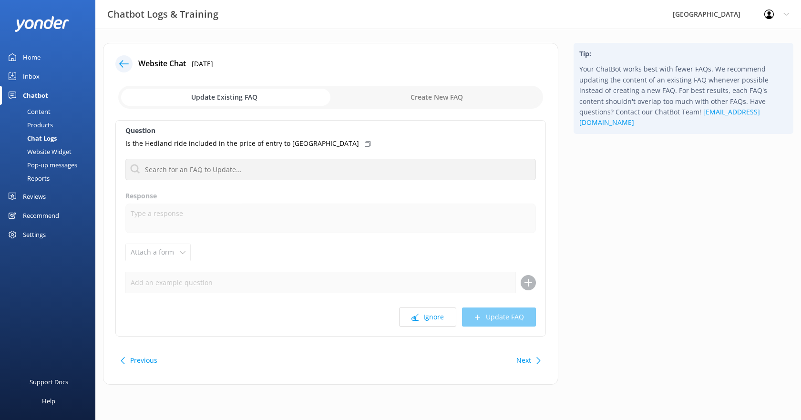
click at [124, 64] on icon at bounding box center [124, 64] width 10 height 10
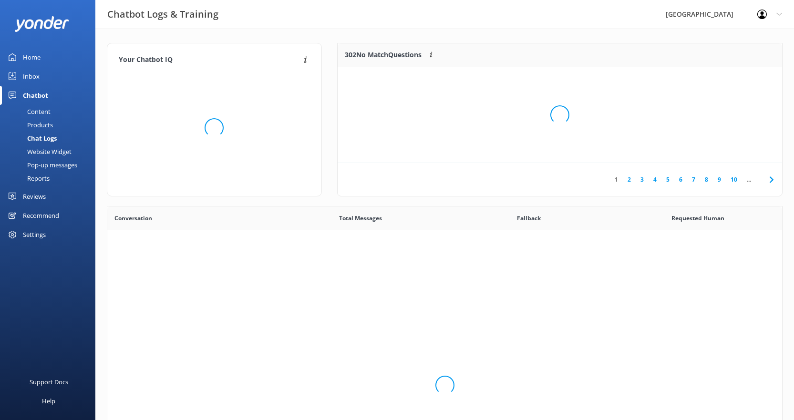
scroll to position [327, 667]
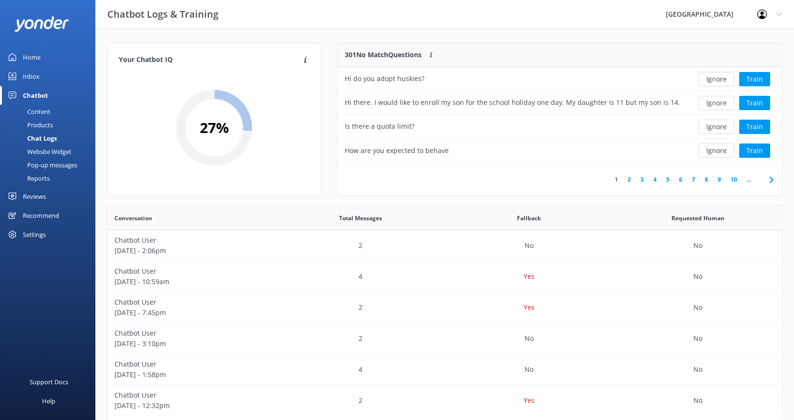
click at [630, 180] on link "2" at bounding box center [628, 179] width 13 height 9
click at [643, 180] on link "3" at bounding box center [641, 179] width 13 height 9
click at [754, 126] on button "Train" at bounding box center [754, 127] width 31 height 14
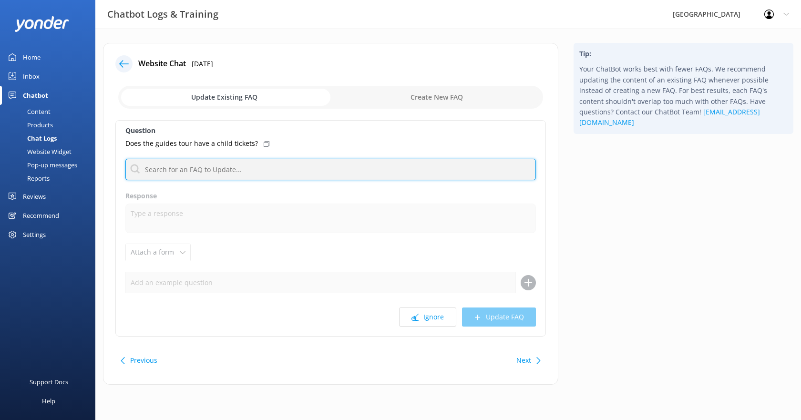
click at [224, 173] on input "text" at bounding box center [330, 169] width 410 height 21
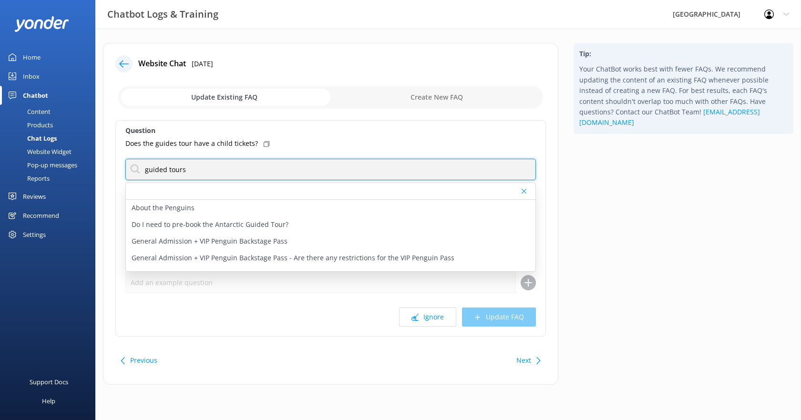
type input "guided tours"
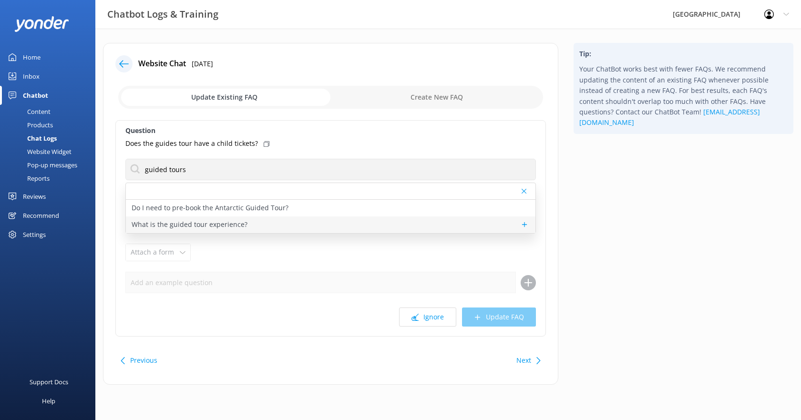
click at [216, 224] on p "What is the guided tour experience?" at bounding box center [190, 224] width 116 height 10
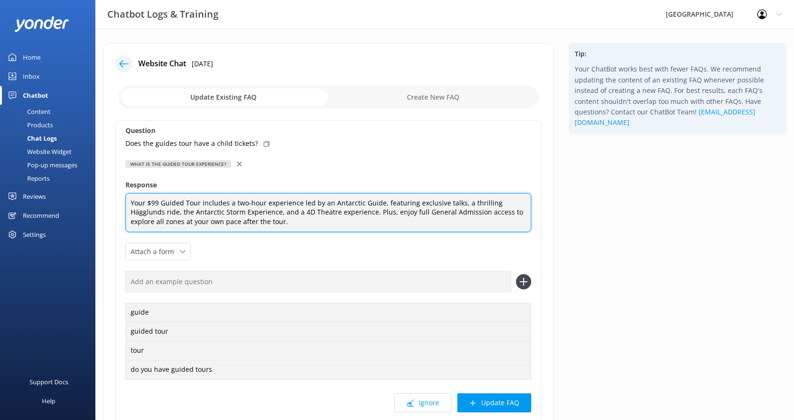
click at [267, 222] on textarea "Your $99 Guided Tour includes a two-hour experience led by an Antarctic Guide, …" at bounding box center [328, 213] width 406 height 40
click at [419, 223] on textarea "Your $99 Guided Tour includes a two-hour experience led by an Antarctic Guide, …" at bounding box center [328, 213] width 406 height 40
click at [440, 223] on textarea "Your $99 Guided Tour includes a two-hour experience led by an Antarctic Guide, …" at bounding box center [328, 213] width 406 height 40
type textarea "Your $99 Guided Tour includes a two-hour experience led by an Antarctic Guide, …"
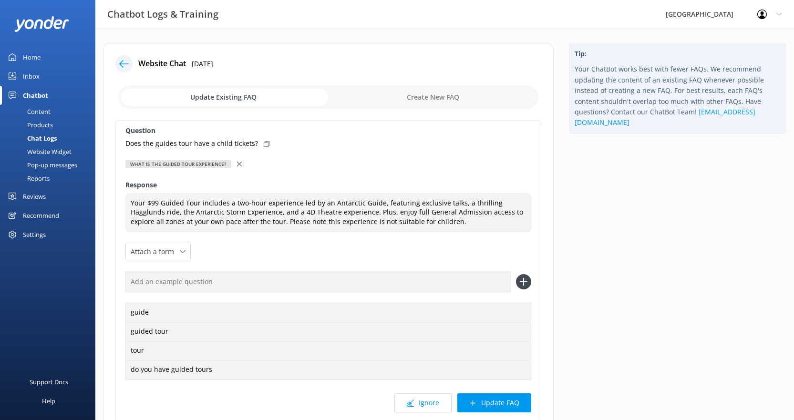
click at [234, 284] on input "text" at bounding box center [318, 281] width 386 height 21
type input "child option"
click at [523, 281] on use at bounding box center [523, 282] width 8 height 8
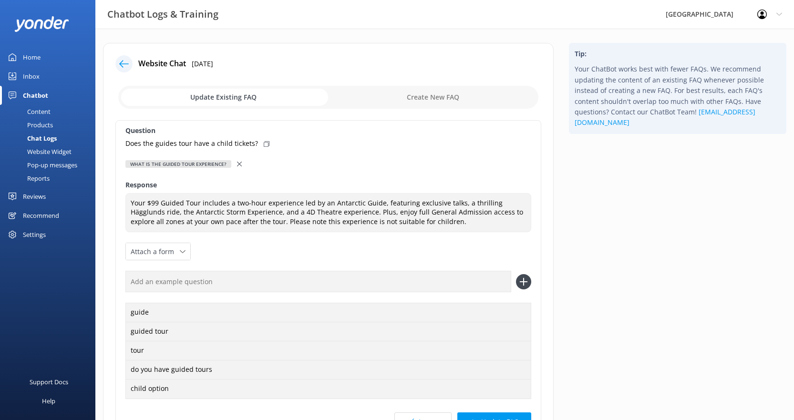
click at [203, 285] on input "text" at bounding box center [318, 281] width 386 height 21
type input "child guided tour"
click at [523, 280] on use at bounding box center [523, 282] width 8 height 8
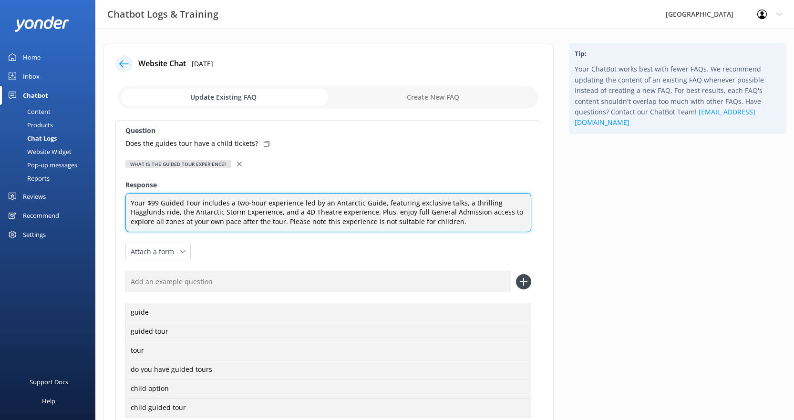
click at [420, 221] on textarea "Your $99 Guided Tour includes a two-hour experience led by an Antarctic Guide, …" at bounding box center [328, 213] width 406 height 40
click at [418, 223] on textarea "Your $99 Guided Tour includes a two-hour experience led by an Antarctic Guide, …" at bounding box center [328, 213] width 406 height 40
click at [427, 222] on textarea "Your $99 Guided Tour includes a two-hour experience led by an Antarctic Guide, …" at bounding box center [328, 213] width 406 height 40
drag, startPoint x: 422, startPoint y: 222, endPoint x: 302, endPoint y: 224, distance: 120.1
click at [302, 224] on textarea "Your $99 Guided Tour includes a two-hour experience led by an Antarctic Guide, …" at bounding box center [328, 213] width 406 height 40
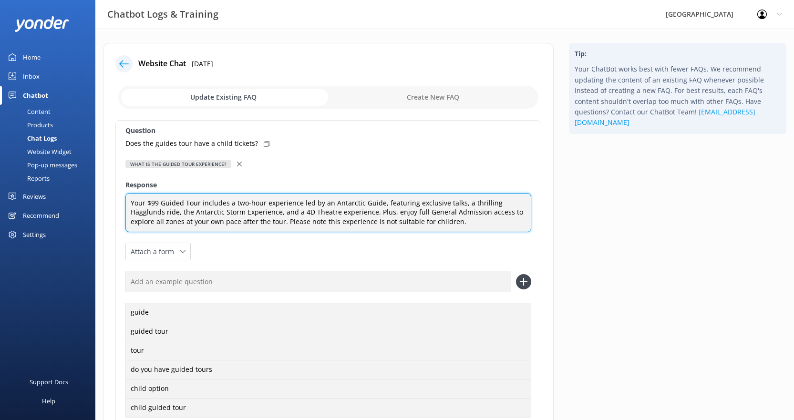
click at [439, 225] on textarea "Your $99 Guided Tour includes a two-hour experience led by an Antarctic Guide, …" at bounding box center [328, 213] width 406 height 40
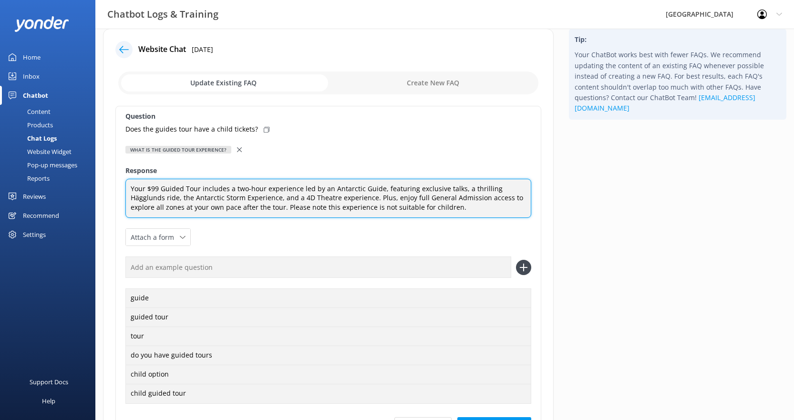
scroll to position [117, 0]
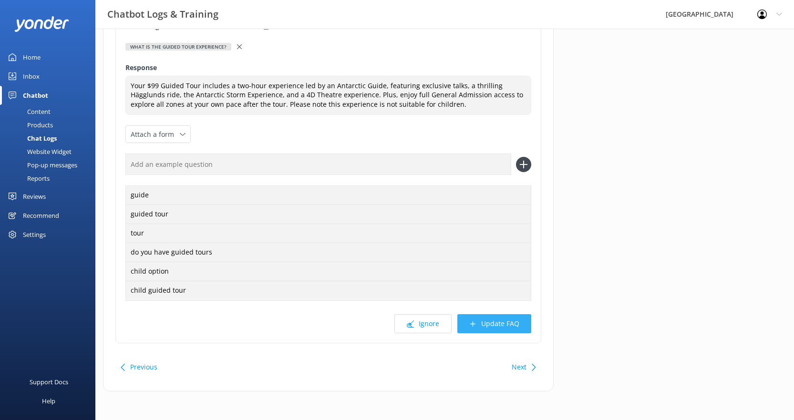
click at [480, 327] on button "Update FAQ" at bounding box center [494, 323] width 74 height 19
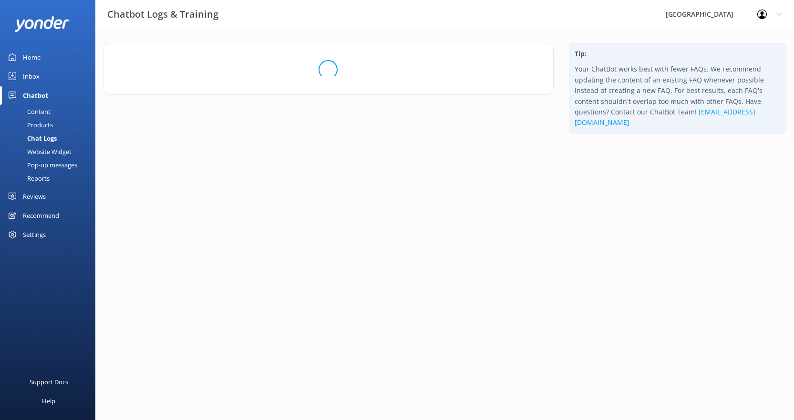
scroll to position [0, 0]
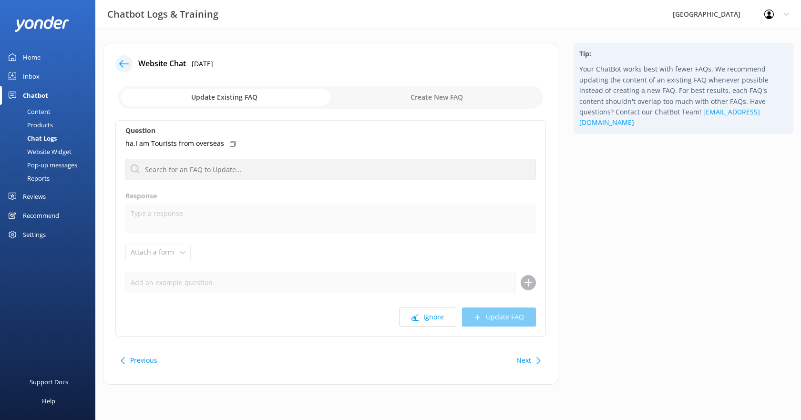
click at [128, 65] on icon at bounding box center [124, 64] width 10 height 10
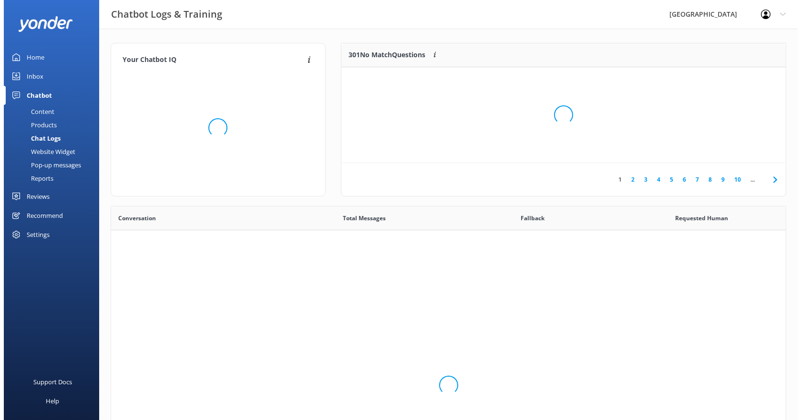
scroll to position [327, 667]
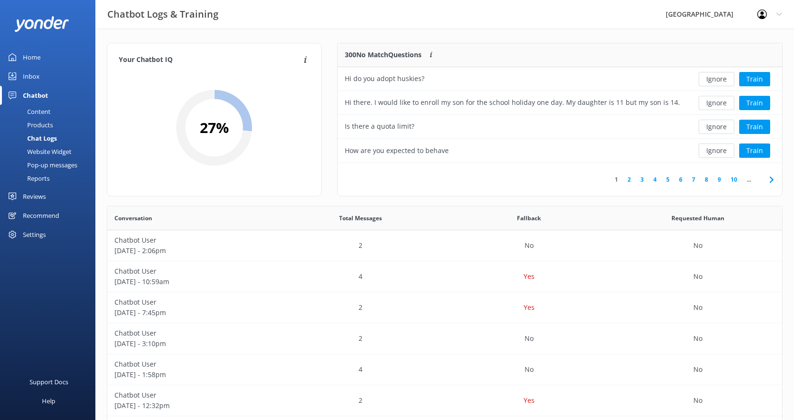
click at [630, 180] on link "2" at bounding box center [628, 179] width 13 height 9
click at [643, 180] on link "3" at bounding box center [641, 179] width 13 height 9
click at [747, 153] on button "Train" at bounding box center [754, 150] width 31 height 14
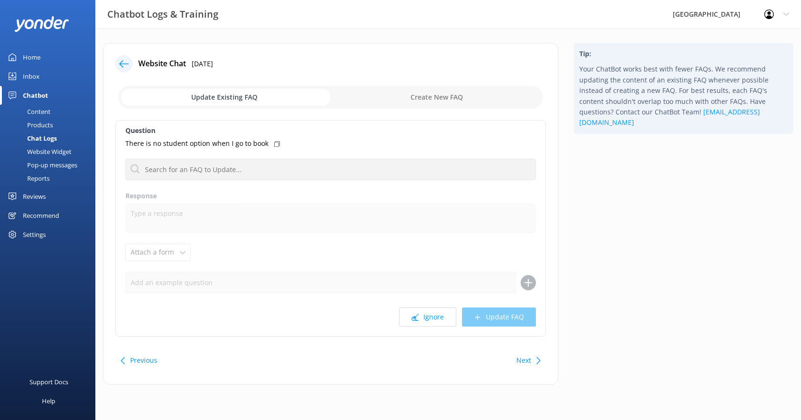
click at [249, 101] on input "checkbox" at bounding box center [330, 97] width 425 height 23
checkbox input "true"
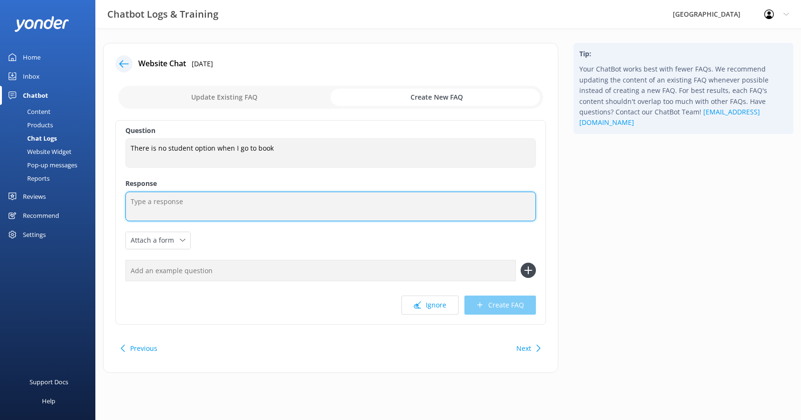
click at [205, 202] on textarea at bounding box center [330, 207] width 410 height 30
click at [295, 203] on textarea "We offer a student discount upon sighting student ID." at bounding box center [330, 207] width 410 height 30
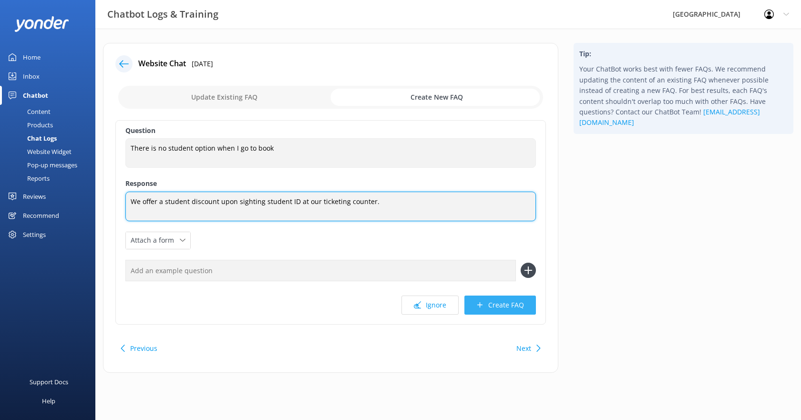
type textarea "We offer a student discount upon sighting student ID at our ticketing counter."
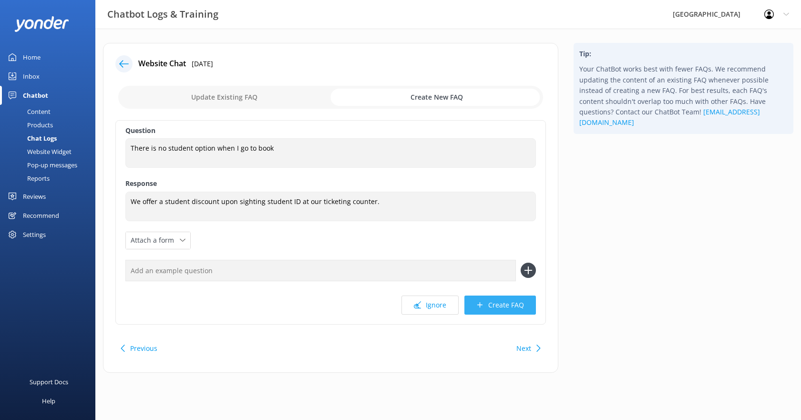
click at [497, 309] on button "Create FAQ" at bounding box center [499, 304] width 71 height 19
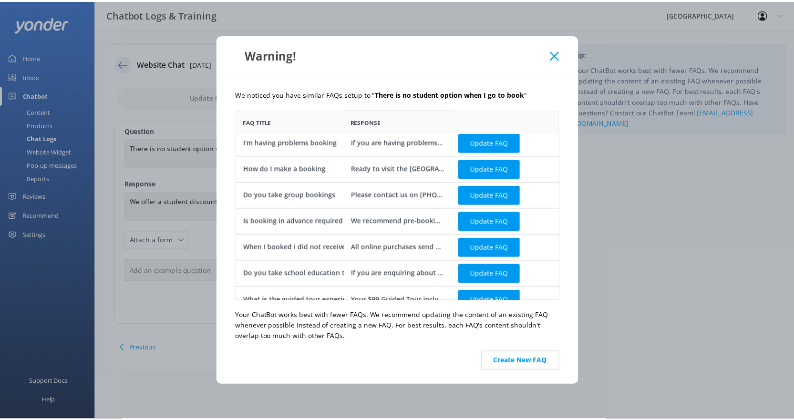
scroll to position [17, 0]
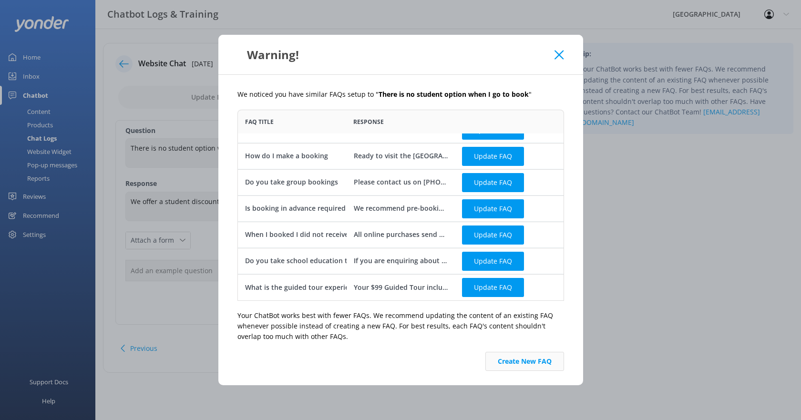
click at [519, 354] on button "Create New FAQ" at bounding box center [524, 361] width 79 height 19
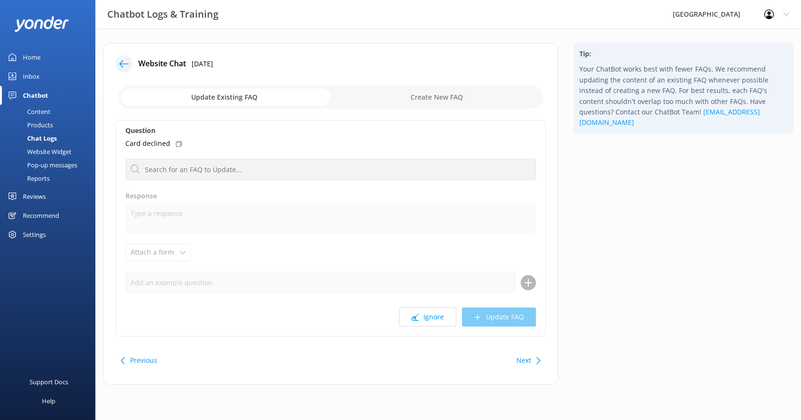
click at [37, 95] on div "Chatbot" at bounding box center [35, 95] width 25 height 19
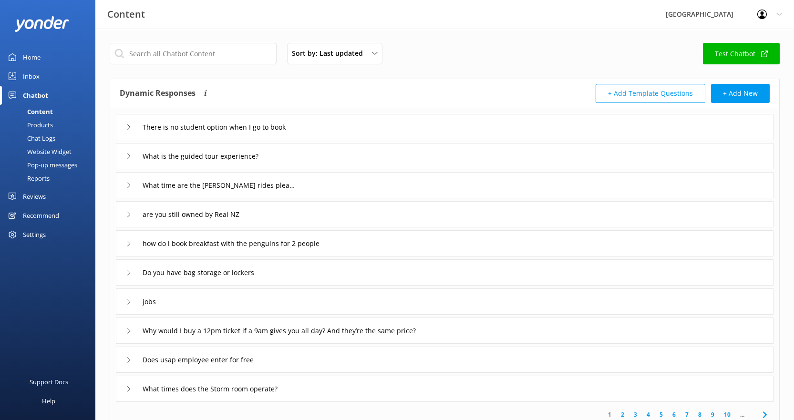
click at [45, 123] on div "Products" at bounding box center [29, 124] width 47 height 13
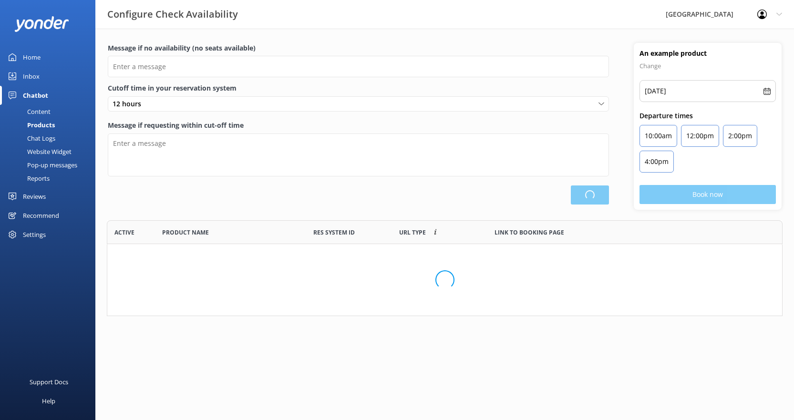
scroll to position [89, 668]
type input "There are no seats available, please check an alternative day"
type textarea "Our online booking system closes {hours} prior to departure. Please contact us …"
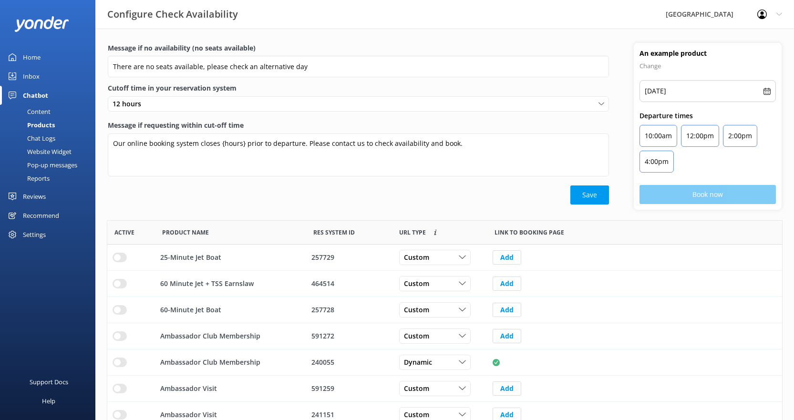
scroll to position [279, 667]
click at [41, 135] on div "Chat Logs" at bounding box center [31, 138] width 50 height 13
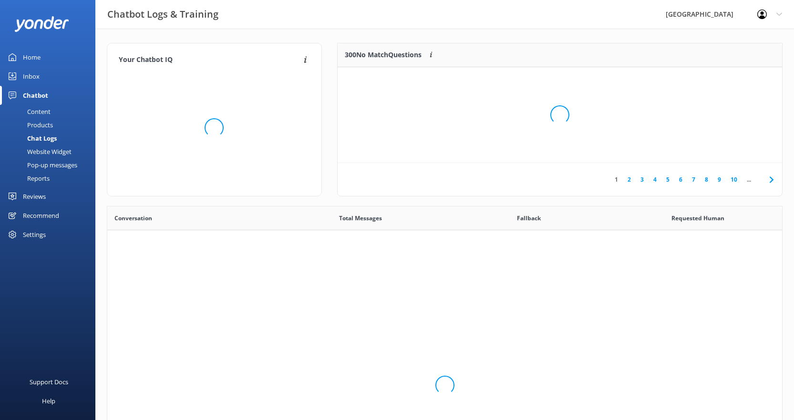
scroll to position [327, 667]
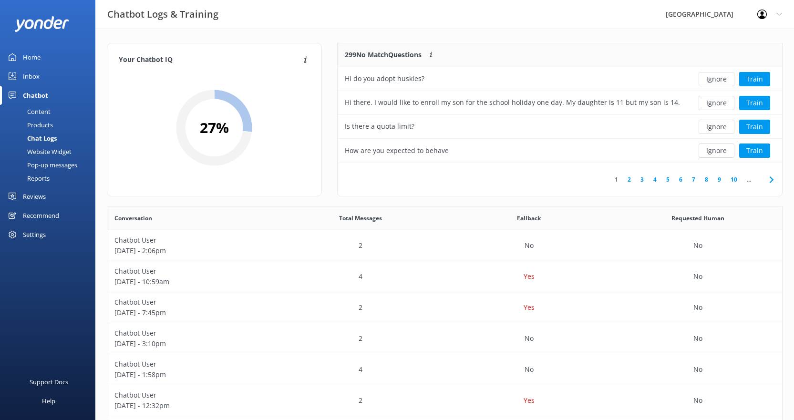
click at [665, 179] on link "5" at bounding box center [667, 179] width 13 height 9
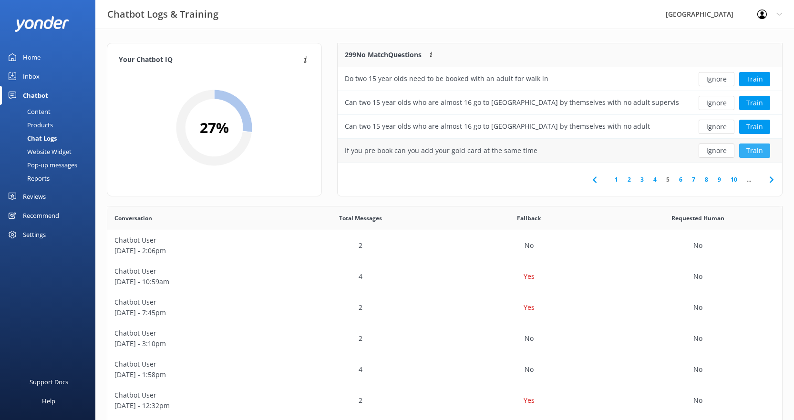
click at [754, 151] on button "Train" at bounding box center [754, 150] width 31 height 14
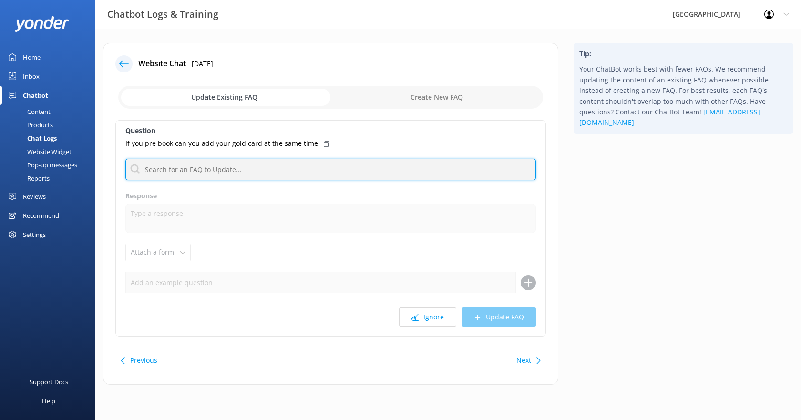
click at [242, 169] on input "text" at bounding box center [330, 169] width 410 height 21
type input "senior"
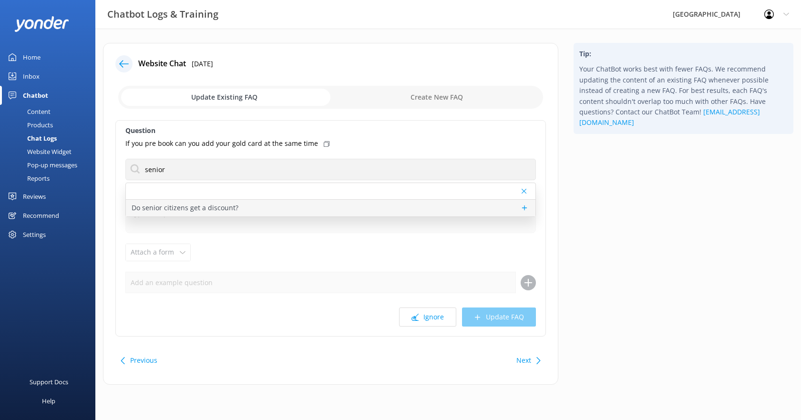
click at [221, 207] on p "Do senior citizens get a discount?" at bounding box center [185, 208] width 107 height 10
type textarea "We offer 10% off for Gold Card holders when they present their card at check-in."
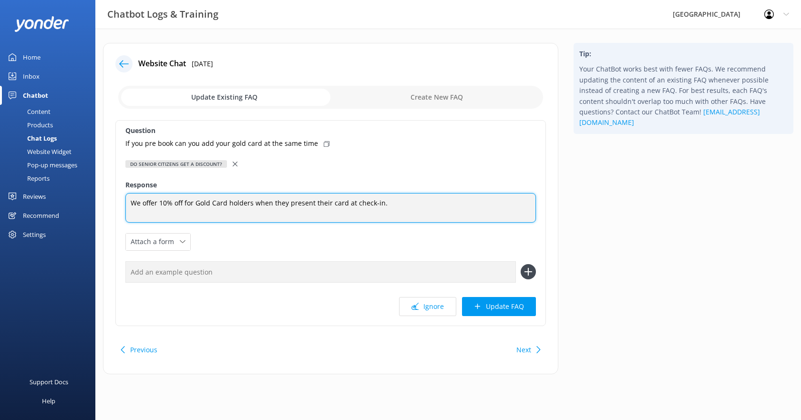
click at [377, 203] on textarea "We offer 10% off for Gold Card holders when they present their card at check-in." at bounding box center [330, 208] width 410 height 30
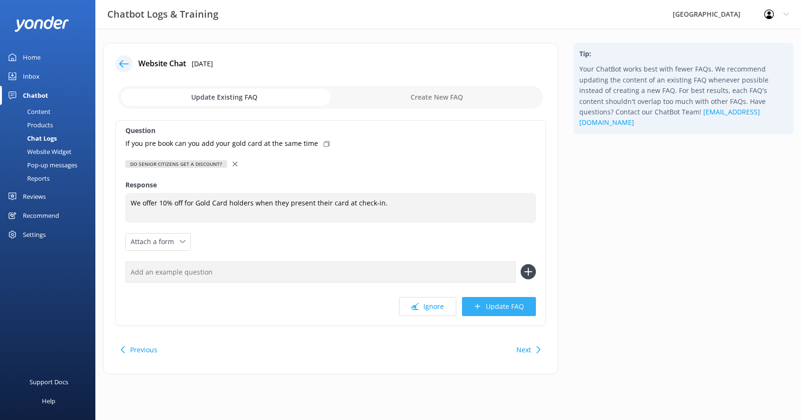
click at [498, 304] on button "Update FAQ" at bounding box center [499, 306] width 74 height 19
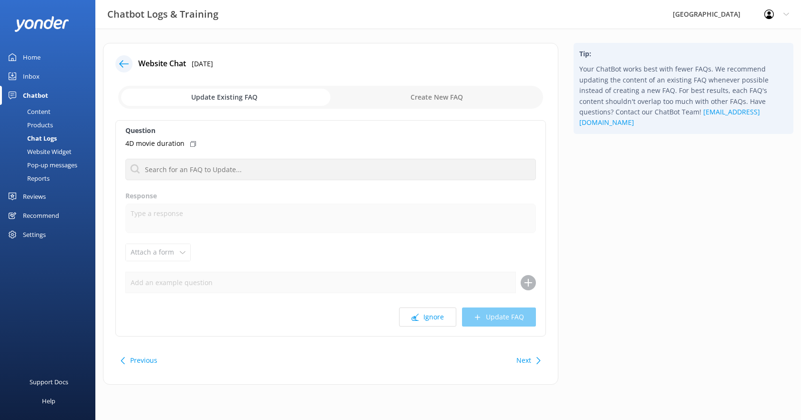
click at [127, 64] on use at bounding box center [124, 63] width 10 height 7
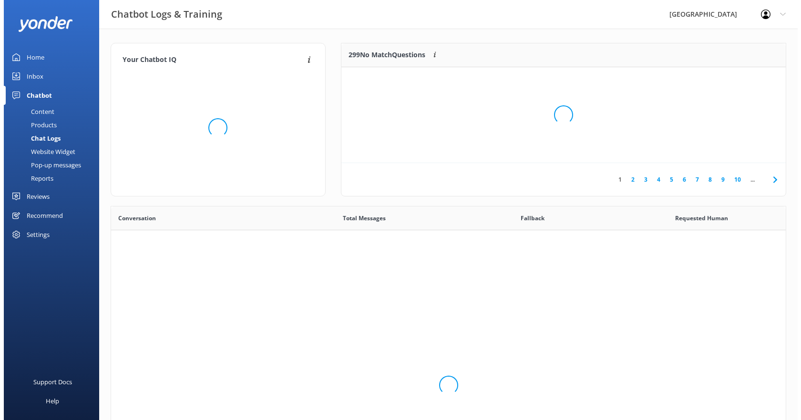
scroll to position [327, 667]
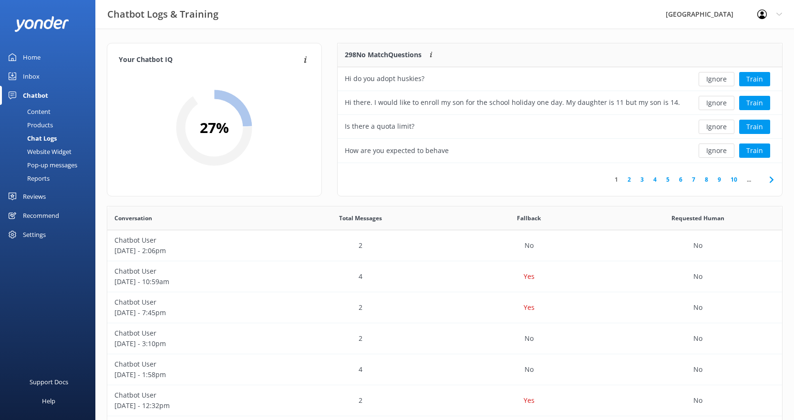
click at [656, 178] on link "4" at bounding box center [654, 179] width 13 height 9
click at [667, 180] on link "5" at bounding box center [667, 179] width 13 height 9
click at [679, 180] on link "6" at bounding box center [680, 179] width 13 height 9
click at [755, 80] on button "Train" at bounding box center [754, 79] width 31 height 14
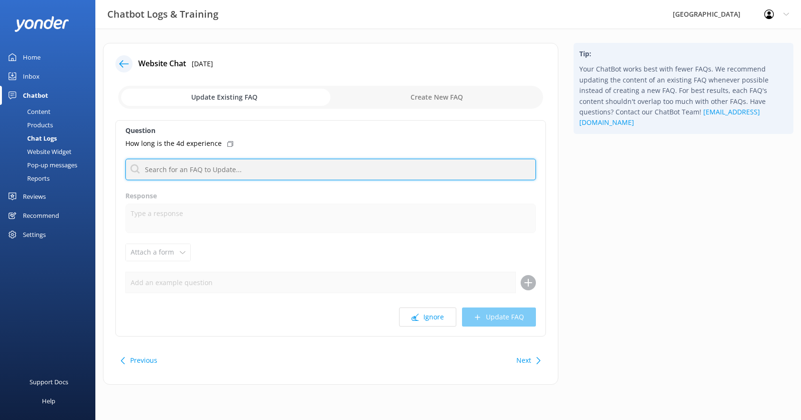
click at [241, 170] on input "text" at bounding box center [330, 169] width 410 height 21
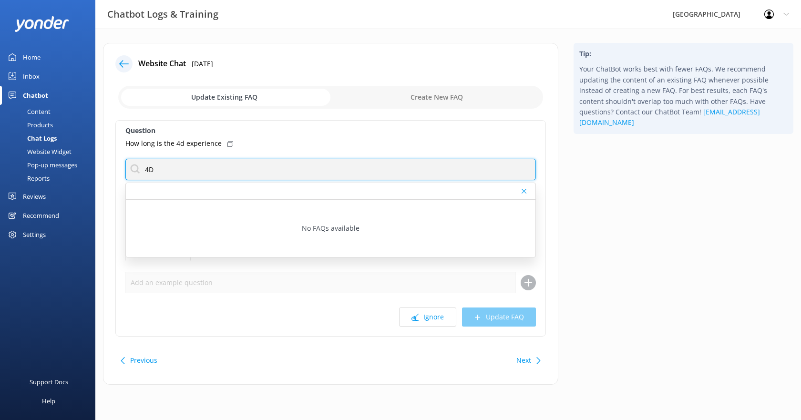
type input "4D"
click at [165, 172] on input "4D" at bounding box center [330, 169] width 410 height 21
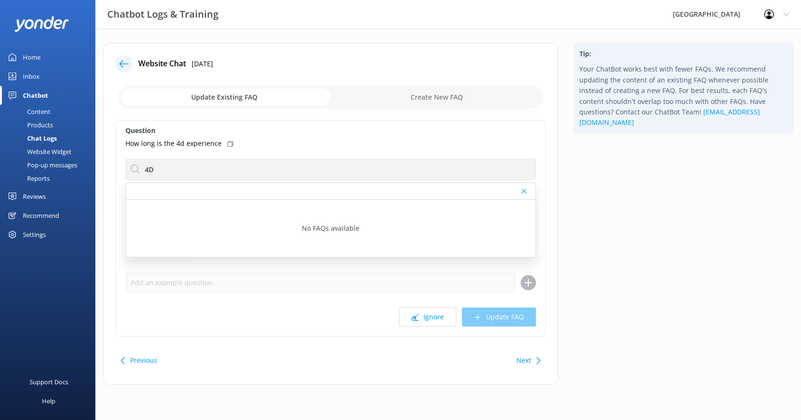
click at [288, 144] on div "How long is the 4d experience" at bounding box center [330, 143] width 410 height 10
click at [276, 146] on div "How long is the 4d experience" at bounding box center [330, 143] width 410 height 10
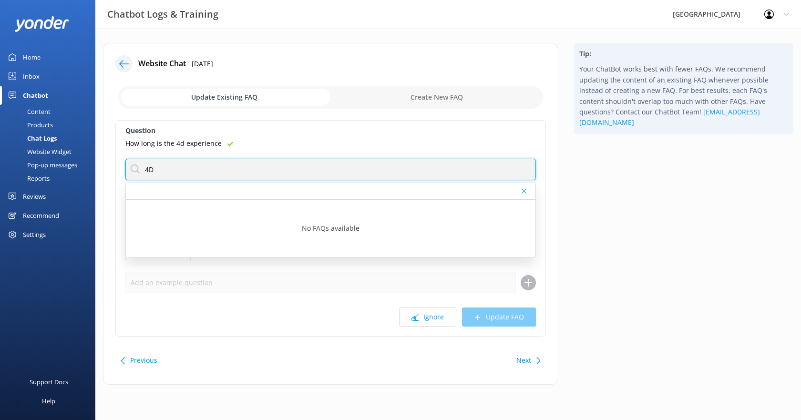
click at [163, 173] on input "4D" at bounding box center [330, 169] width 410 height 21
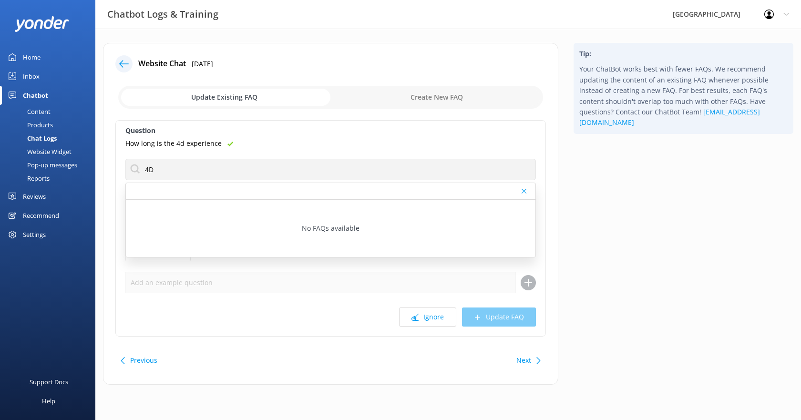
click at [327, 243] on div "No FAQs available" at bounding box center [330, 228] width 409 height 57
click at [524, 191] on use at bounding box center [523, 191] width 5 height 5
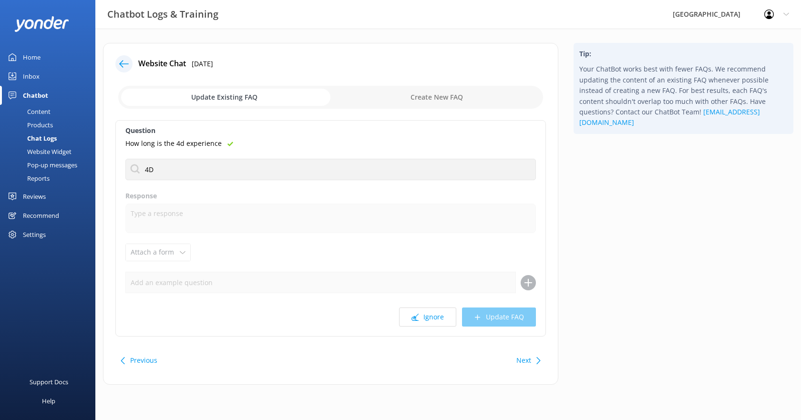
click at [430, 98] on input "checkbox" at bounding box center [330, 97] width 425 height 23
checkbox input "true"
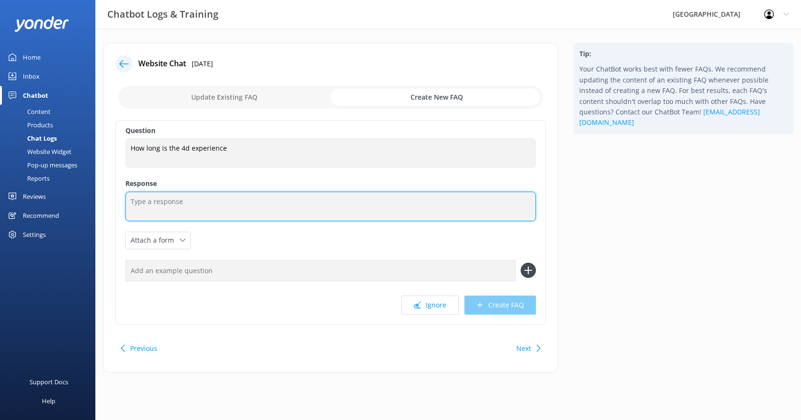
click at [224, 203] on textarea at bounding box center [330, 207] width 410 height 30
click at [176, 200] on textarea "Our 4D movie is 12min long." at bounding box center [330, 207] width 410 height 30
click at [271, 202] on textarea "Our 4D movie has a running time of 12min long." at bounding box center [330, 207] width 410 height 30
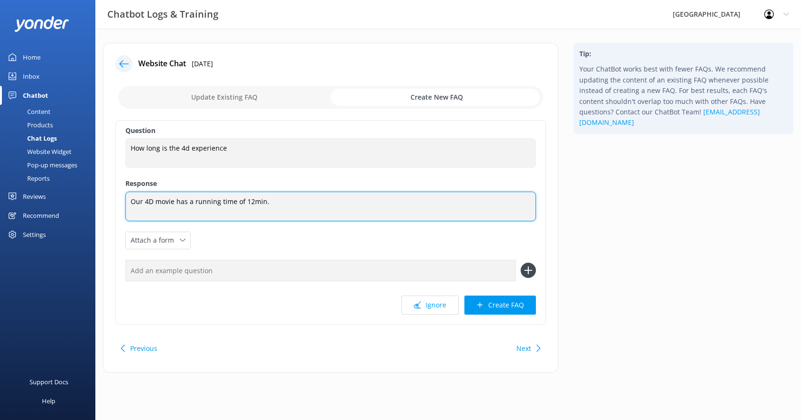
click at [175, 202] on textarea "Our 4D movie has a running time of 12min." at bounding box center [330, 207] width 410 height 30
click at [201, 201] on textarea "Our 4D movie plays regulalry throughout the day and has a running time of 12min." at bounding box center [330, 207] width 410 height 30
type textarea "Our 4D movie plays regularly throughout the day and has a running time of 12min."
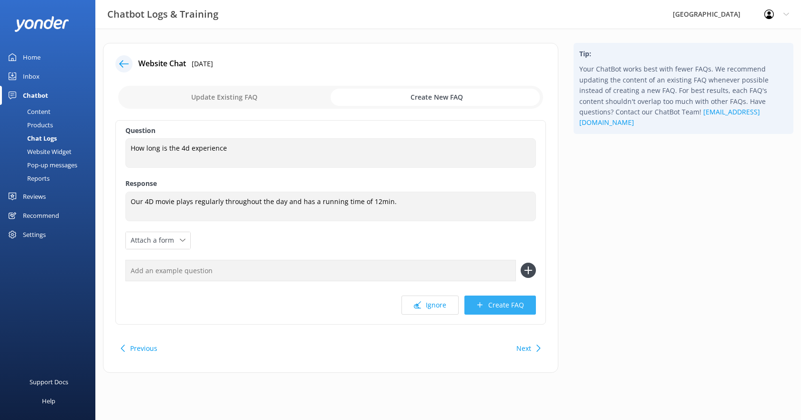
click at [499, 303] on button "Create FAQ" at bounding box center [499, 304] width 71 height 19
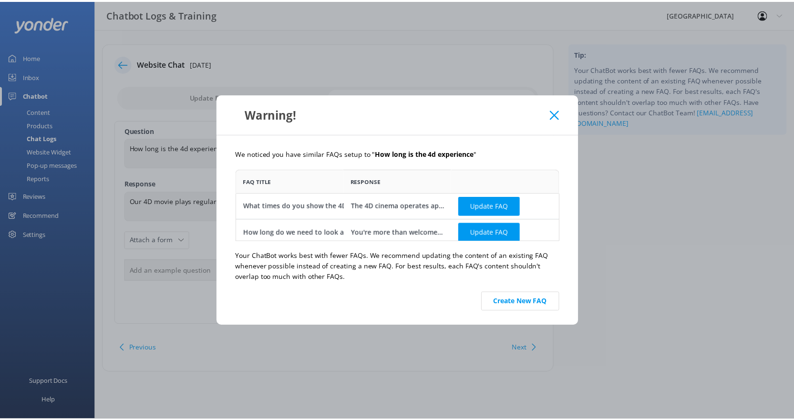
scroll to position [65, 319]
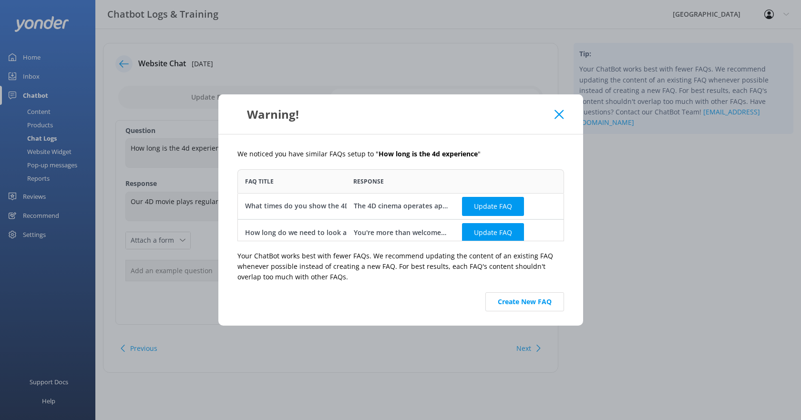
click at [414, 203] on div "The 4D cinema operates approximately every hour, with slight variations in timi…" at bounding box center [400, 206] width 94 height 10
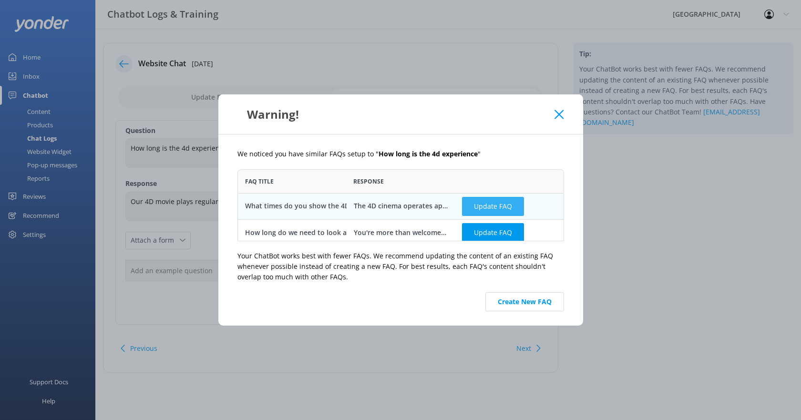
click at [484, 207] on button "Update FAQ" at bounding box center [493, 205] width 62 height 19
checkbox input "false"
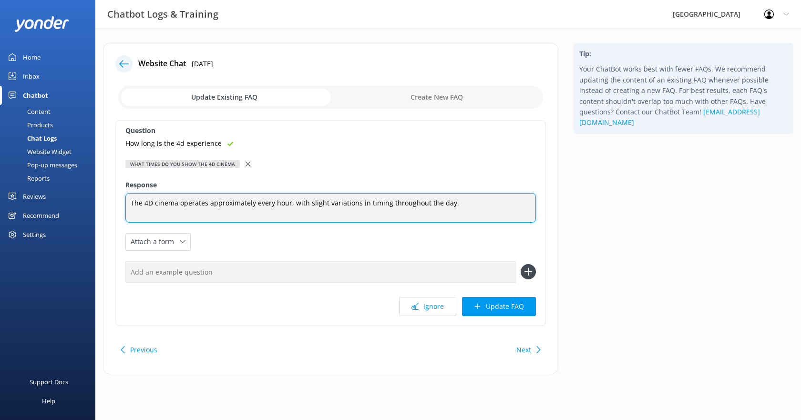
click at [455, 200] on textarea "The 4D cinema operates approximately every hour, with slight variations in timi…" at bounding box center [330, 208] width 410 height 30
type textarea "The 4D cinema operates approximately every hour, with slight variations in timi…"
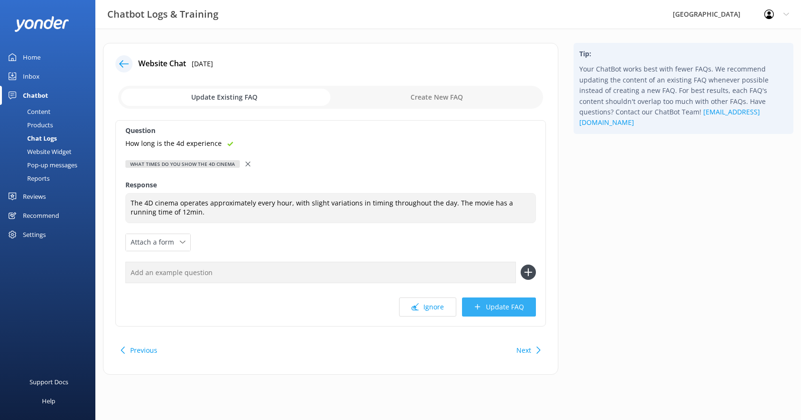
click at [490, 306] on button "Update FAQ" at bounding box center [499, 306] width 74 height 19
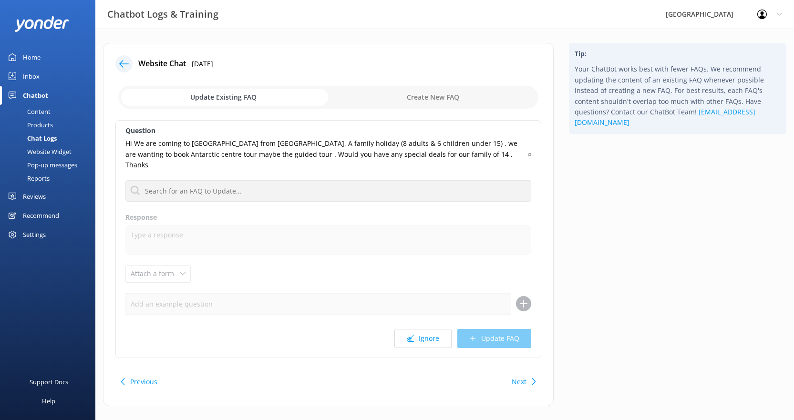
click at [34, 196] on div "Reviews" at bounding box center [34, 196] width 23 height 19
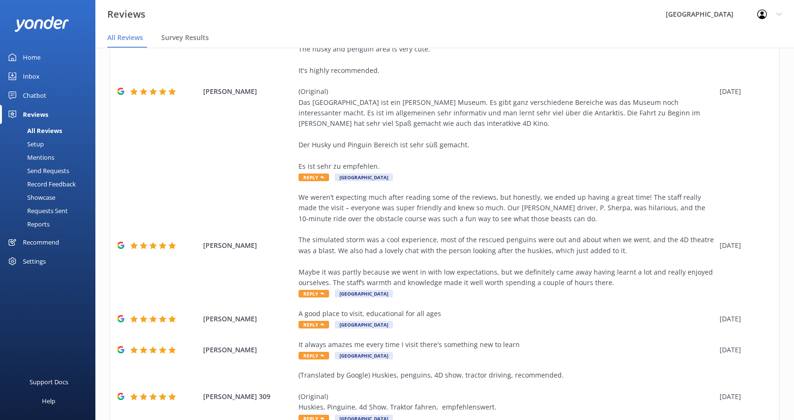
scroll to position [48, 0]
